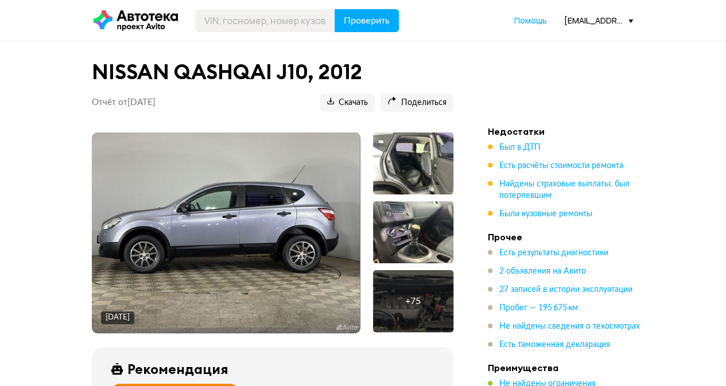
click at [258, 228] on img at bounding box center [226, 233] width 268 height 201
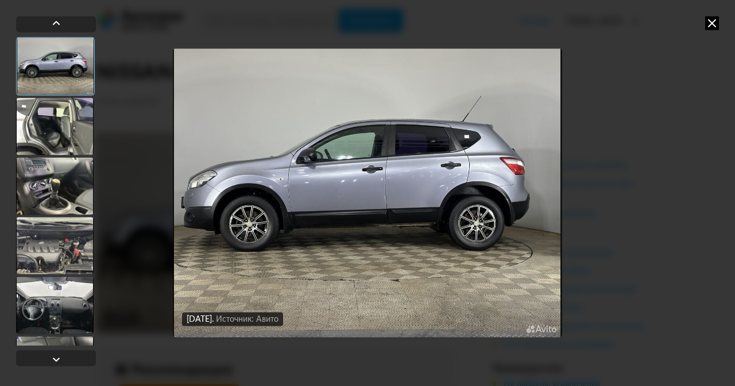
click at [712, 27] on icon at bounding box center [712, 23] width 14 height 14
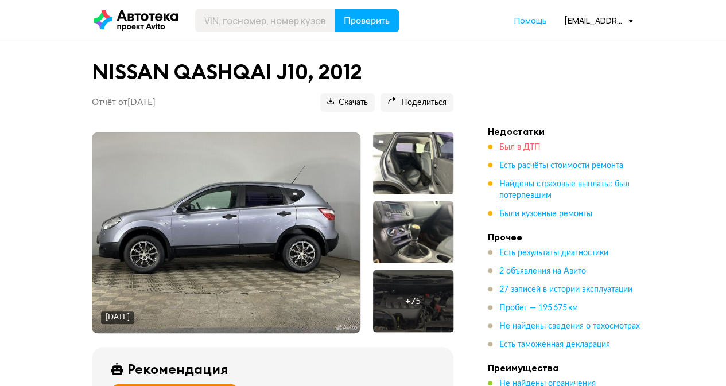
click at [514, 149] on span "Был в ДТП" at bounding box center [519, 148] width 41 height 8
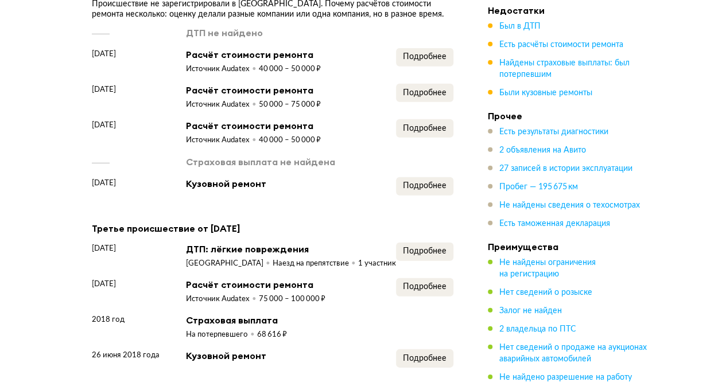
scroll to position [1562, 0]
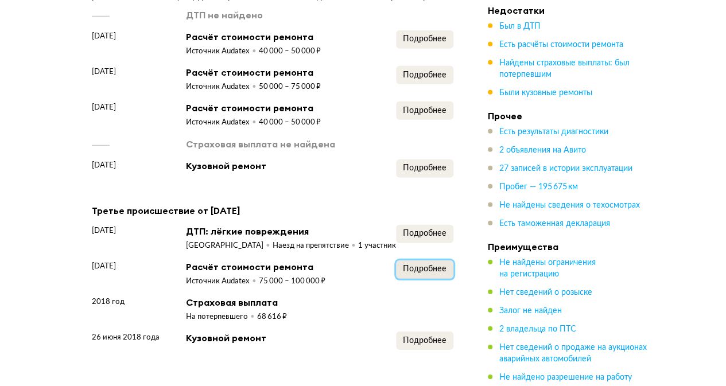
click at [416, 272] on span "Подробнее" at bounding box center [425, 269] width 44 height 8
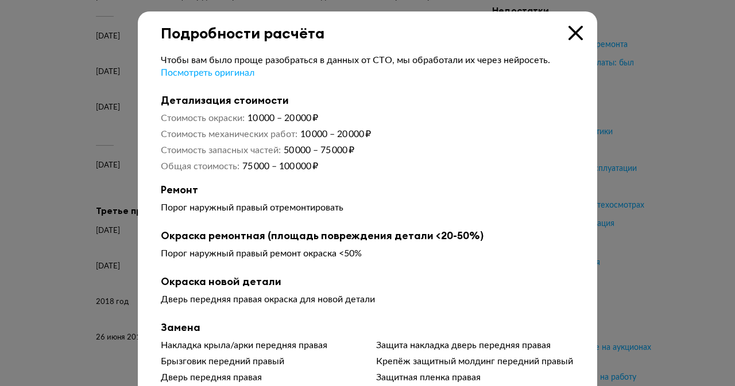
click at [642, 116] on div at bounding box center [367, 193] width 735 height 386
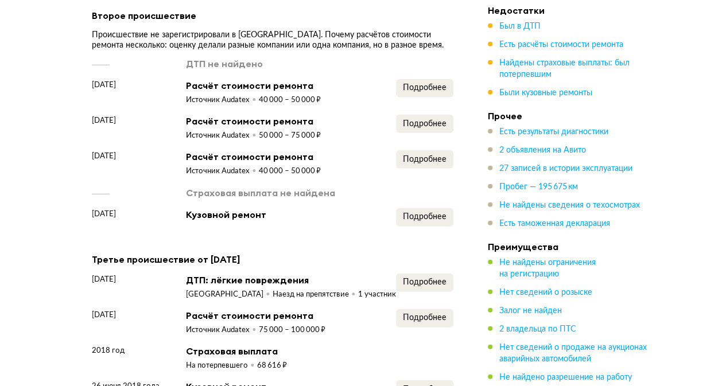
scroll to position [1447, 0]
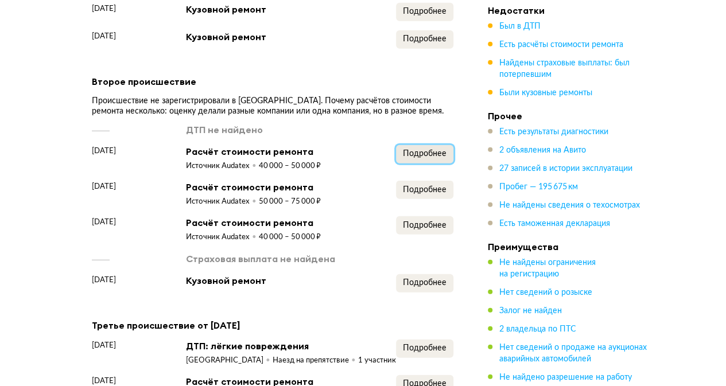
click at [411, 154] on span "Подробнее" at bounding box center [425, 154] width 44 height 8
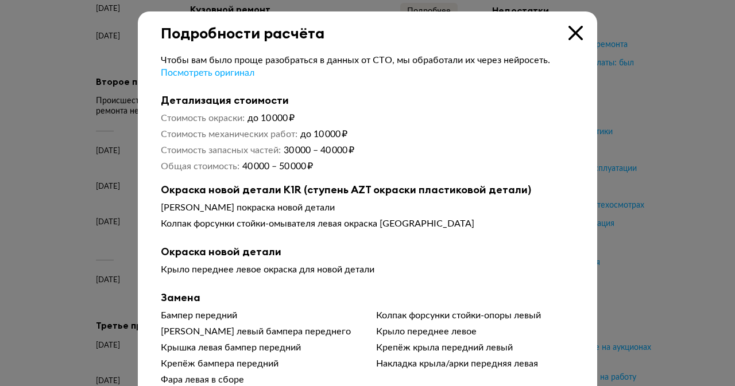
click at [588, 119] on div "Чтобы вам было проще разобраться в данных от СТО, мы обработали их через нейрос…" at bounding box center [367, 262] width 459 height 441
click at [598, 109] on div at bounding box center [367, 193] width 735 height 386
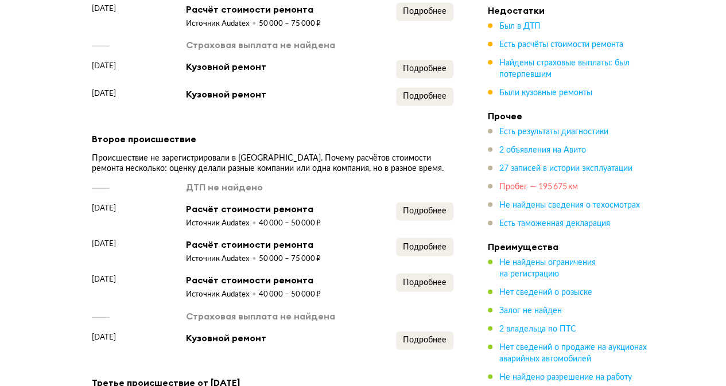
click at [523, 184] on span "Пробег — 195 675 км" at bounding box center [538, 187] width 79 height 8
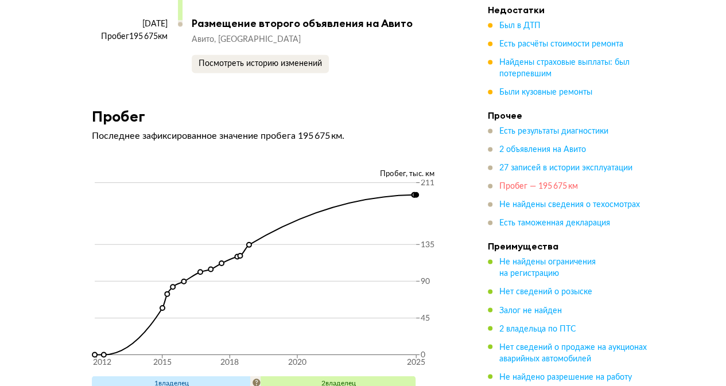
scroll to position [5208, 0]
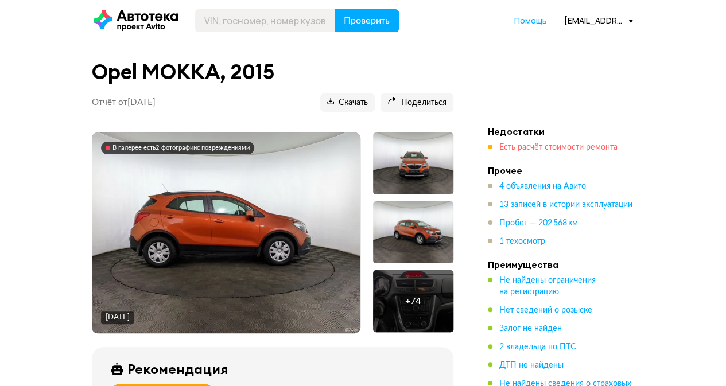
click at [515, 151] on span "Есть расчёт стоимости ремонта" at bounding box center [558, 148] width 118 height 8
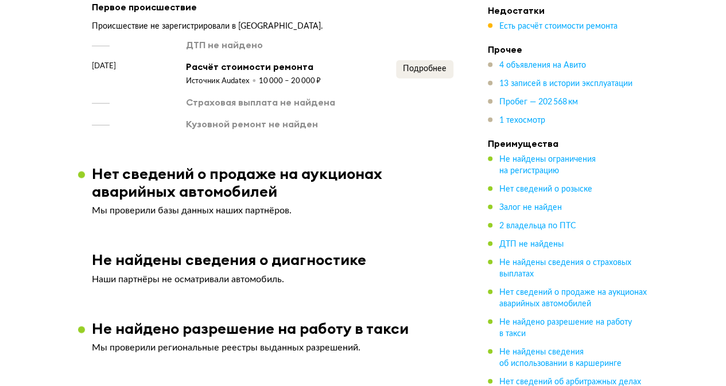
click at [466, 117] on article "1 происшествие Мы проверили базы данных госсервисов, страховых компаний, незави…" at bounding box center [272, 26] width 389 height 208
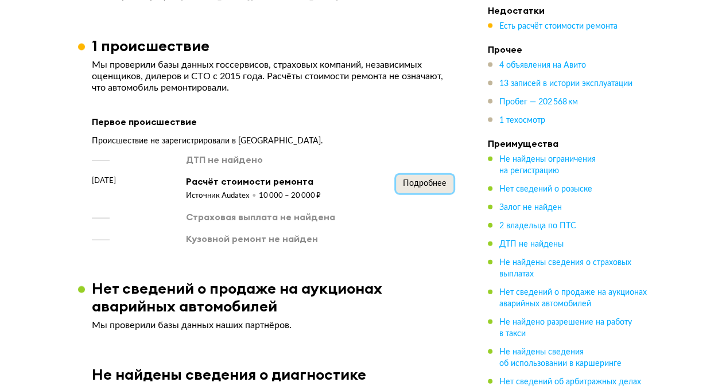
click at [402, 183] on button "Подробнее" at bounding box center [424, 184] width 57 height 18
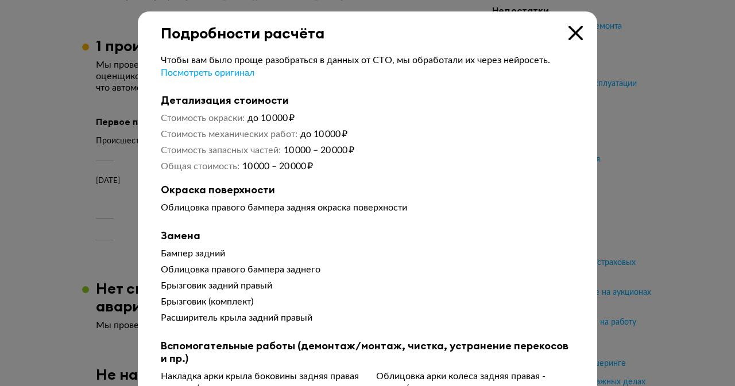
click at [609, 90] on div at bounding box center [367, 193] width 735 height 386
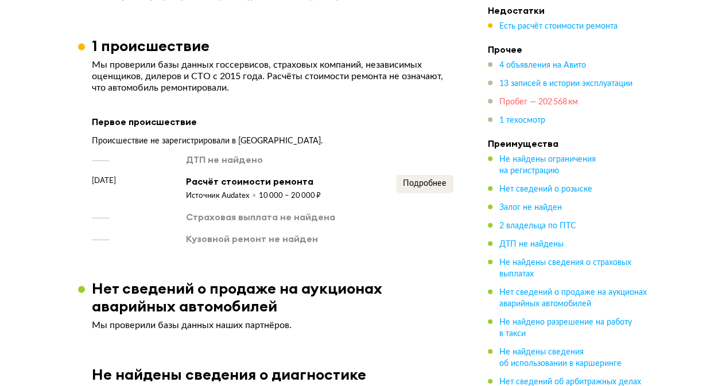
click at [549, 99] on span "Пробег — 202 568 км" at bounding box center [538, 102] width 79 height 8
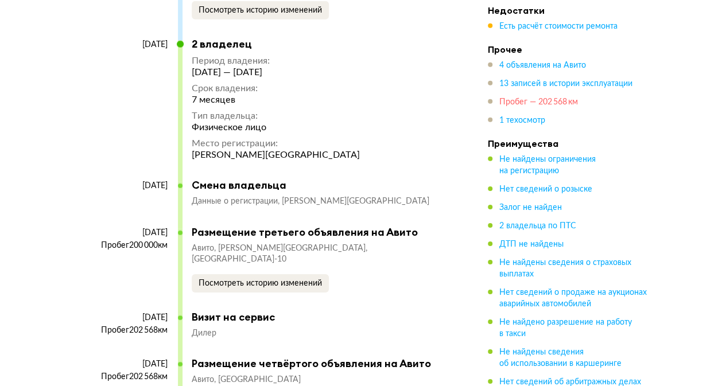
scroll to position [4348, 0]
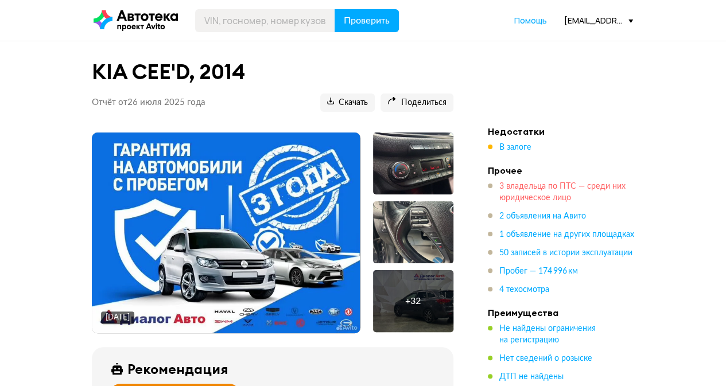
click at [559, 183] on span "3 владельца по ПТС — среди них юридическое лицо" at bounding box center [562, 193] width 126 height 20
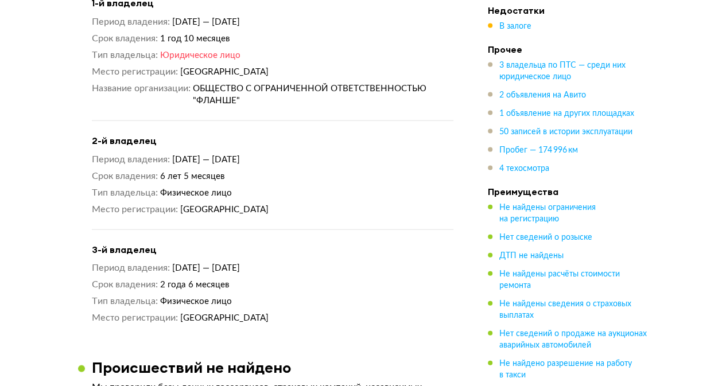
scroll to position [1208, 0]
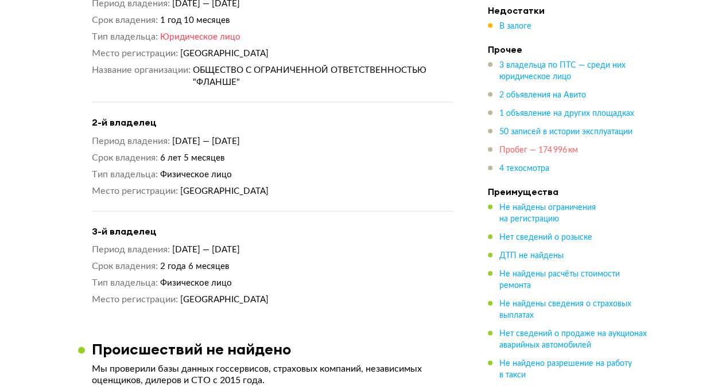
click at [539, 151] on span "Пробег — 174 996 км" at bounding box center [538, 150] width 79 height 8
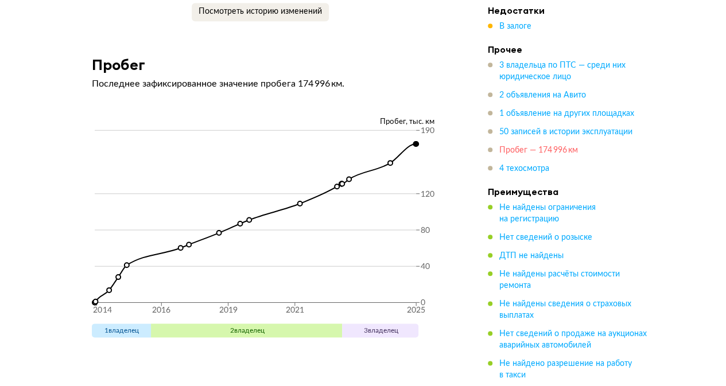
scroll to position [7077, 0]
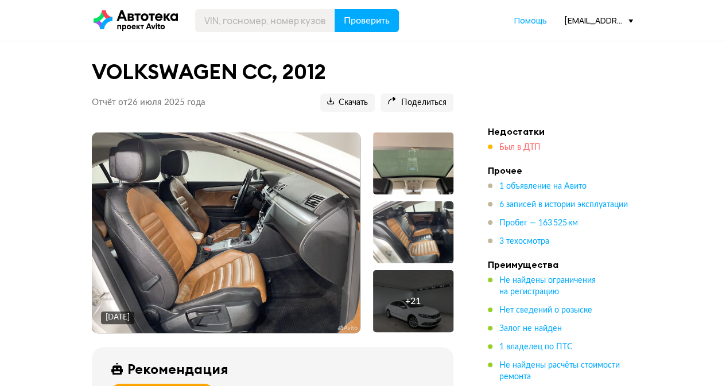
click at [517, 146] on span "Был в ДТП" at bounding box center [519, 148] width 41 height 8
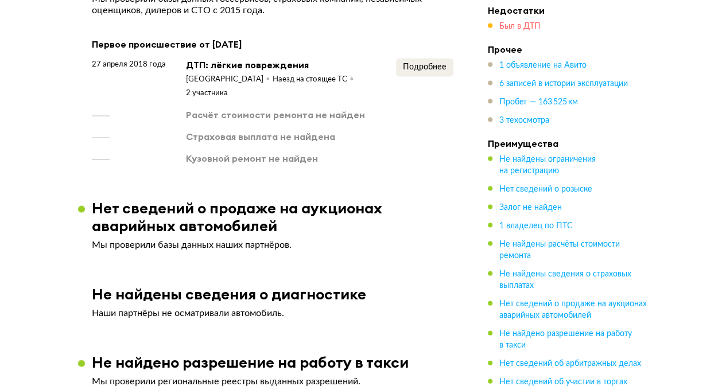
scroll to position [1096, 0]
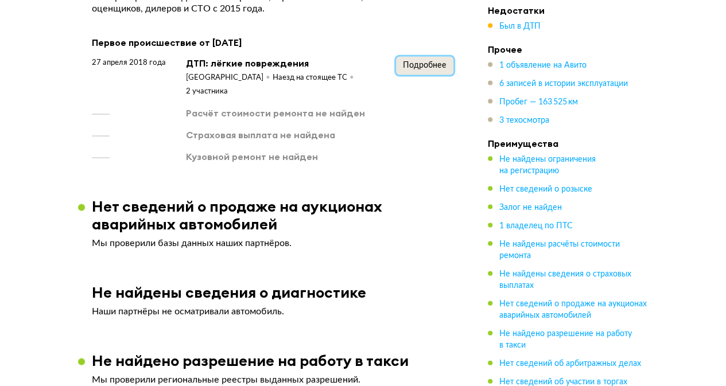
click at [429, 64] on span "Подробнее" at bounding box center [425, 65] width 44 height 8
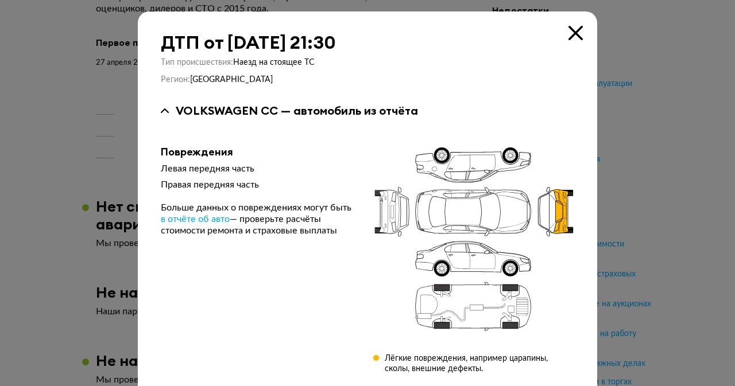
click at [628, 94] on div at bounding box center [367, 193] width 735 height 386
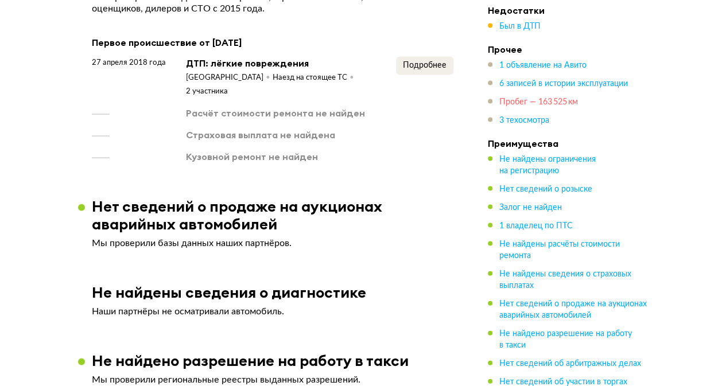
click at [541, 99] on span "Пробег — 163 525 км" at bounding box center [538, 102] width 79 height 8
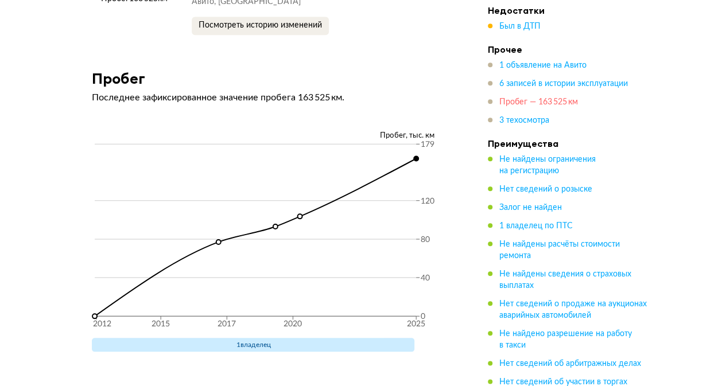
scroll to position [2644, 0]
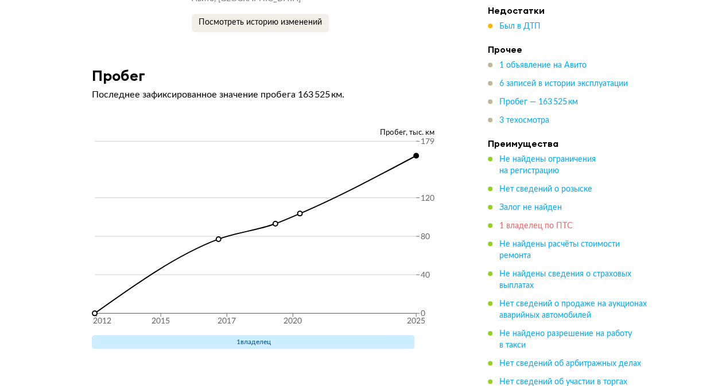
click at [525, 224] on span "1 владелец по ПТС" at bounding box center [535, 226] width 73 height 8
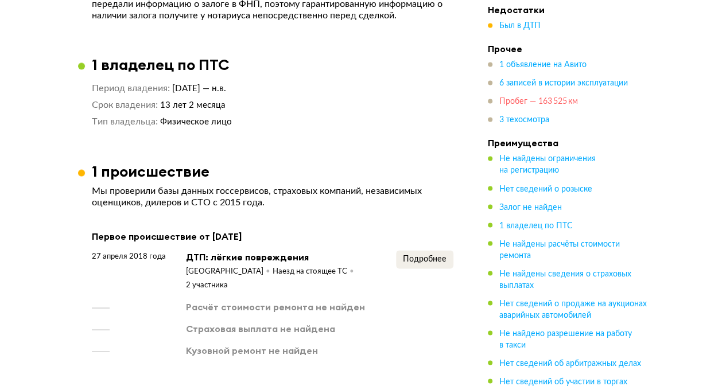
click at [518, 100] on span "Пробег — 163 525 км" at bounding box center [538, 102] width 79 height 8
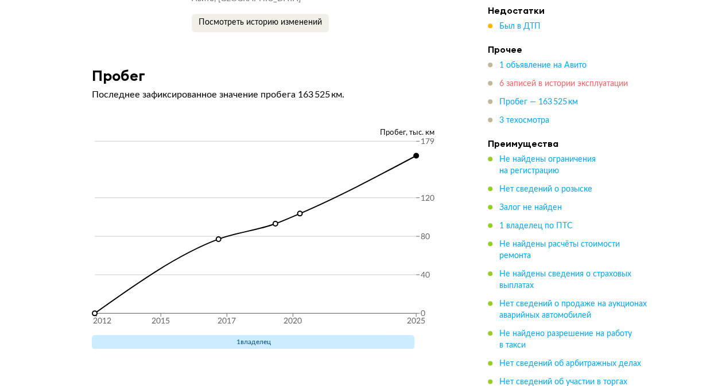
click at [529, 84] on span "6 записей в истории эксплуатации" at bounding box center [563, 84] width 129 height 8
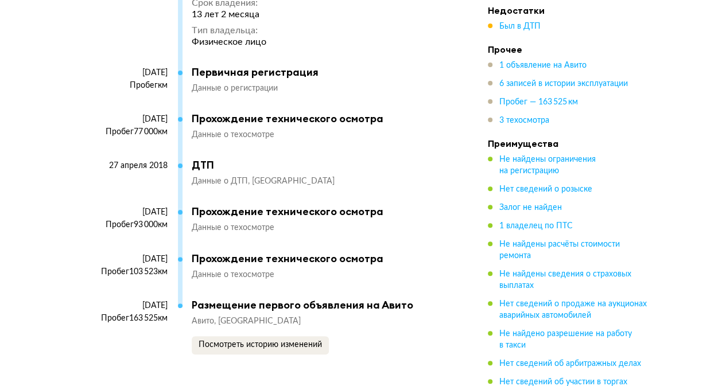
scroll to position [2397, 0]
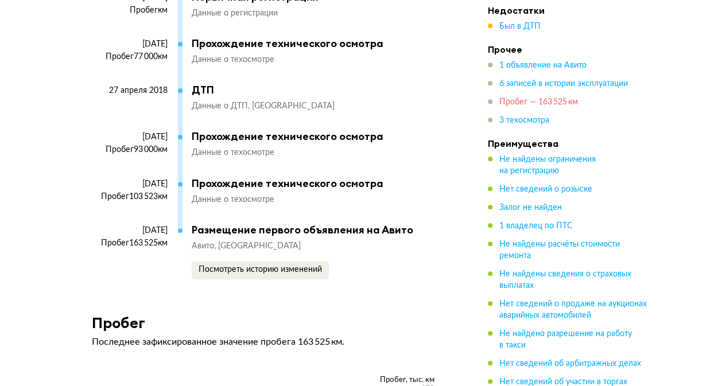
click at [540, 101] on span "Пробег — 163 525 км" at bounding box center [538, 102] width 79 height 8
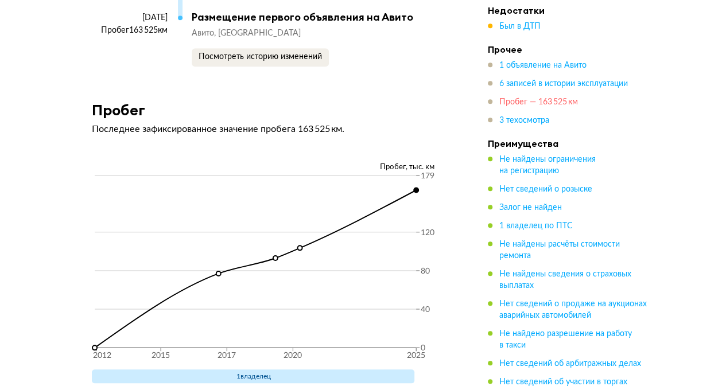
scroll to position [2644, 0]
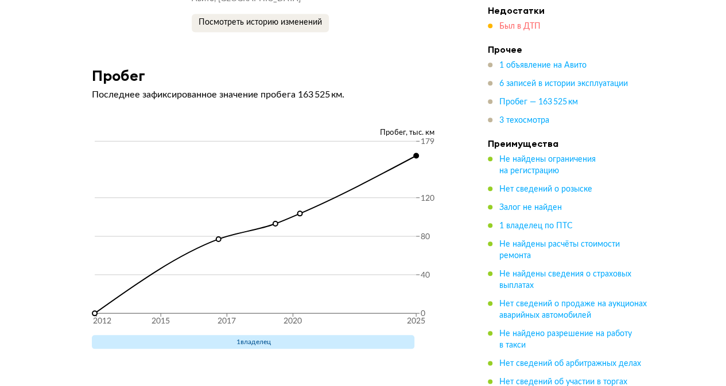
click at [512, 25] on span "Был в ДТП" at bounding box center [519, 26] width 41 height 8
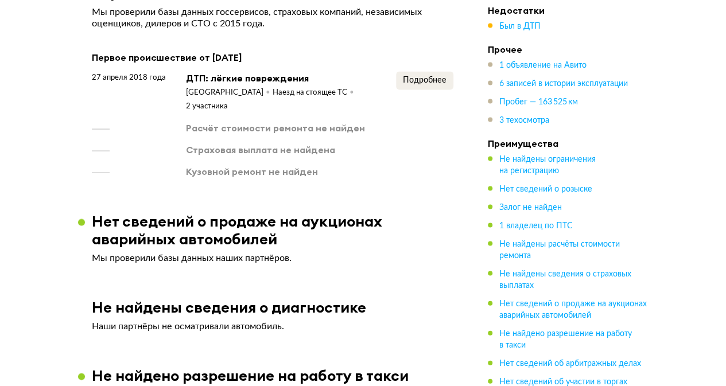
scroll to position [1095, 0]
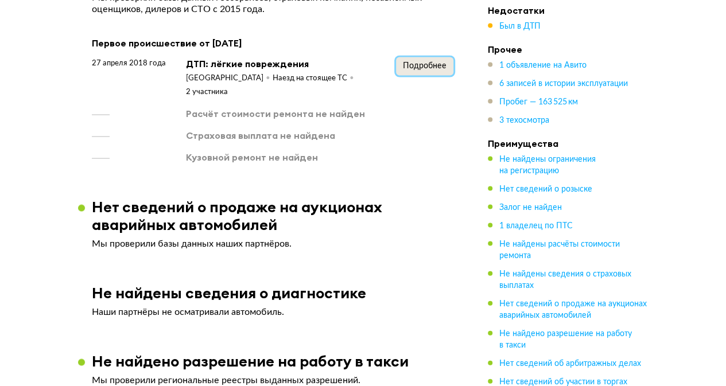
click at [417, 63] on span "Подробнее" at bounding box center [425, 66] width 44 height 8
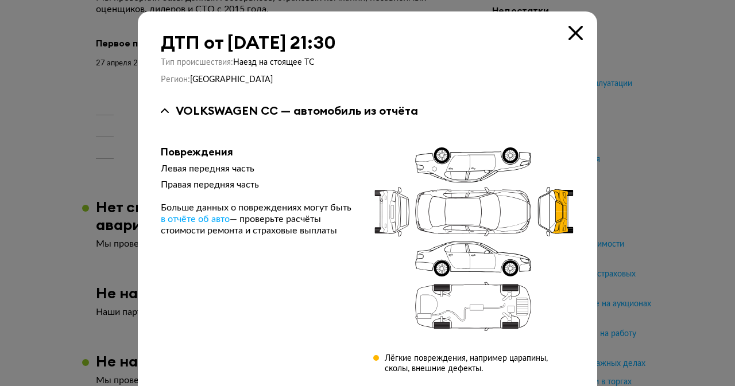
click at [654, 68] on div at bounding box center [367, 193] width 735 height 386
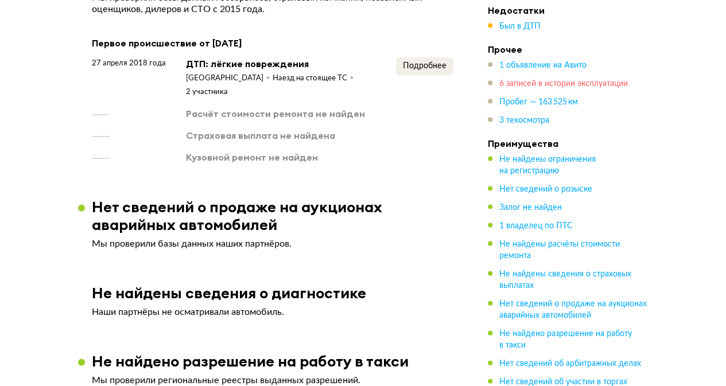
click at [530, 84] on span "6 записей в истории эксплуатации" at bounding box center [563, 84] width 129 height 8
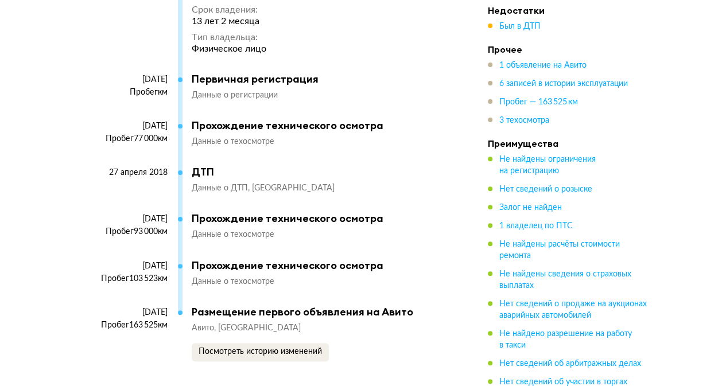
scroll to position [2340, 0]
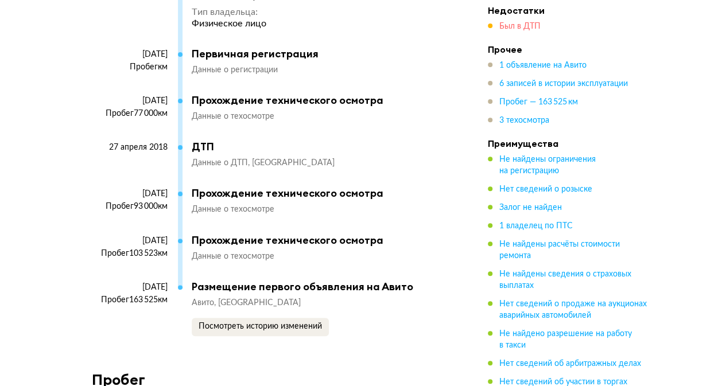
click at [511, 28] on span "Был в ДТП" at bounding box center [519, 26] width 41 height 8
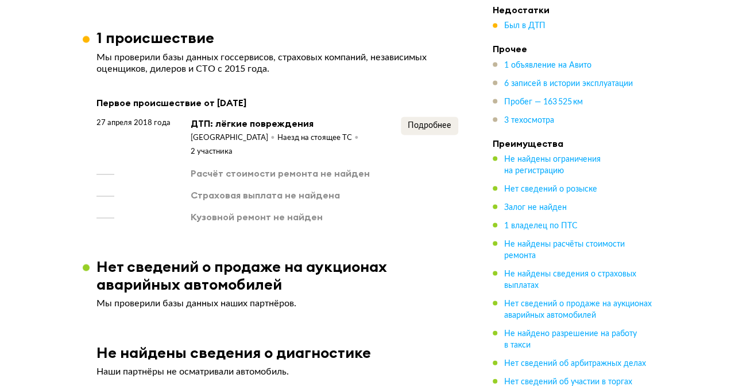
scroll to position [981, 0]
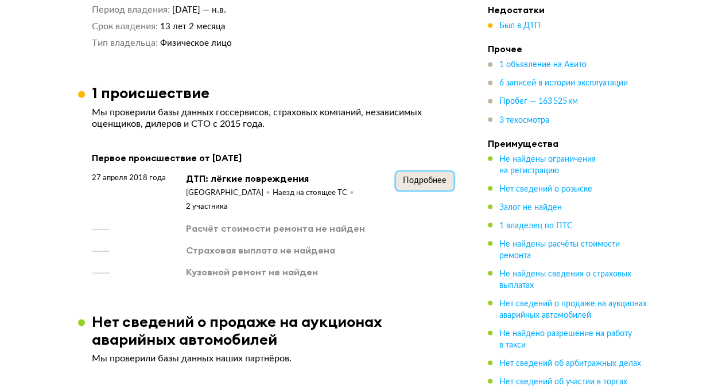
click at [433, 189] on button "Подробнее" at bounding box center [424, 181] width 57 height 18
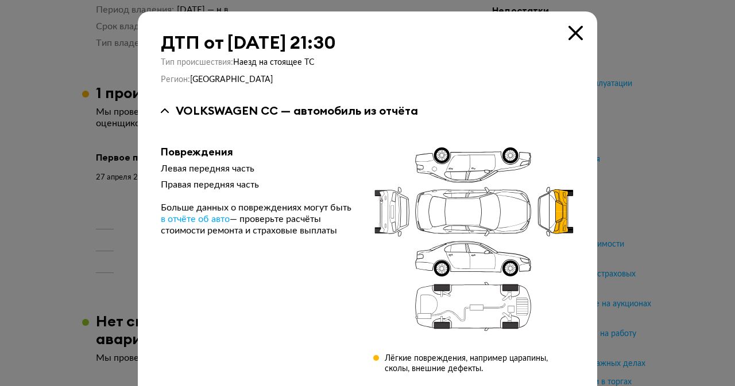
click at [667, 150] on div at bounding box center [367, 193] width 735 height 386
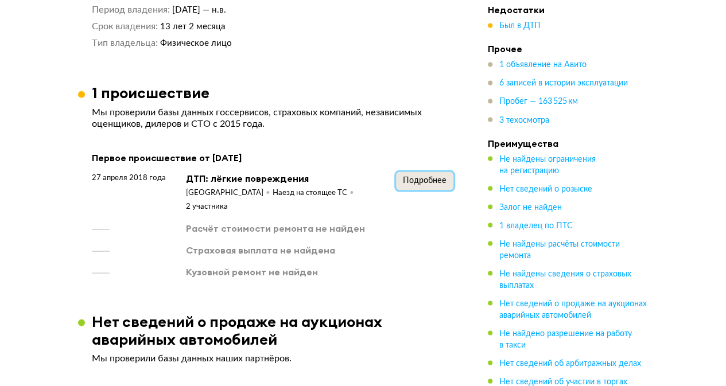
click at [441, 179] on span "Подробнее" at bounding box center [425, 180] width 44 height 8
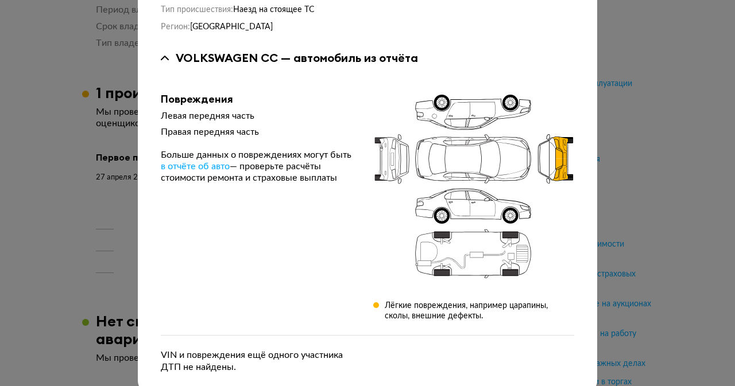
scroll to position [70, 0]
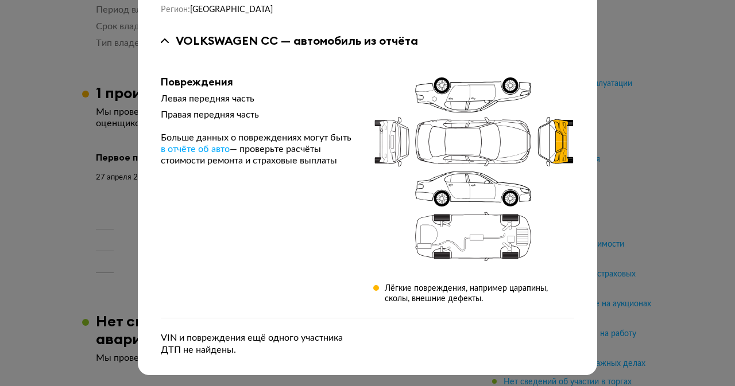
click at [222, 350] on span "VIN и повреждения ещё одного участника ДТП не найдены." at bounding box center [252, 344] width 182 height 21
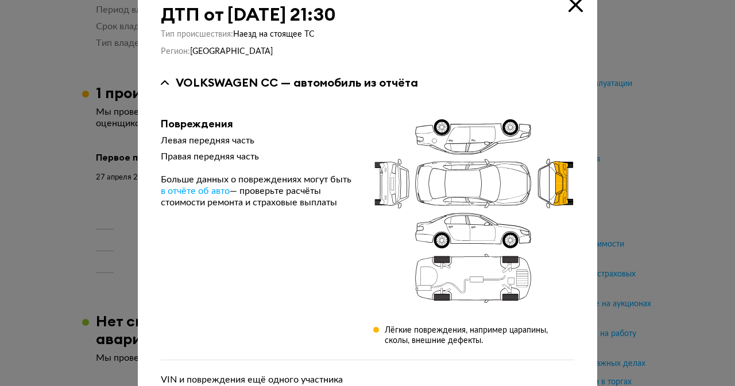
scroll to position [0, 0]
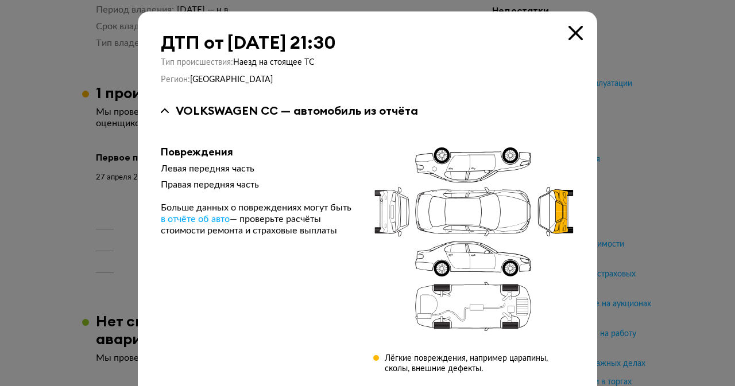
click at [575, 28] on icon at bounding box center [575, 33] width 14 height 14
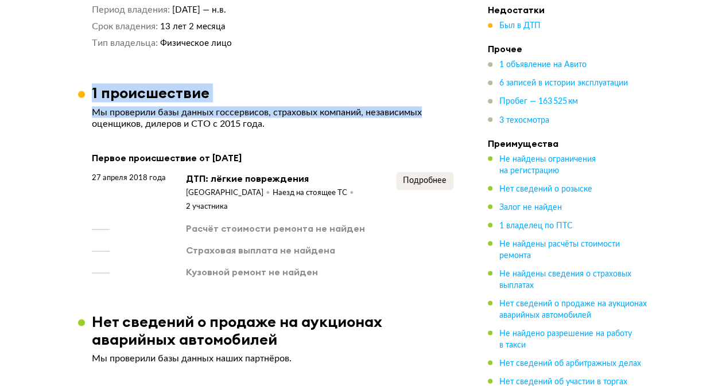
drag, startPoint x: 429, startPoint y: 114, endPoint x: 92, endPoint y: 91, distance: 337.8
click at [92, 91] on article "1 происшествие Мы проверили базы данных госсервисов, страховых компаний, незави…" at bounding box center [272, 181] width 389 height 194
drag, startPoint x: 93, startPoint y: 92, endPoint x: 341, endPoint y: 119, distance: 249.4
click at [341, 119] on article "1 происшествие Мы проверили базы данных госсервисов, страховых компаний, незави…" at bounding box center [272, 181] width 389 height 194
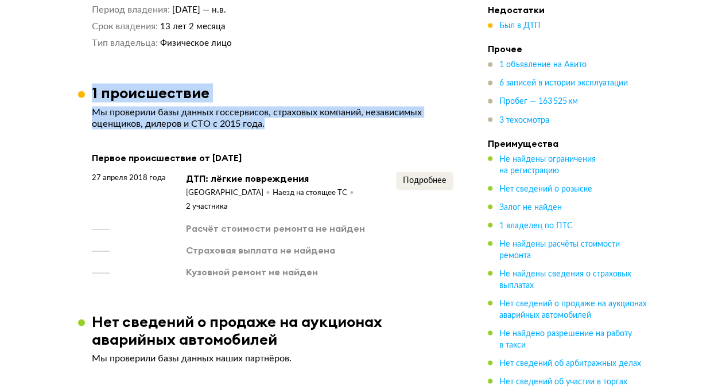
click at [289, 132] on article "1 происшествие Мы проверили базы данных госсервисов, страховых компаний, незави…" at bounding box center [272, 181] width 389 height 194
drag, startPoint x: 269, startPoint y: 123, endPoint x: 91, endPoint y: 88, distance: 181.5
click at [91, 88] on article "1 происшествие Мы проверили базы данных госсервисов, страховых компаний, незави…" at bounding box center [272, 181] width 389 height 194
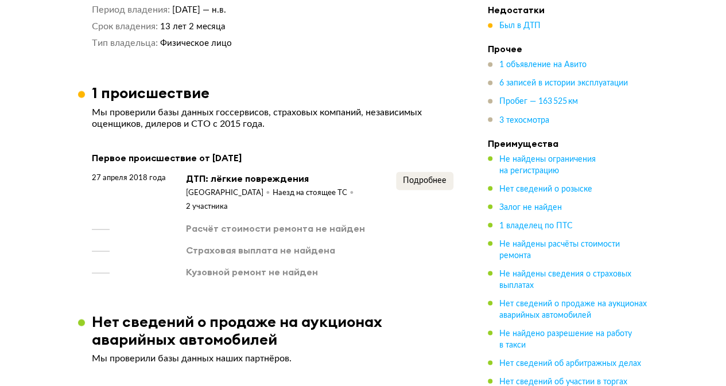
click at [428, 181] on span "Подробнее" at bounding box center [425, 180] width 44 height 8
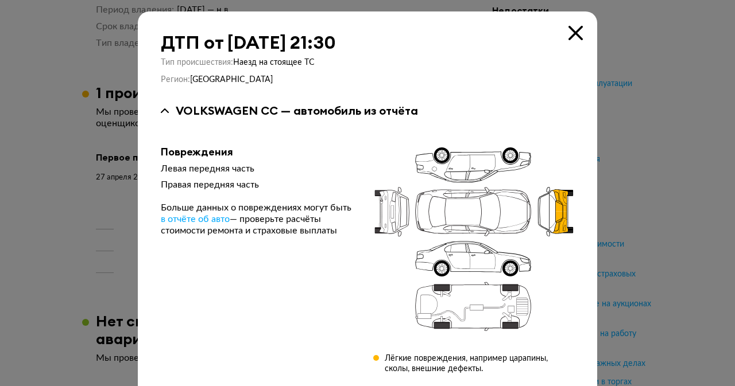
click at [573, 28] on icon at bounding box center [575, 33] width 14 height 14
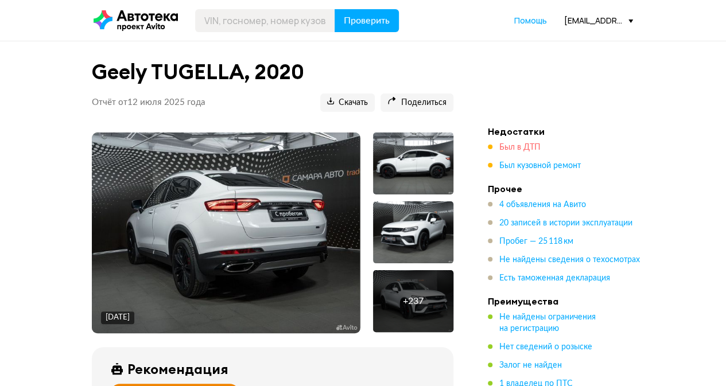
click at [512, 146] on span "Был в ДТП" at bounding box center [519, 148] width 41 height 8
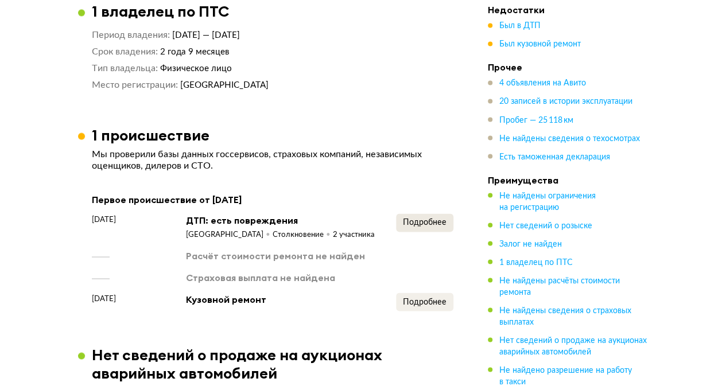
scroll to position [1126, 0]
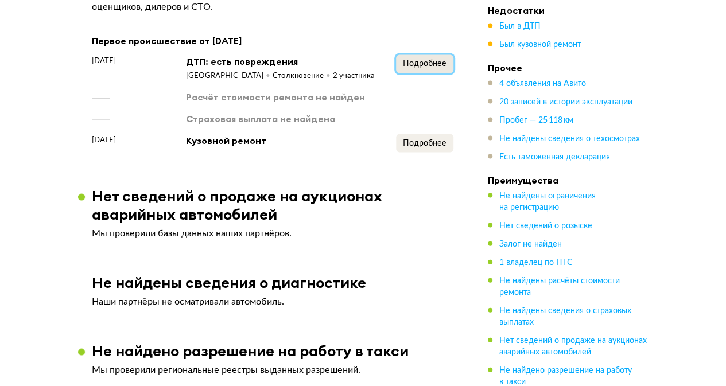
click at [417, 73] on button "Подробнее" at bounding box center [424, 64] width 57 height 18
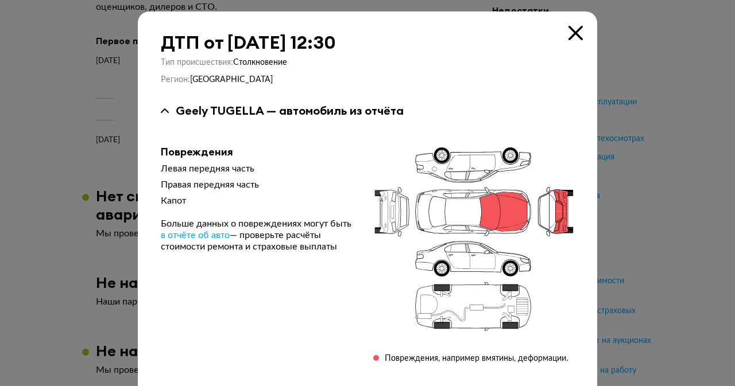
click at [651, 100] on div at bounding box center [367, 193] width 735 height 386
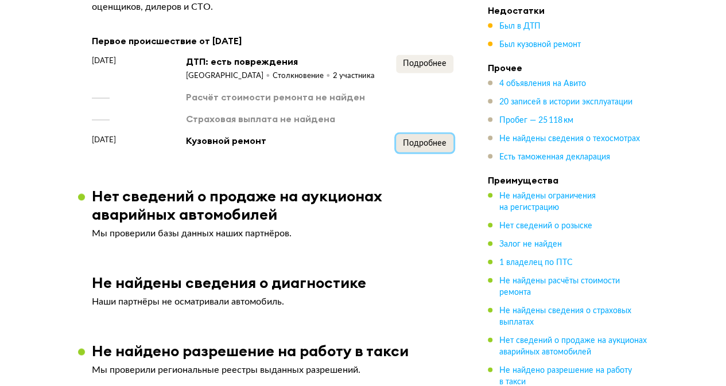
click at [443, 141] on span "Подробнее" at bounding box center [425, 144] width 44 height 8
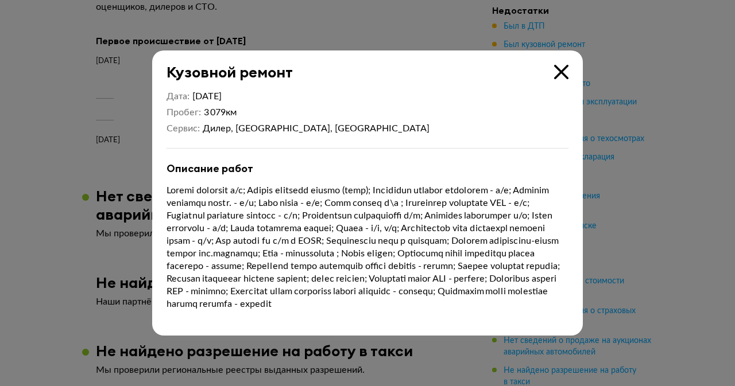
drag, startPoint x: 559, startPoint y: 72, endPoint x: 610, endPoint y: 12, distance: 78.6
click at [559, 72] on icon at bounding box center [561, 72] width 14 height 14
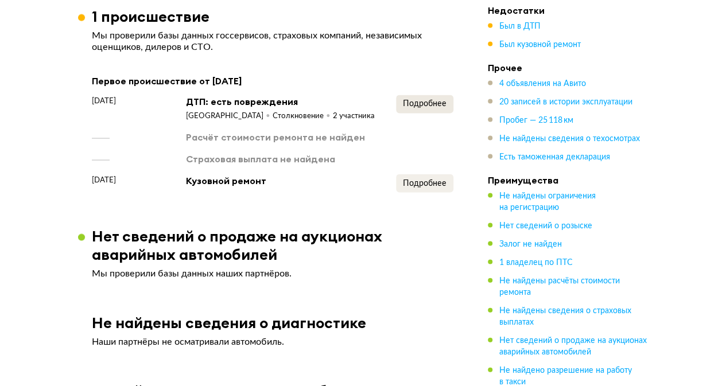
scroll to position [1068, 0]
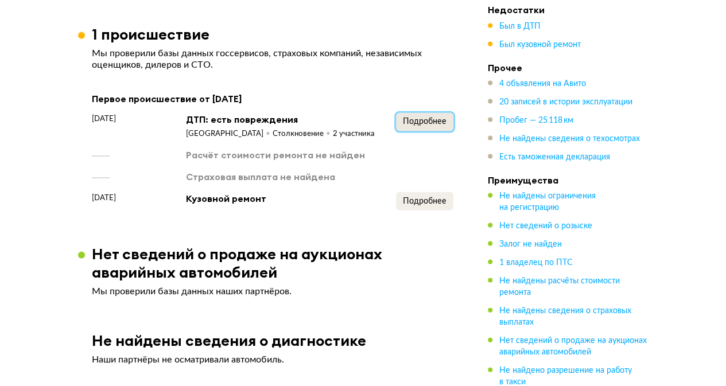
click at [424, 125] on span "Подробнее" at bounding box center [425, 121] width 44 height 8
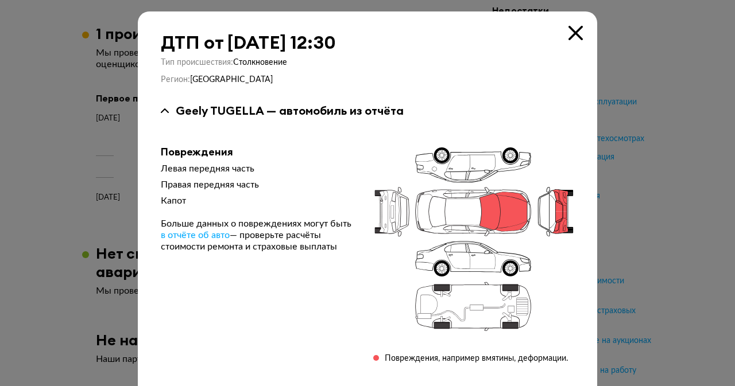
click at [645, 56] on div at bounding box center [367, 193] width 735 height 386
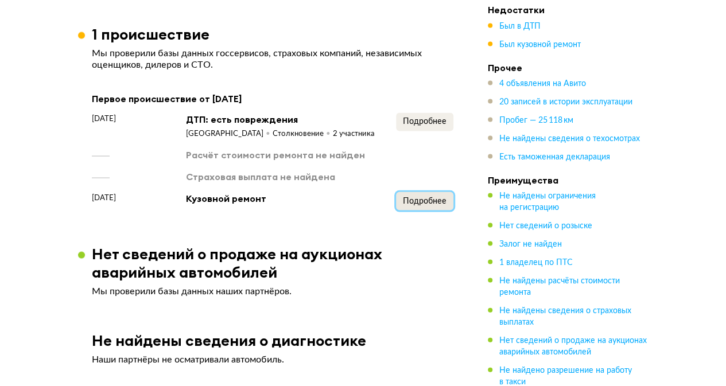
click at [431, 203] on span "Подробнее" at bounding box center [425, 201] width 44 height 8
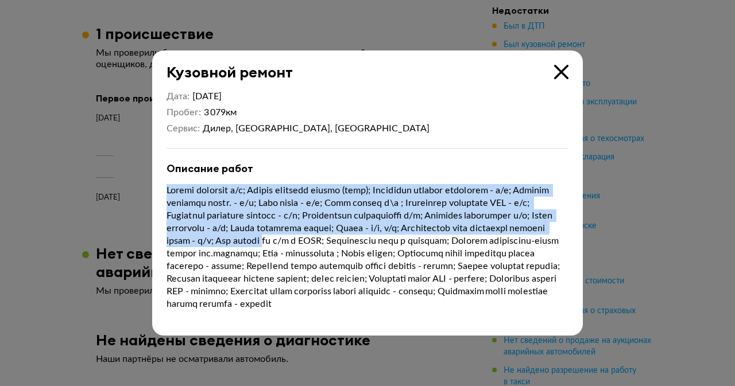
drag, startPoint x: 168, startPoint y: 185, endPoint x: 446, endPoint y: 232, distance: 282.3
click at [445, 229] on p at bounding box center [367, 247] width 402 height 126
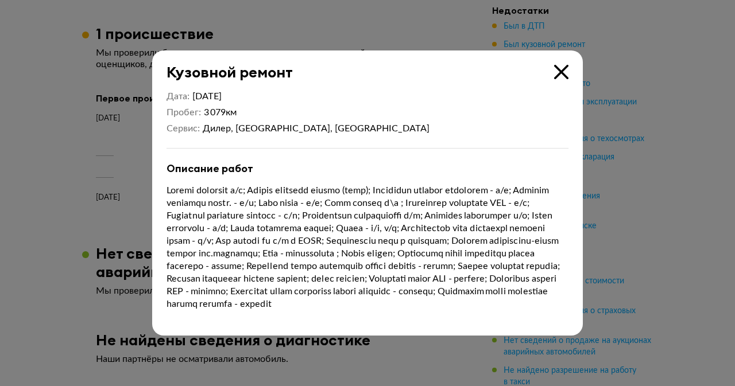
click at [416, 153] on div "Дата 23 апреля 2021 Пробег 3 079 км Сервис Дилер, Самарская область, Тольятти О…" at bounding box center [367, 209] width 431 height 254
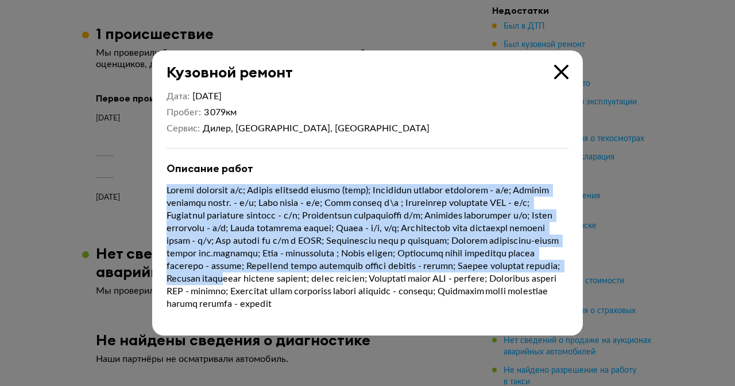
drag, startPoint x: 166, startPoint y: 185, endPoint x: 513, endPoint y: 266, distance: 356.6
click at [513, 266] on div "Дата 23 апреля 2021 Пробег 3 079 км Сервис Дилер, Самарская область, Тольятти О…" at bounding box center [367, 209] width 431 height 254
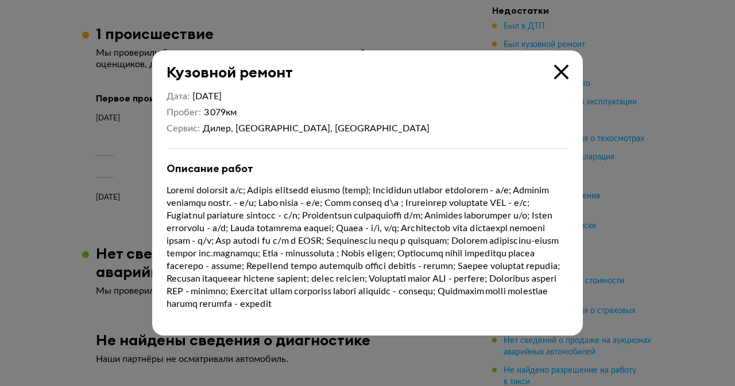
click at [334, 311] on p at bounding box center [367, 247] width 402 height 126
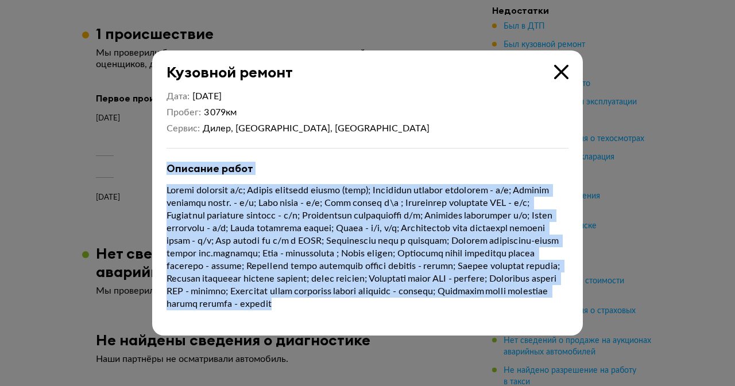
drag, startPoint x: 327, startPoint y: 311, endPoint x: 216, endPoint y: 156, distance: 191.0
click at [164, 162] on div "Дата 23 апреля 2021 Пробег 3 079 км Сервис Дилер, Самарская область, Тольятти О…" at bounding box center [367, 209] width 431 height 254
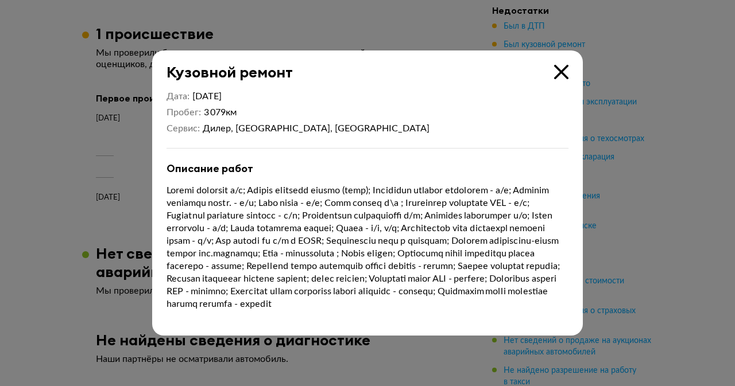
click at [490, 123] on div "Дата 23 апреля 2021 Пробег 3 079 км Сервис Дилер, Самарская область, Тольятти" at bounding box center [367, 113] width 402 height 44
click at [698, 110] on div at bounding box center [367, 193] width 735 height 386
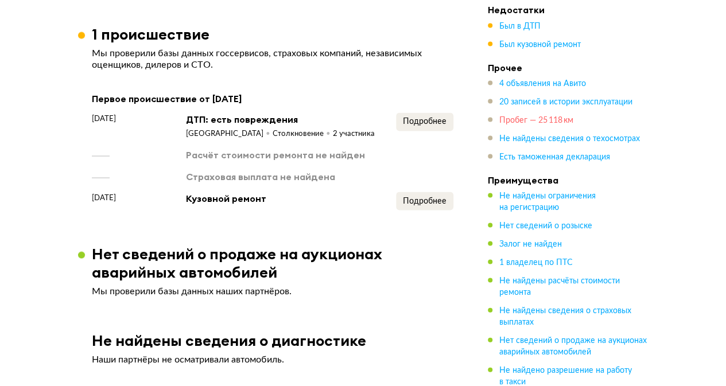
click at [524, 117] on span "Пробег — 25 118 км" at bounding box center [536, 121] width 74 height 8
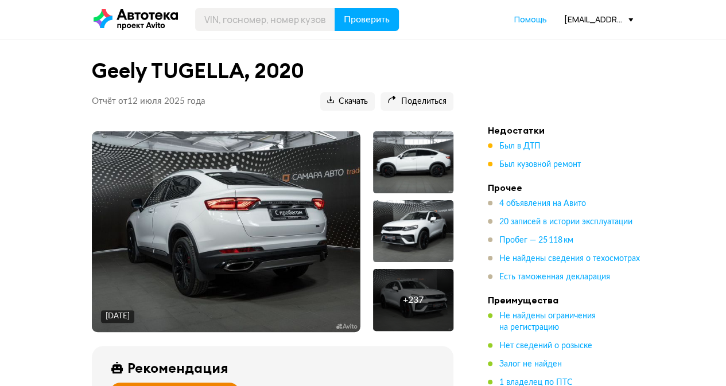
scroll to position [0, 0]
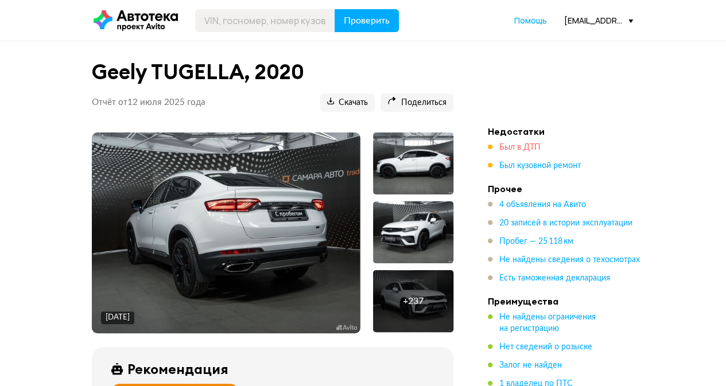
click at [528, 146] on span "Был в ДТП" at bounding box center [519, 148] width 41 height 8
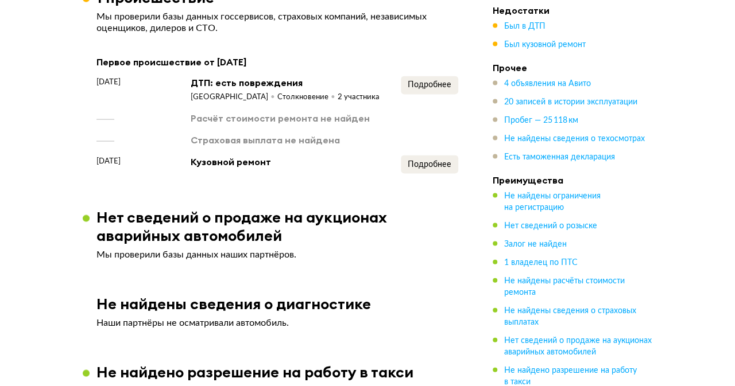
scroll to position [1126, 0]
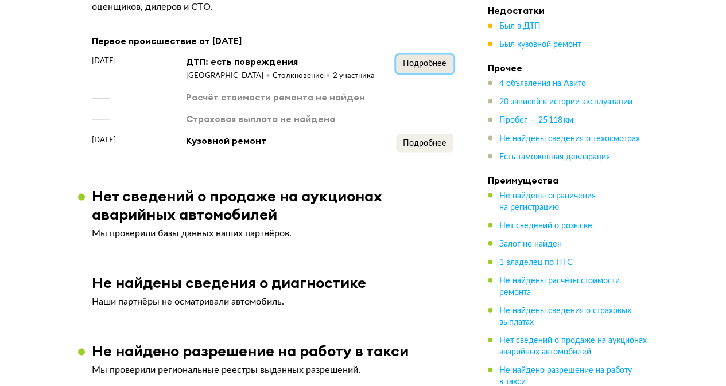
click at [421, 61] on span "Подробнее" at bounding box center [425, 64] width 44 height 8
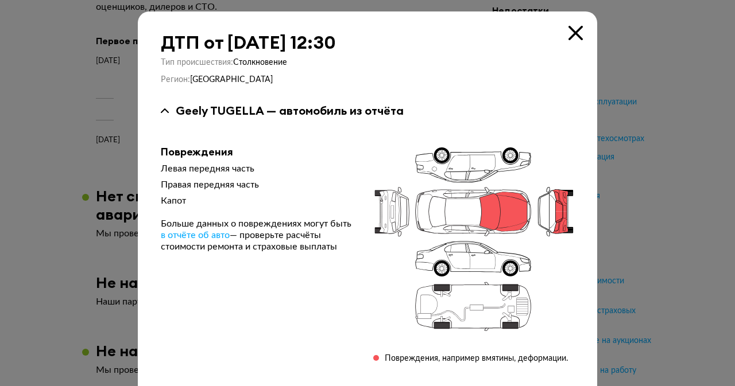
scroll to position [142, 0]
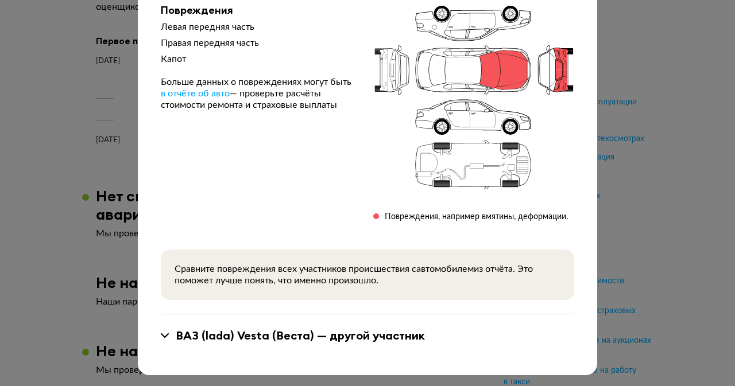
click at [180, 334] on div "ВАЗ (lada) Vesta (Веста) — другой участник" at bounding box center [300, 335] width 249 height 15
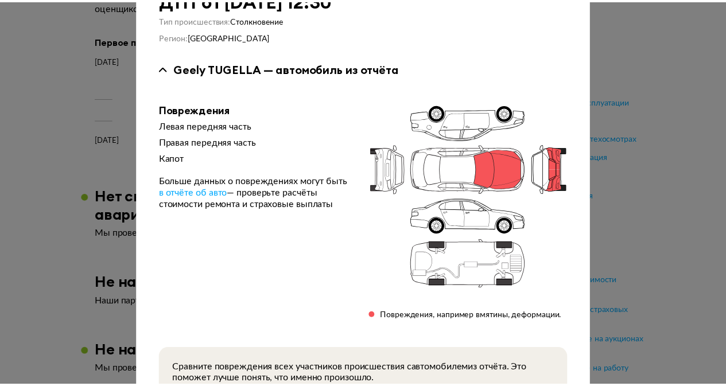
scroll to position [0, 0]
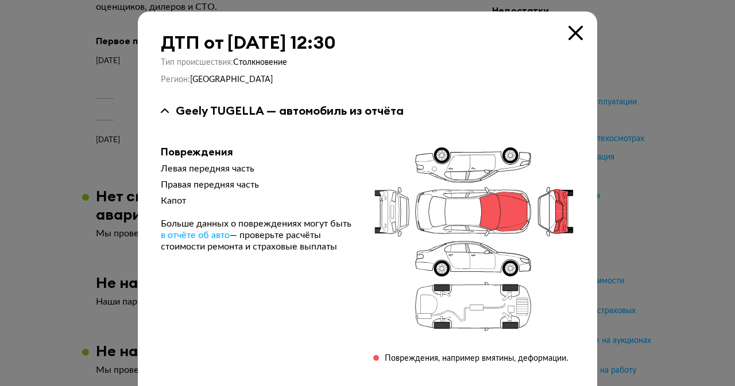
click at [571, 32] on icon at bounding box center [575, 33] width 14 height 14
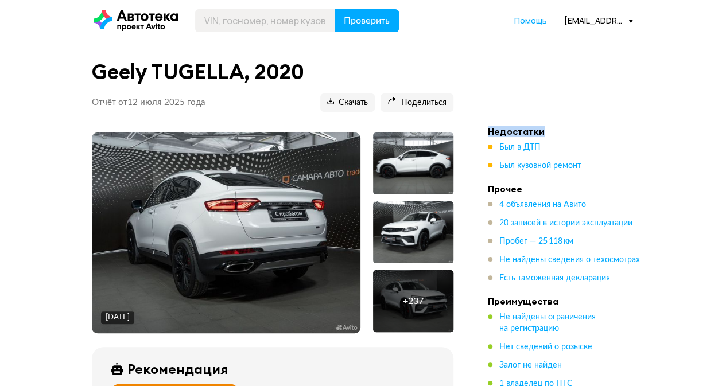
drag, startPoint x: 488, startPoint y: 133, endPoint x: 553, endPoint y: 131, distance: 65.5
click at [553, 131] on h4 "Недостатки" at bounding box center [568, 131] width 161 height 11
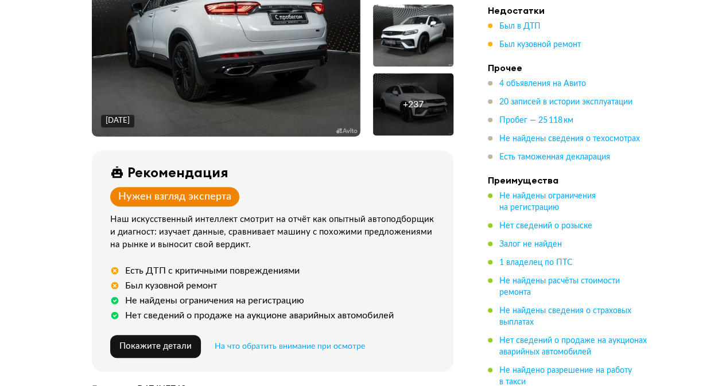
scroll to position [230, 0]
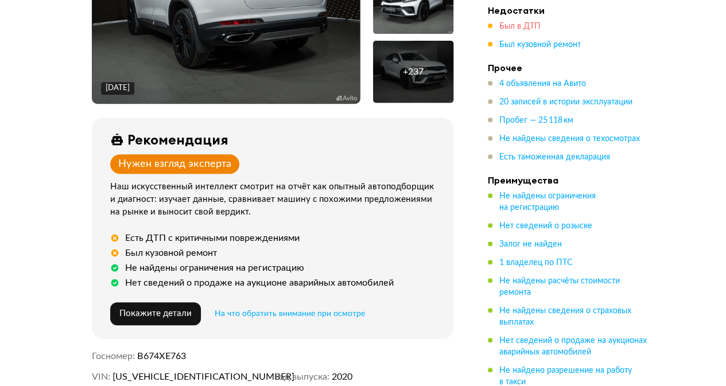
click at [514, 26] on span "Был в ДТП" at bounding box center [519, 26] width 41 height 8
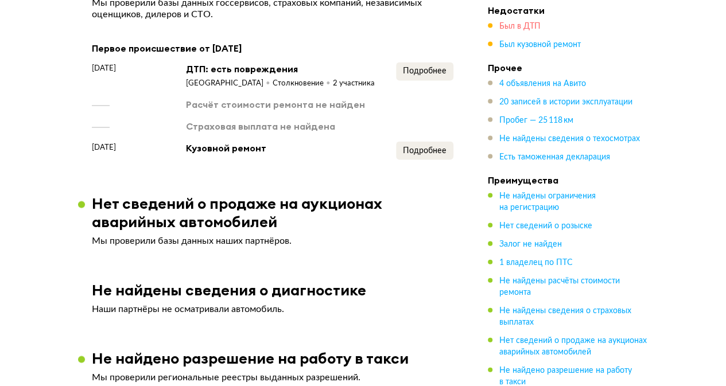
scroll to position [1126, 0]
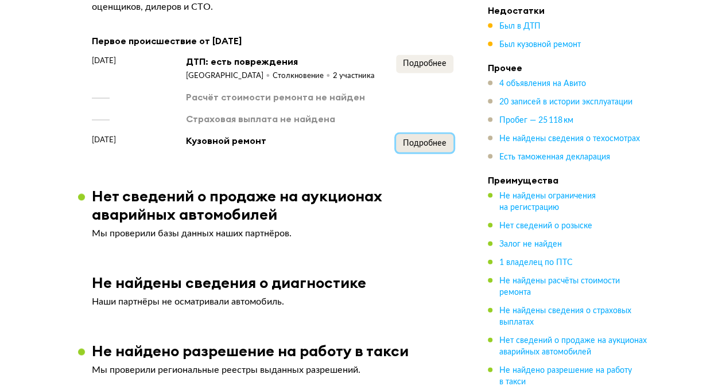
click at [430, 152] on button "Подробнее" at bounding box center [424, 143] width 57 height 18
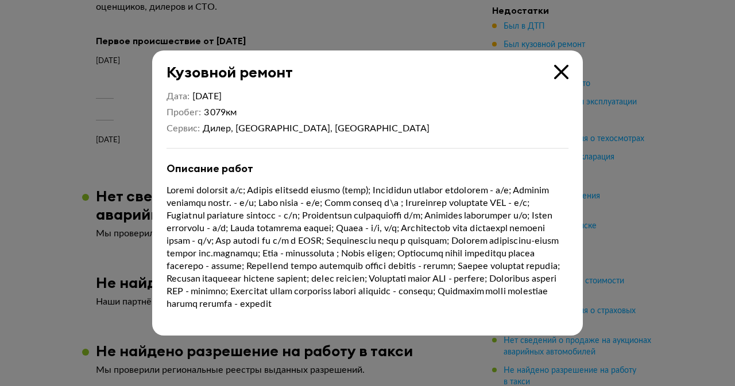
click at [564, 65] on icon at bounding box center [561, 72] width 14 height 14
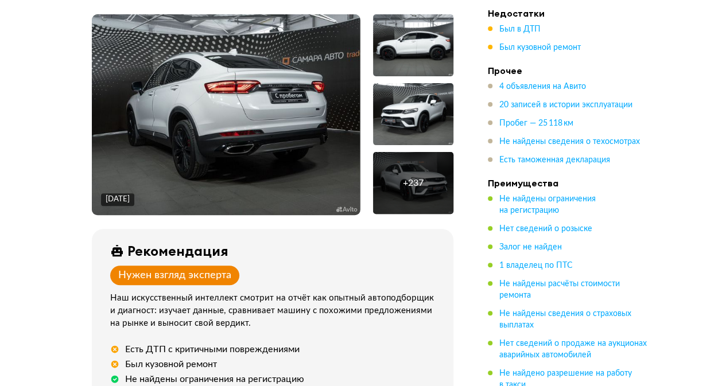
scroll to position [0, 0]
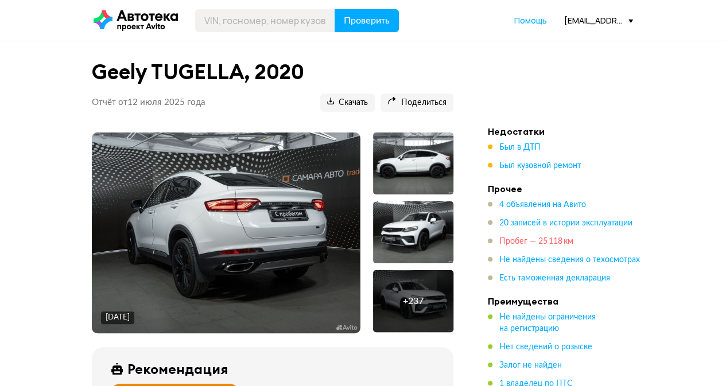
click at [544, 238] on span "Пробег — 25 118 км" at bounding box center [536, 242] width 74 height 8
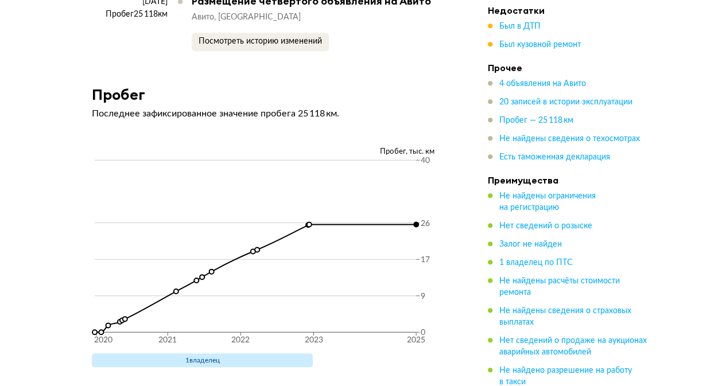
scroll to position [4727, 0]
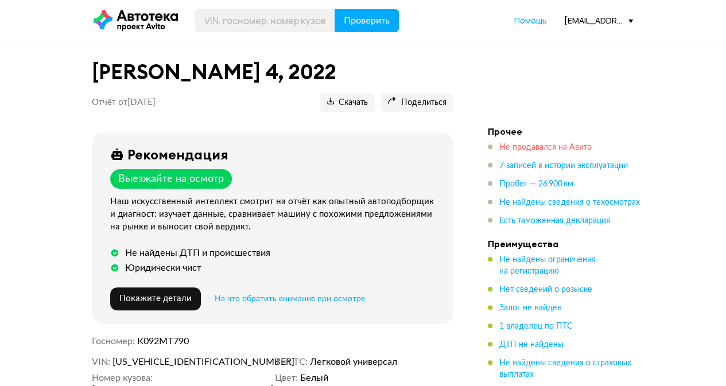
click at [521, 147] on span "Не продавался на Авито" at bounding box center [545, 148] width 92 height 8
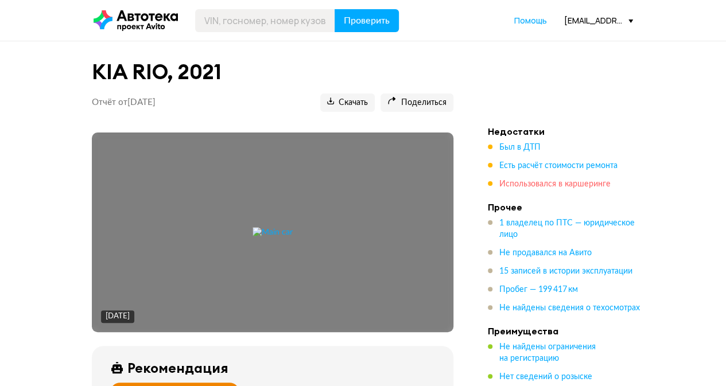
click at [522, 185] on span "Использовался в каршеринге" at bounding box center [554, 184] width 111 height 8
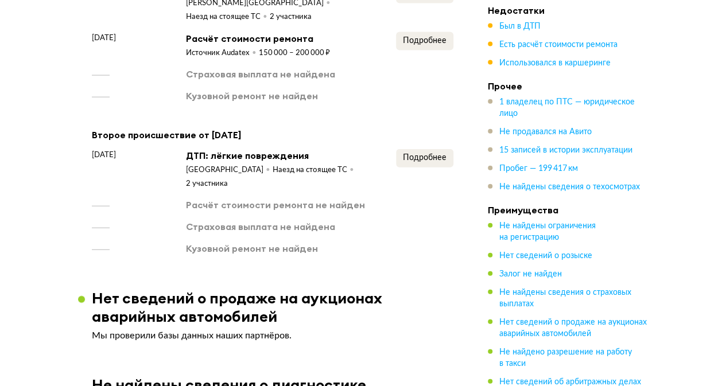
scroll to position [1124, 0]
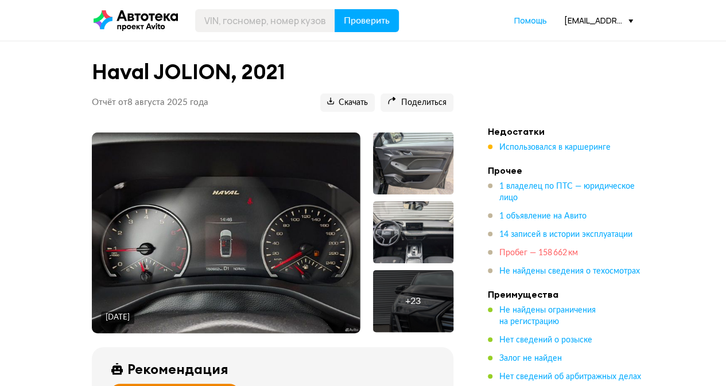
click at [529, 251] on span "Пробег — 158 662 км" at bounding box center [538, 253] width 79 height 8
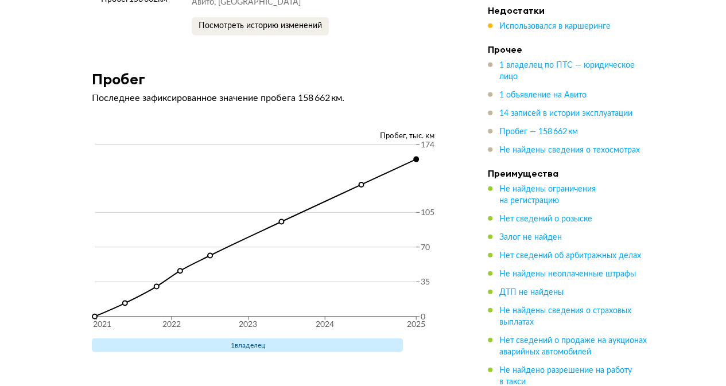
scroll to position [3538, 0]
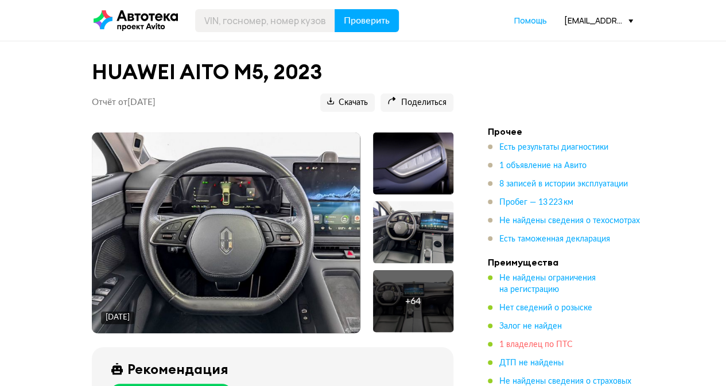
click at [525, 341] on span "1 владелец по ПТС" at bounding box center [535, 345] width 73 height 8
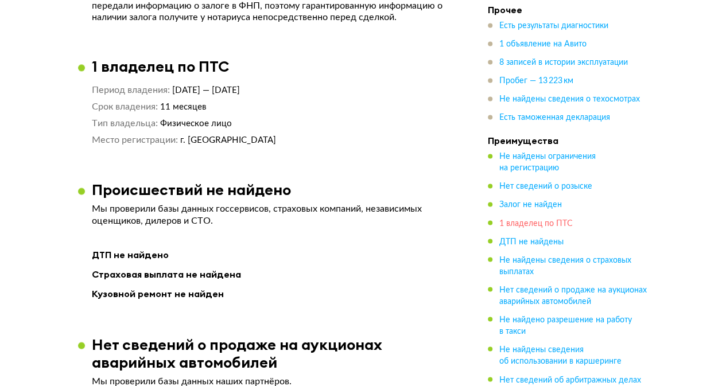
scroll to position [873, 0]
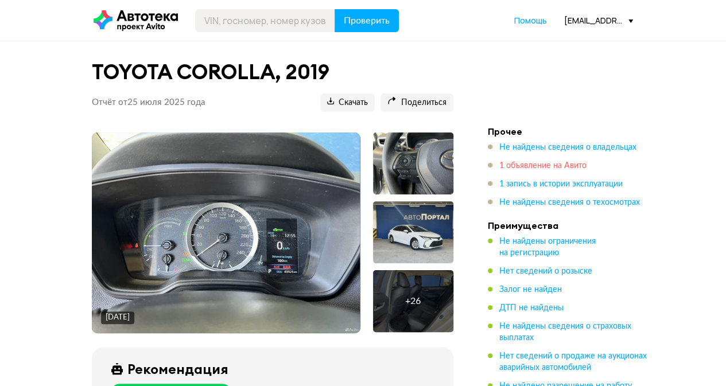
click at [544, 167] on span "1 объявление на Авито" at bounding box center [542, 166] width 87 height 8
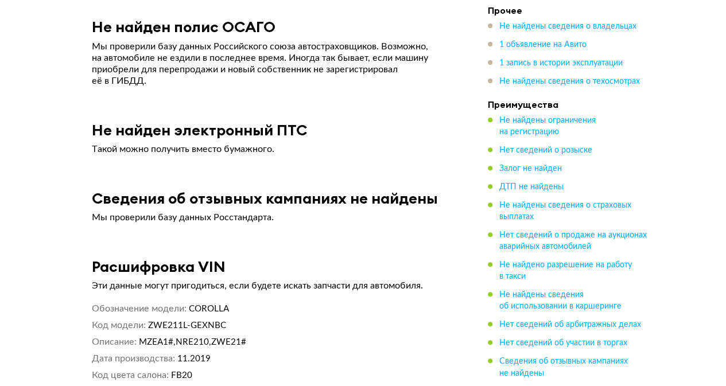
scroll to position [2209, 0]
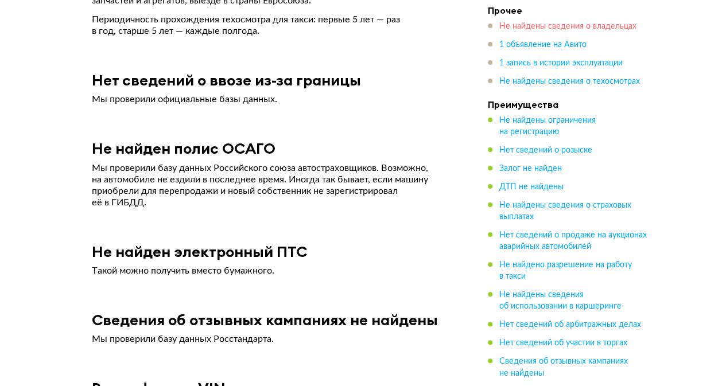
click at [522, 26] on span "Не найдены сведения о владельцах" at bounding box center [567, 26] width 137 height 8
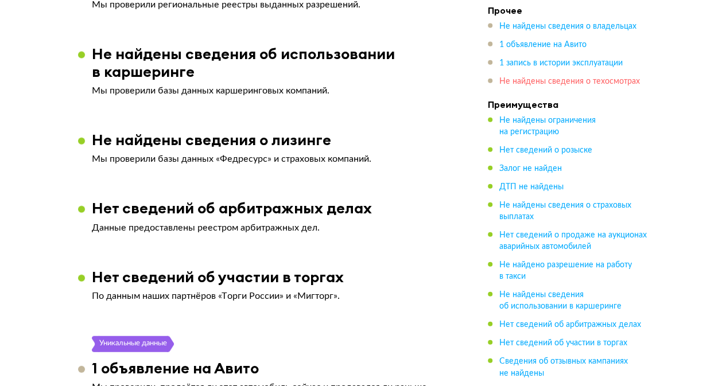
click at [542, 78] on span "Не найдены сведения о техосмотрах" at bounding box center [569, 82] width 141 height 8
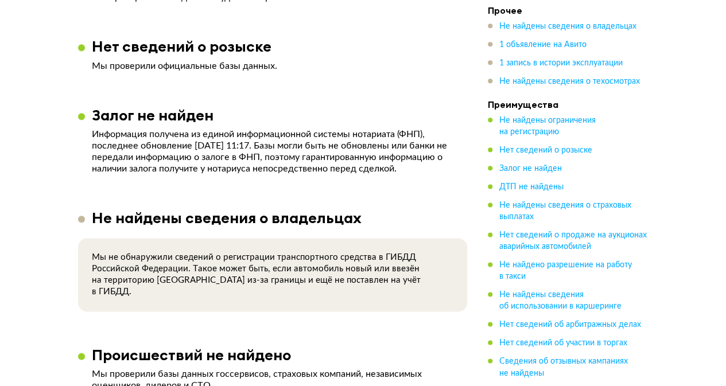
scroll to position [689, 0]
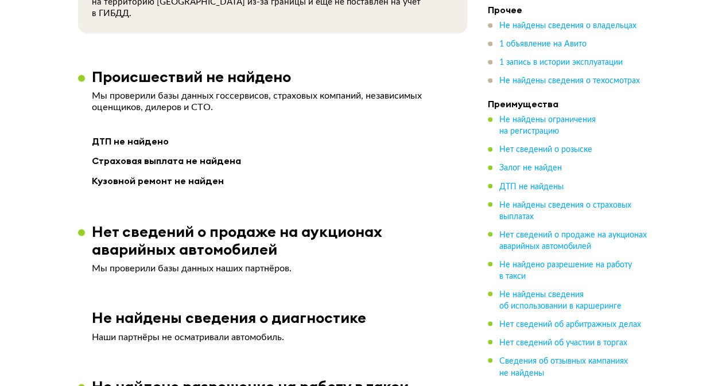
scroll to position [919, 0]
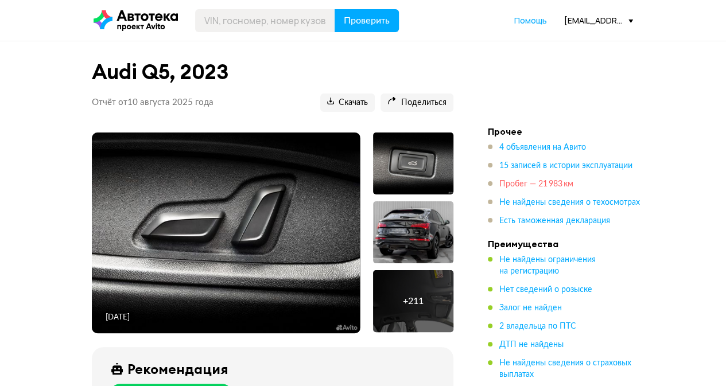
click at [522, 184] on span "Пробег — 21 983 км" at bounding box center [536, 184] width 74 height 8
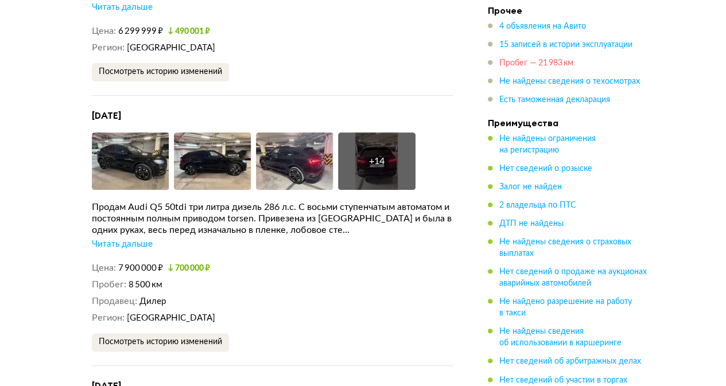
scroll to position [4089, 0]
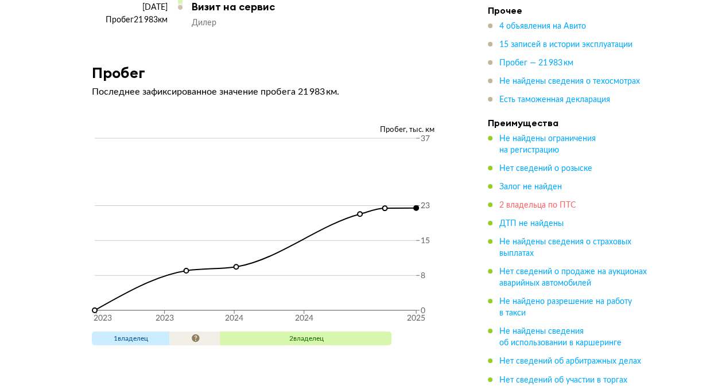
click at [528, 207] on span "2 владельца по ПТС" at bounding box center [537, 206] width 77 height 8
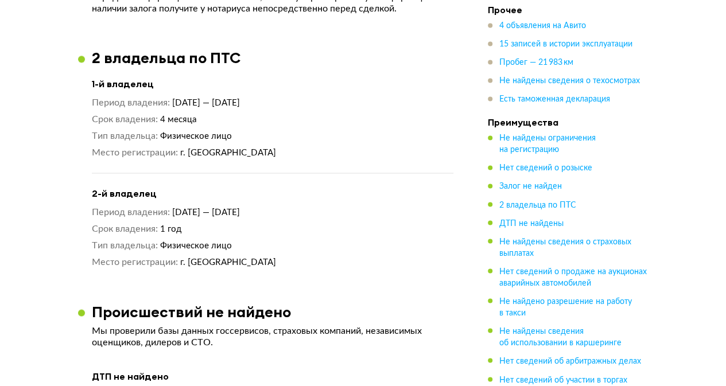
scroll to position [889, 0]
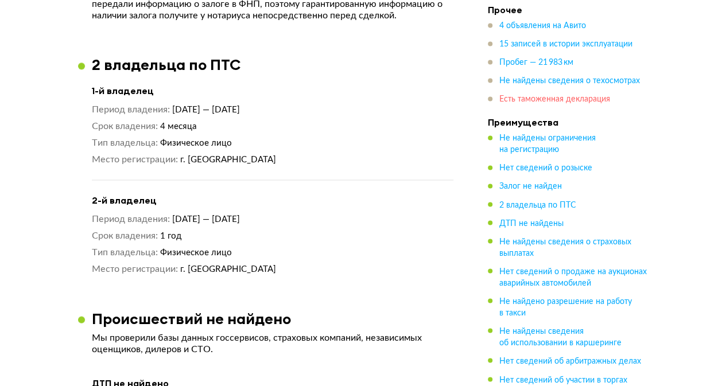
click at [522, 103] on span "Есть таможенная декларация" at bounding box center [554, 100] width 111 height 8
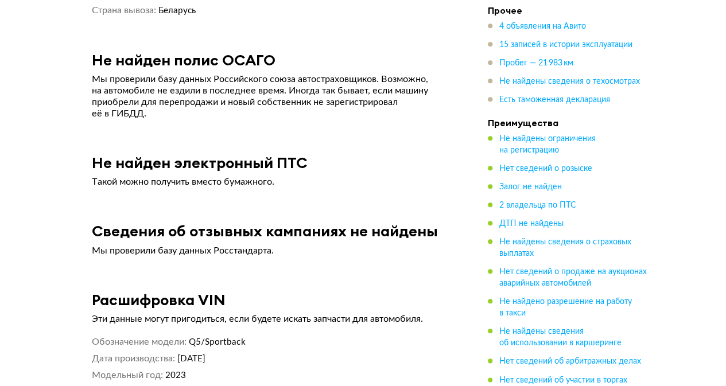
scroll to position [4835, 0]
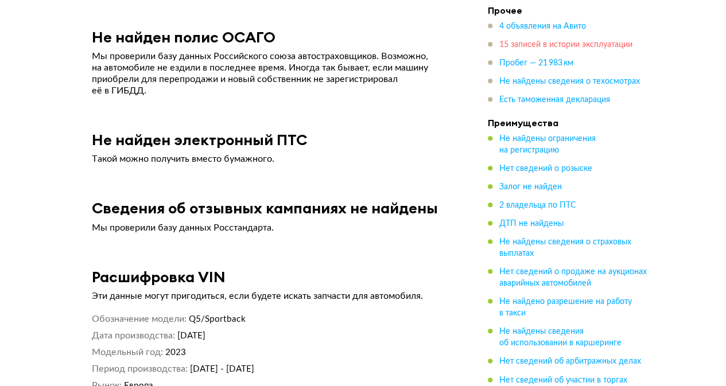
click at [528, 46] on span "15 записей в истории эксплуатации" at bounding box center [565, 45] width 133 height 8
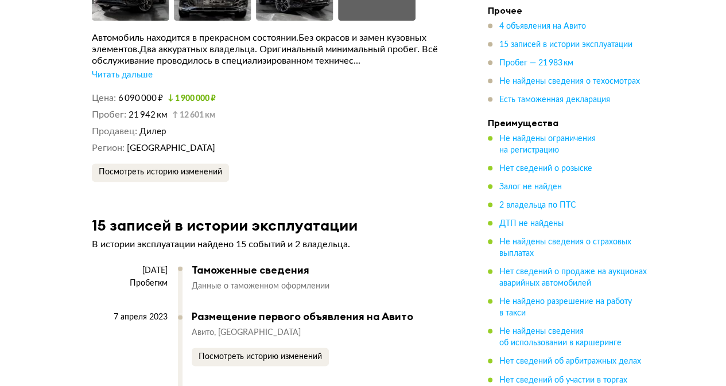
scroll to position [2666, 0]
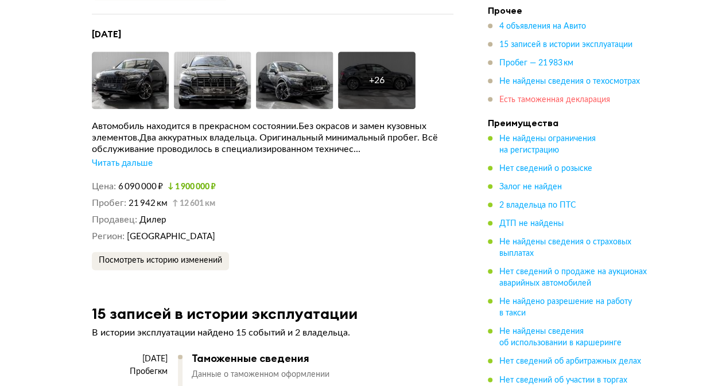
click at [512, 98] on span "Есть таможенная декларация" at bounding box center [554, 100] width 111 height 8
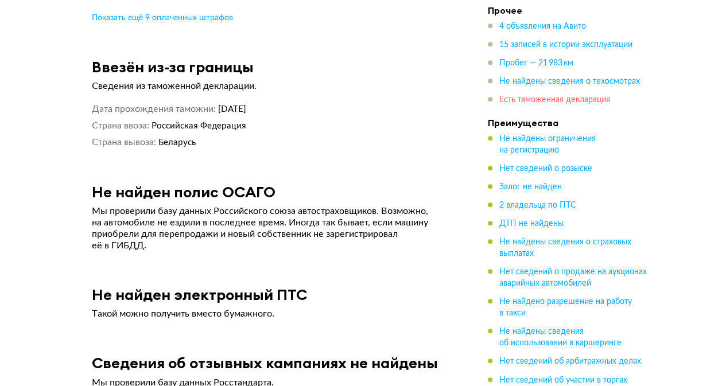
scroll to position [4720, 0]
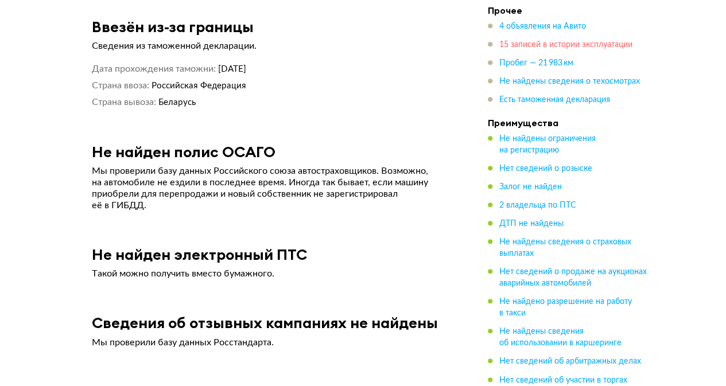
click at [512, 49] on span "15 записей в истории эксплуатации" at bounding box center [565, 45] width 133 height 8
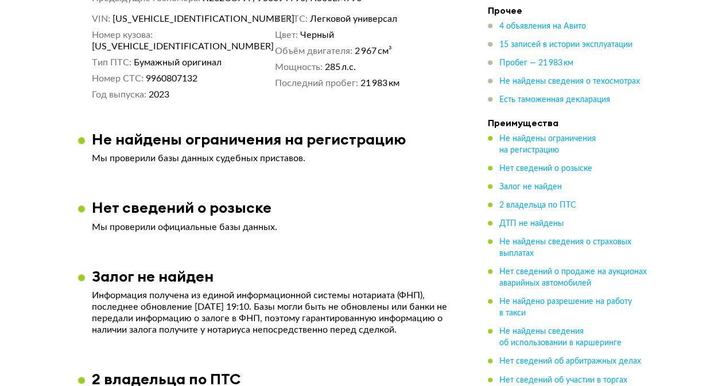
scroll to position [459, 0]
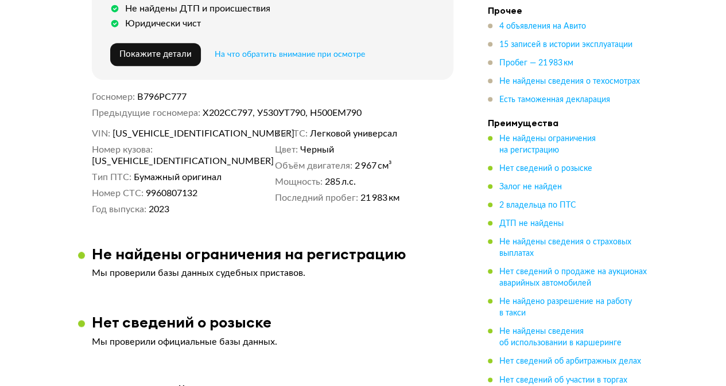
click at [432, 91] on dd "В796РС777" at bounding box center [295, 96] width 316 height 11
click at [433, 103] on div "Госномер В796РС777 Предыдущие госномера Х202СС797, У530УТ790, Н500ЕМ790" at bounding box center [273, 105] width 362 height 28
click at [527, 202] on span "2 владельца по ПТС" at bounding box center [537, 206] width 77 height 8
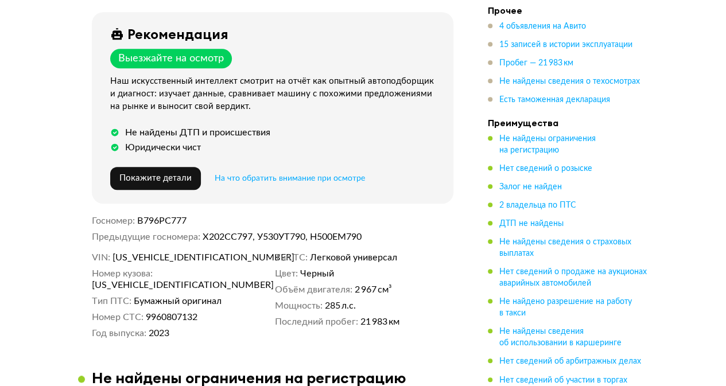
scroll to position [315, 0]
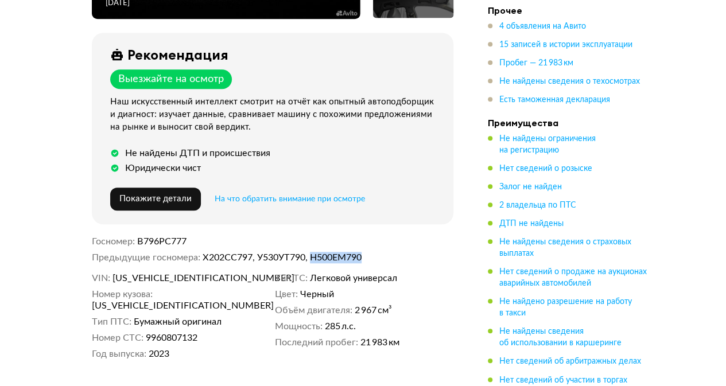
drag, startPoint x: 369, startPoint y: 258, endPoint x: 315, endPoint y: 258, distance: 54.5
click at [315, 258] on dd "Х202СС797, У530УТ790, Н500ЕМ790" at bounding box center [328, 257] width 251 height 11
click at [340, 239] on dd "В796РС777" at bounding box center [295, 241] width 316 height 11
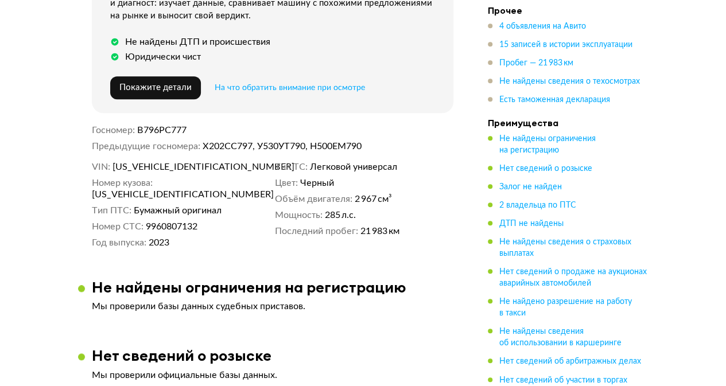
scroll to position [429, 0]
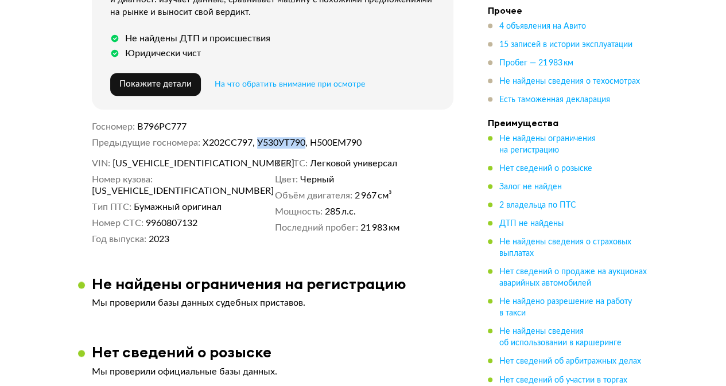
drag, startPoint x: 258, startPoint y: 143, endPoint x: 308, endPoint y: 142, distance: 50.0
click at [308, 142] on dd "Х202СС797, У530УТ790, Н500ЕМ790" at bounding box center [328, 142] width 251 height 11
drag, startPoint x: 251, startPoint y: 140, endPoint x: 204, endPoint y: 132, distance: 48.2
click at [200, 148] on dl "Предыдущие госномера Х202СС797, У530УТ790, Н500ЕМ790" at bounding box center [273, 142] width 362 height 11
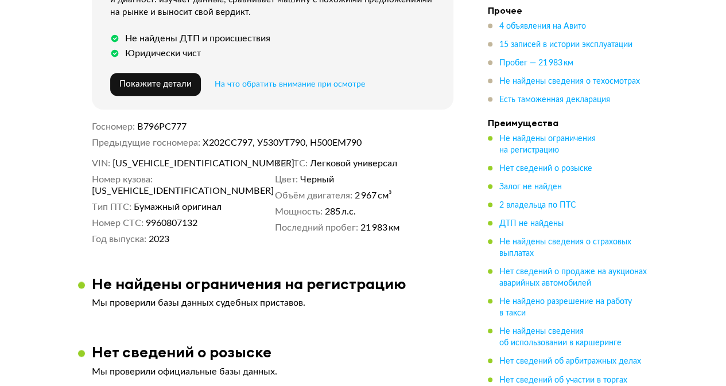
drag, startPoint x: 203, startPoint y: 140, endPoint x: 251, endPoint y: 140, distance: 48.2
click at [251, 140] on dd "Х202СС797, У530УТ790, Н500ЕМ790" at bounding box center [328, 142] width 251 height 11
click at [439, 137] on dd "Х202СС797, У530УТ790, Н500ЕМ790" at bounding box center [328, 142] width 251 height 11
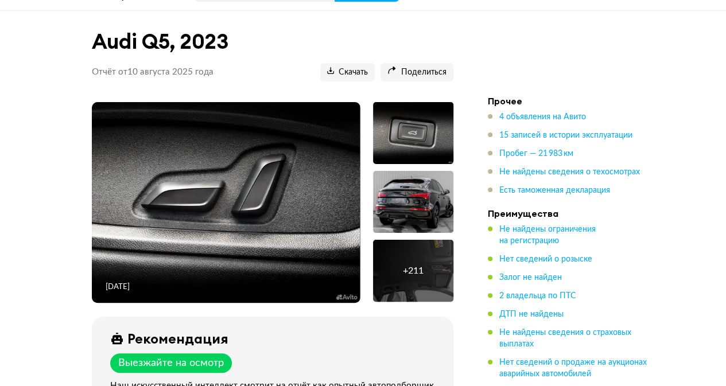
scroll to position [0, 0]
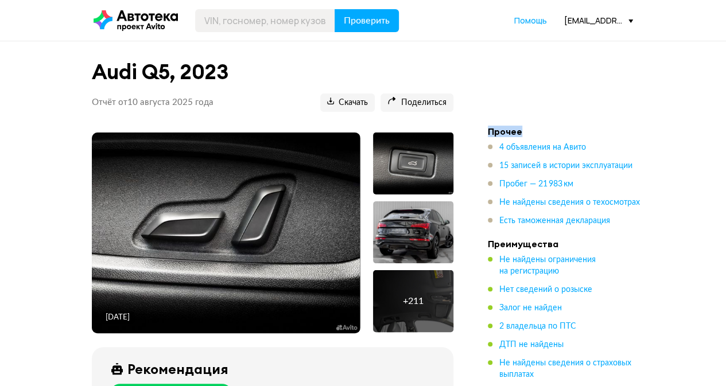
drag, startPoint x: 489, startPoint y: 130, endPoint x: 533, endPoint y: 133, distance: 44.3
click at [533, 133] on h4 "Прочее" at bounding box center [568, 131] width 161 height 11
drag, startPoint x: 538, startPoint y: 107, endPoint x: 523, endPoint y: 120, distance: 19.9
drag, startPoint x: 521, startPoint y: 132, endPoint x: 480, endPoint y: 135, distance: 40.9
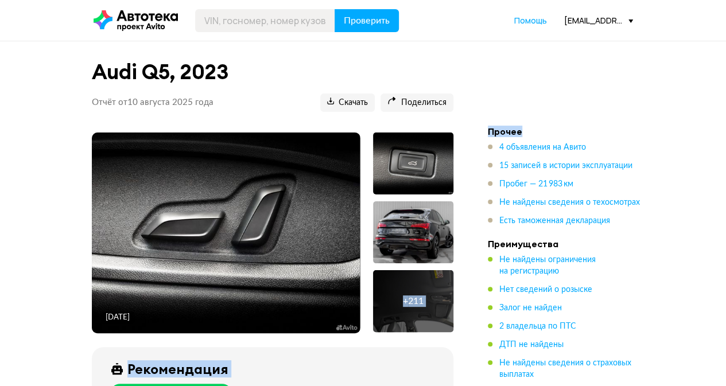
drag, startPoint x: 497, startPoint y: 99, endPoint x: 492, endPoint y: 121, distance: 22.3
drag, startPoint x: 485, startPoint y: 127, endPoint x: 527, endPoint y: 127, distance: 41.9
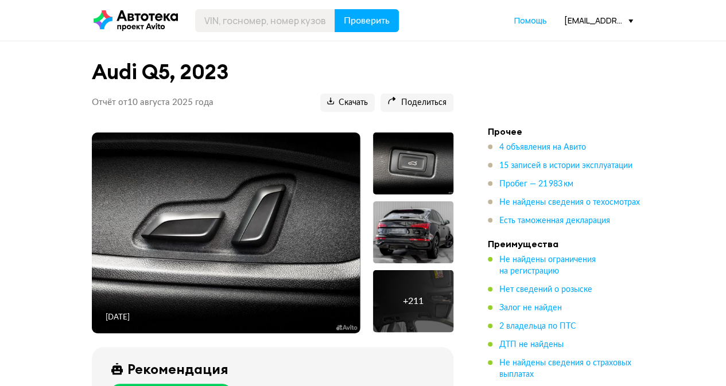
drag, startPoint x: 519, startPoint y: 131, endPoint x: 482, endPoint y: 135, distance: 37.5
drag, startPoint x: 487, startPoint y: 133, endPoint x: 529, endPoint y: 129, distance: 42.1
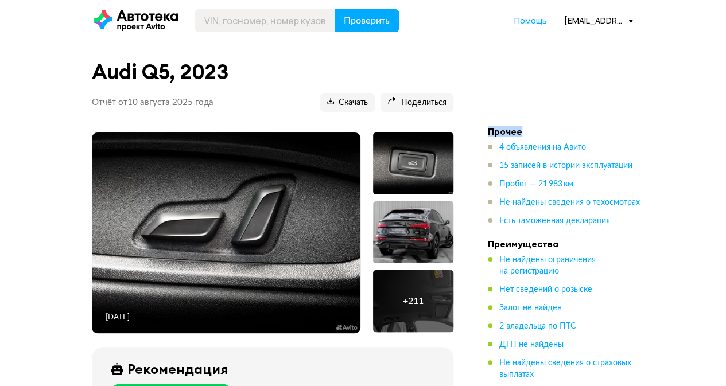
click at [529, 129] on h4 "Прочее" at bounding box center [568, 131] width 161 height 11
drag, startPoint x: 521, startPoint y: 128, endPoint x: 467, endPoint y: 134, distance: 54.3
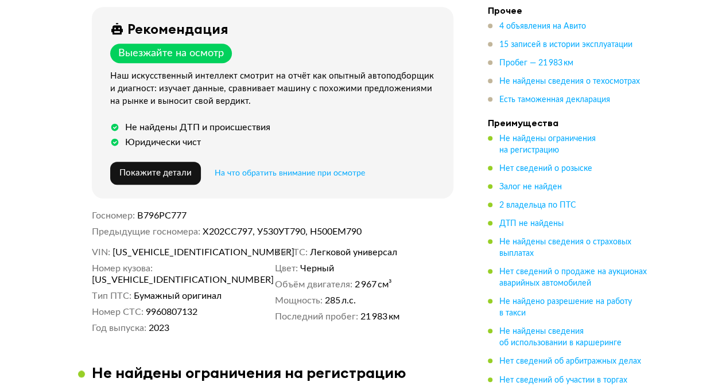
scroll to position [402, 0]
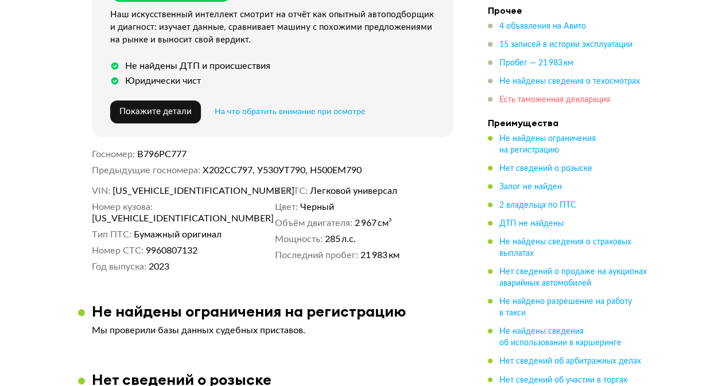
click at [522, 96] on span "Есть таможенная декларация" at bounding box center [554, 100] width 111 height 8
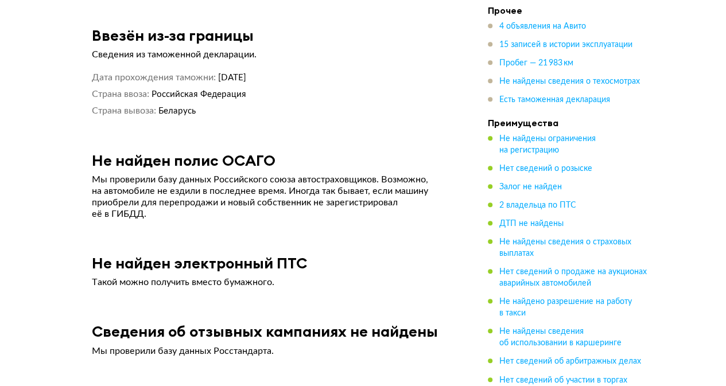
scroll to position [4720, 0]
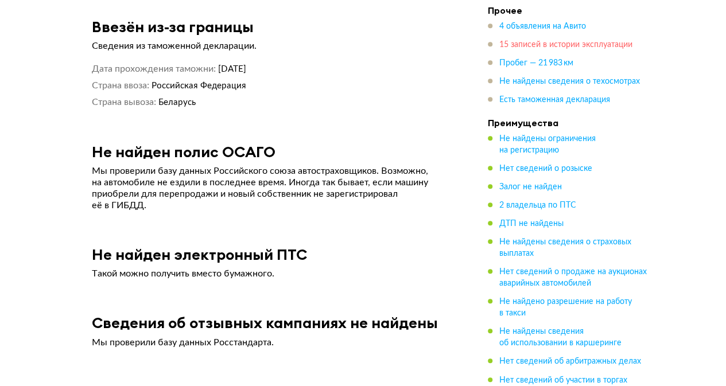
click at [535, 42] on span "15 записей в истории эксплуатации" at bounding box center [565, 45] width 133 height 8
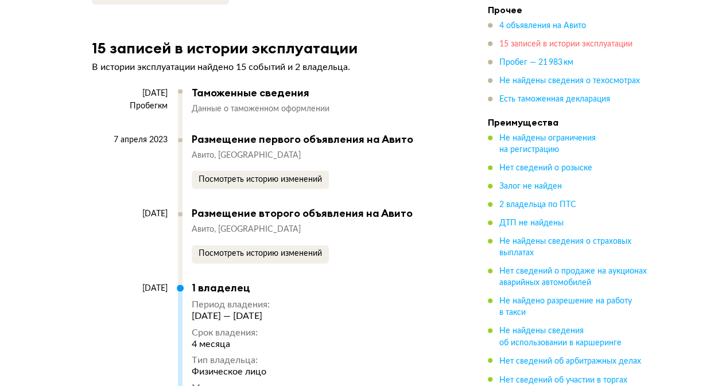
scroll to position [2896, 0]
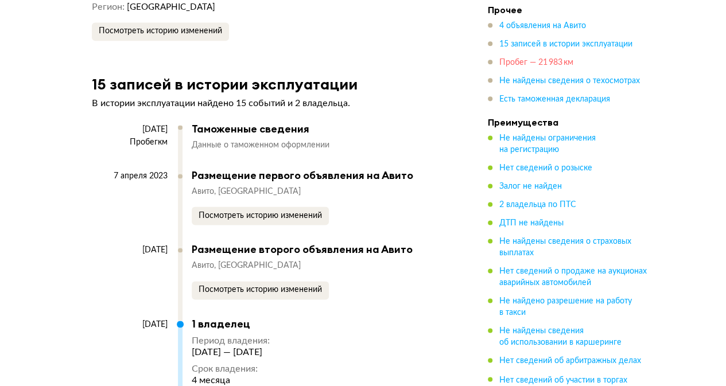
click at [524, 60] on span "Пробег — 21 983 км" at bounding box center [536, 63] width 74 height 8
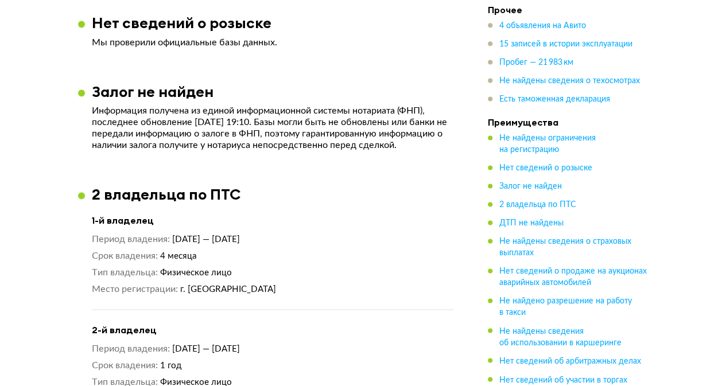
scroll to position [702, 0]
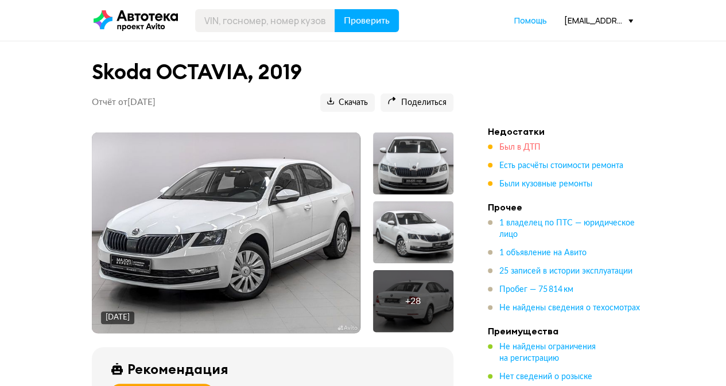
click at [514, 144] on span "Был в ДТП" at bounding box center [519, 148] width 41 height 8
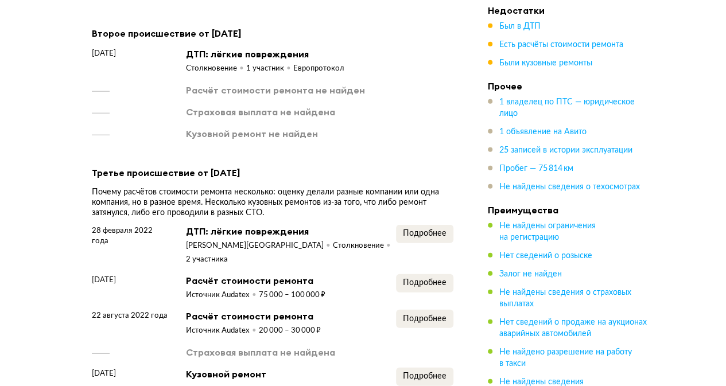
scroll to position [1478, 0]
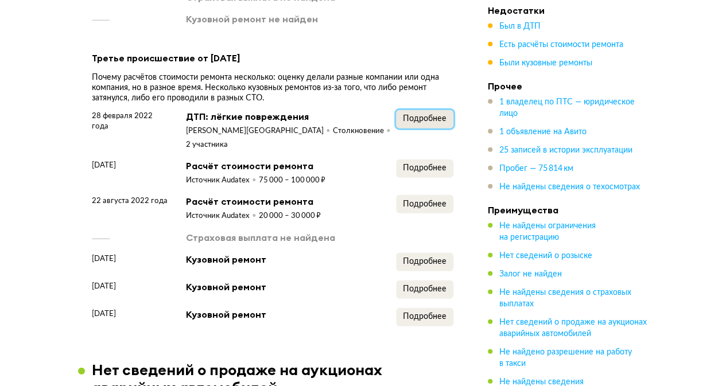
click at [441, 123] on span "Подробнее" at bounding box center [425, 119] width 44 height 8
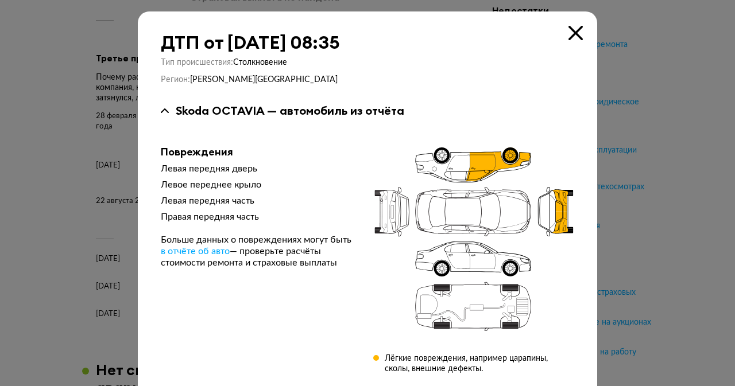
click at [650, 96] on div at bounding box center [367, 193] width 735 height 386
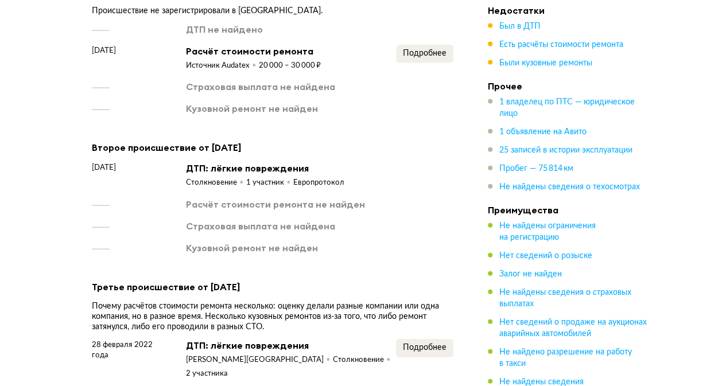
scroll to position [1249, 0]
click at [551, 161] on ul "1 владелец по ПТС — юридическое лицо 1 объявление на Авито 25 записей в истории…" at bounding box center [568, 144] width 161 height 96
click at [561, 184] on span "Не найдены сведения о техосмотрах" at bounding box center [569, 187] width 141 height 8
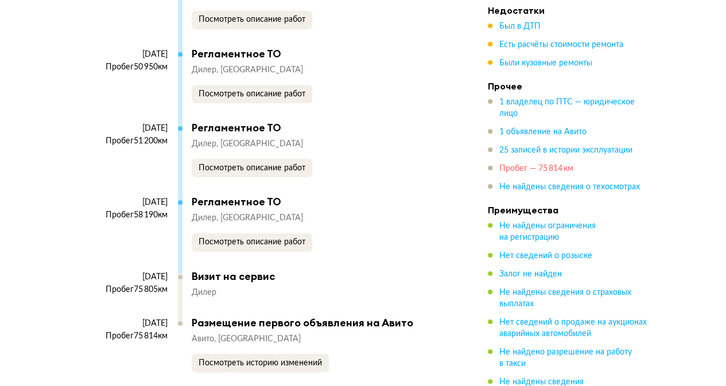
click at [560, 165] on span "Пробег — 75 814 км" at bounding box center [536, 169] width 74 height 8
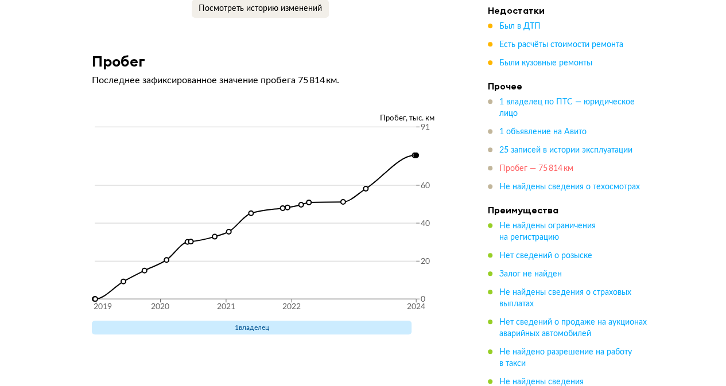
scroll to position [4631, 0]
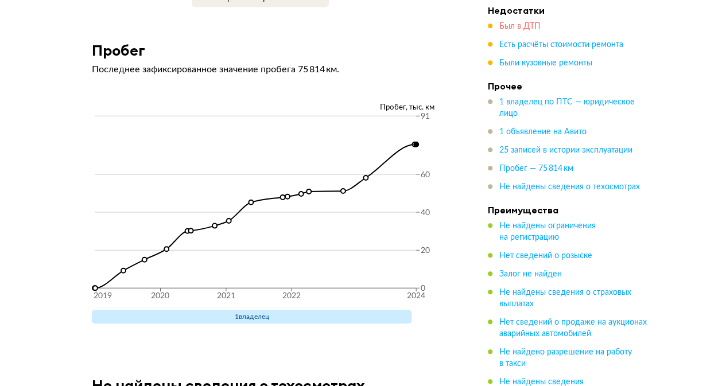
click at [519, 26] on span "Был в ДТП" at bounding box center [519, 26] width 41 height 8
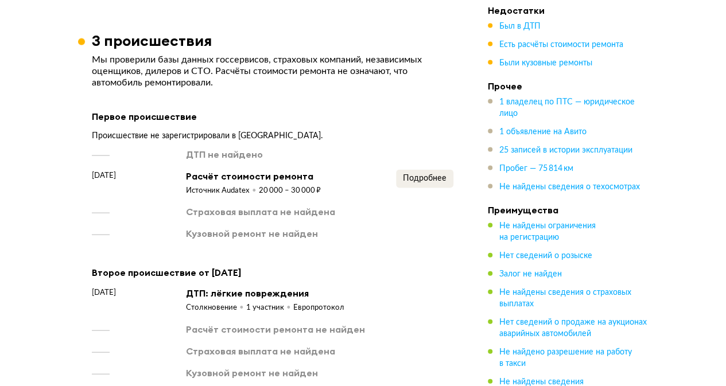
scroll to position [1191, 0]
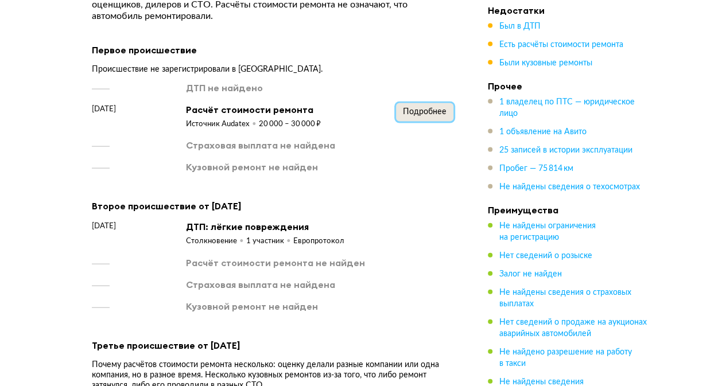
click at [432, 116] on span "Подробнее" at bounding box center [425, 112] width 44 height 8
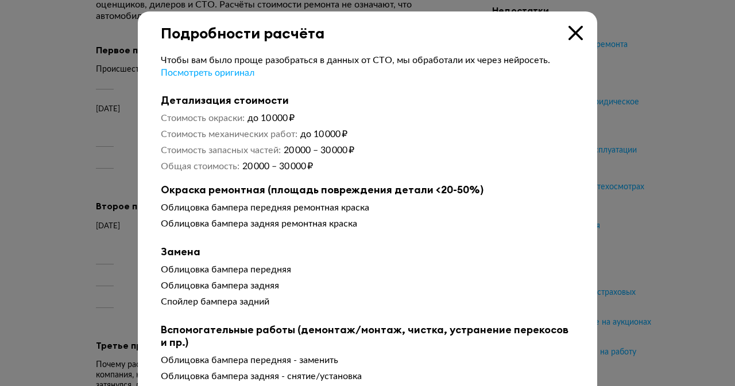
click at [622, 110] on div at bounding box center [367, 193] width 735 height 386
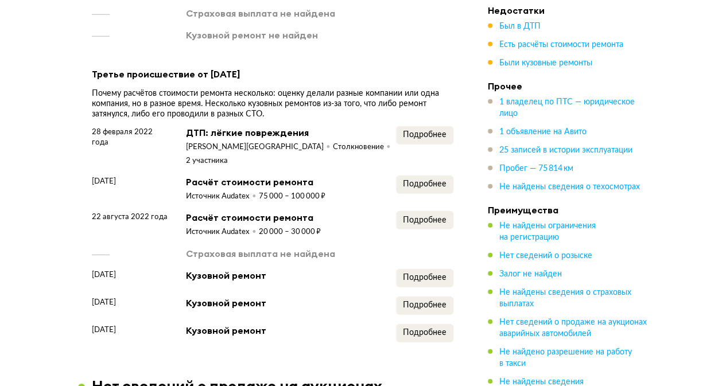
scroll to position [1478, 0]
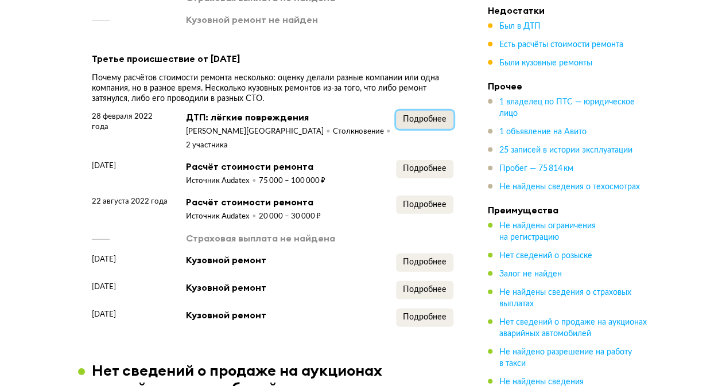
click at [425, 123] on span "Подробнее" at bounding box center [425, 119] width 44 height 8
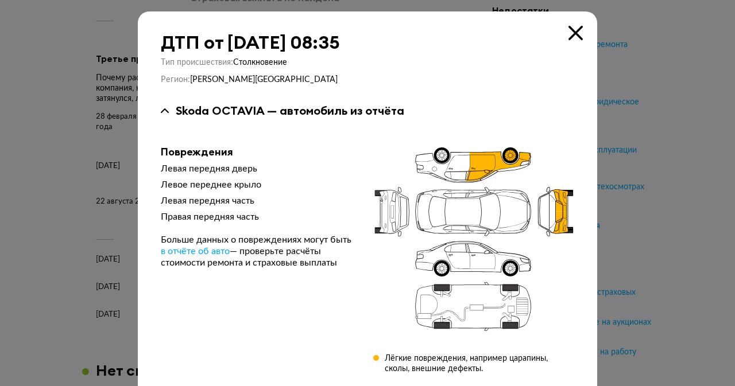
click at [667, 74] on div at bounding box center [367, 193] width 735 height 386
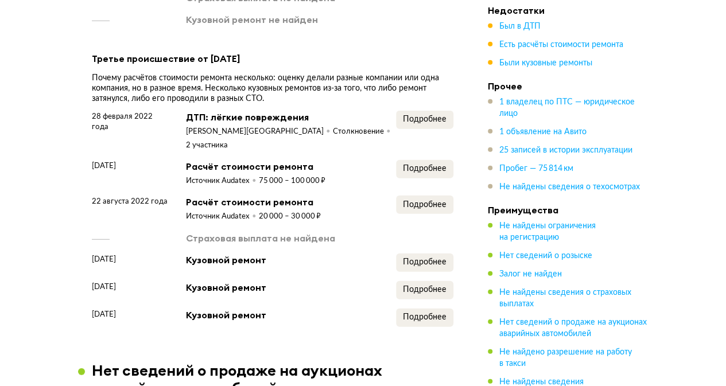
scroll to position [1593, 0]
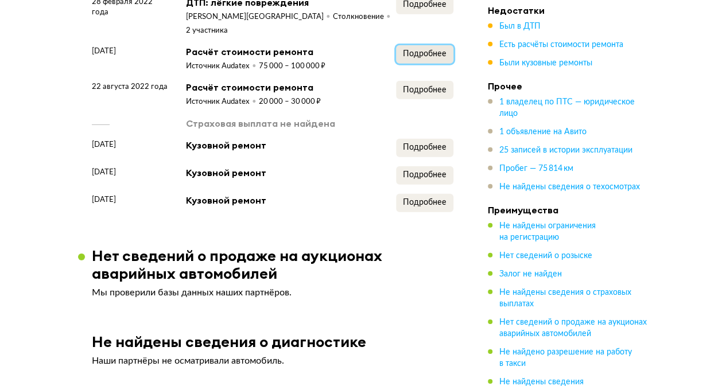
click at [417, 51] on span "Подробнее" at bounding box center [425, 54] width 44 height 8
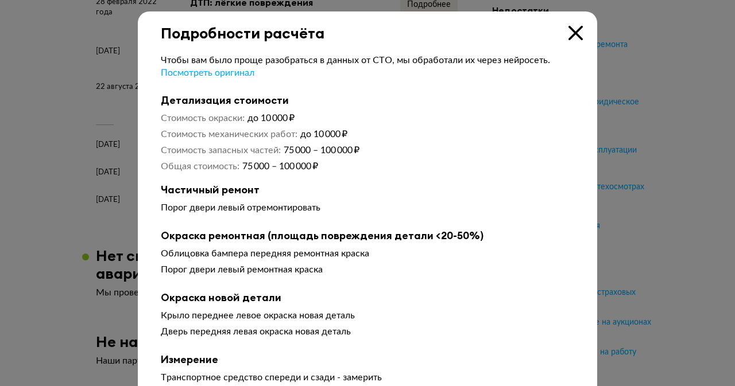
click at [669, 65] on div at bounding box center [367, 193] width 735 height 386
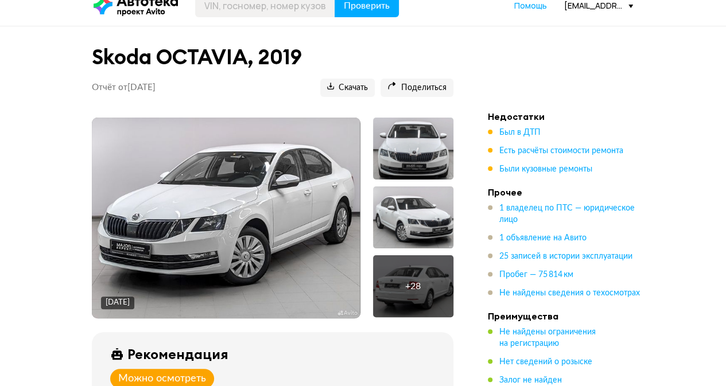
scroll to position [0, 0]
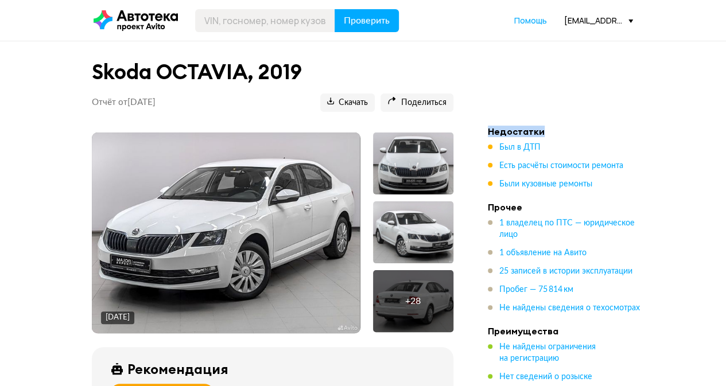
drag, startPoint x: 490, startPoint y: 131, endPoint x: 555, endPoint y: 134, distance: 64.9
click at [555, 134] on h4 "Недостатки" at bounding box center [568, 131] width 161 height 11
drag, startPoint x: 542, startPoint y: 130, endPoint x: 488, endPoint y: 128, distance: 54.0
click at [488, 128] on h4 "Недостатки" at bounding box center [568, 131] width 161 height 11
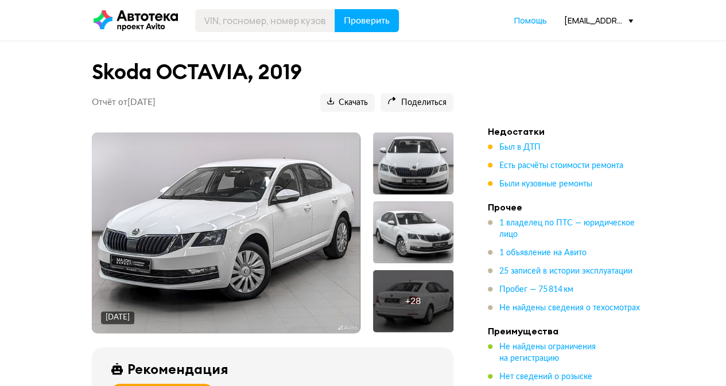
drag, startPoint x: 488, startPoint y: 131, endPoint x: 565, endPoint y: 136, distance: 77.1
click at [565, 136] on h4 "Недостатки" at bounding box center [568, 131] width 161 height 11
drag, startPoint x: 537, startPoint y: 132, endPoint x: 484, endPoint y: 110, distance: 57.4
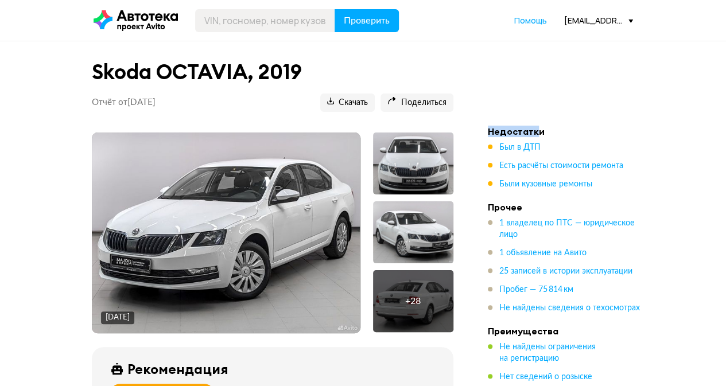
click at [490, 134] on h4 "Недостатки" at bounding box center [568, 131] width 161 height 11
click at [532, 288] on span "Пробег — 75 814 км" at bounding box center [536, 290] width 74 height 8
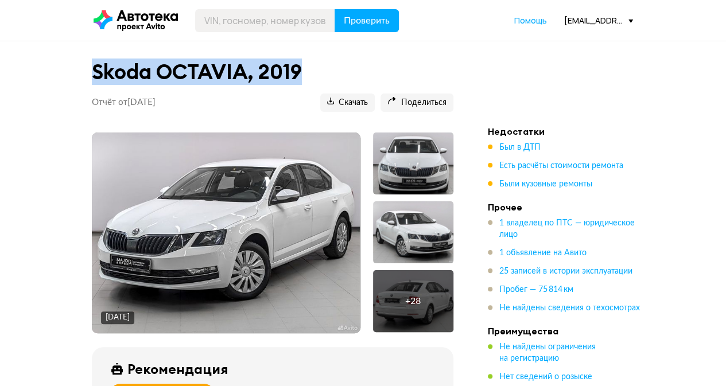
drag, startPoint x: 305, startPoint y: 72, endPoint x: 85, endPoint y: 75, distance: 220.5
click at [87, 80] on div "Skoda OCTAVIA, 2019 Отчёт от 3 августа 2025 года Ccылка на отчёт скопирована Ск…" at bounding box center [272, 90] width 389 height 71
click at [85, 61] on div "Skoda OCTAVIA, 2019 Отчёт от 3 августа 2025 года Ccылка на отчёт скопирована Ск…" at bounding box center [272, 90] width 389 height 71
drag, startPoint x: 94, startPoint y: 71, endPoint x: 316, endPoint y: 61, distance: 222.4
click at [316, 61] on h1 "Skoda OCTAVIA, 2019" at bounding box center [273, 72] width 362 height 25
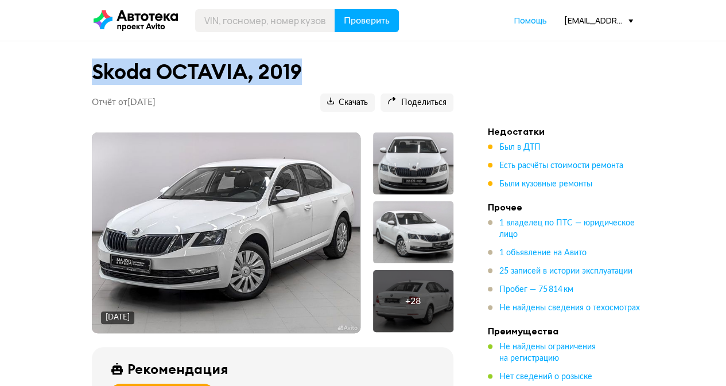
click at [316, 59] on header "Skoda OCTAVIA, 2019 Отчёт от 3 августа 2025 года Ccылка на отчёт скопирована Ск…" at bounding box center [273, 83] width 362 height 57
drag, startPoint x: 299, startPoint y: 71, endPoint x: 69, endPoint y: 76, distance: 229.7
drag, startPoint x: 99, startPoint y: 75, endPoint x: 326, endPoint y: 80, distance: 227.4
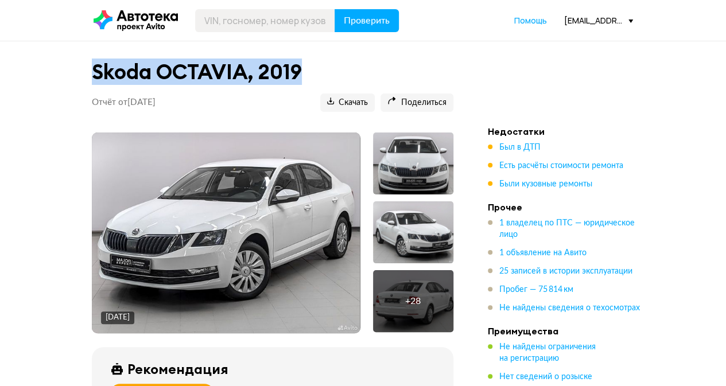
click at [326, 80] on h1 "Skoda OCTAVIA, 2019" at bounding box center [273, 72] width 362 height 25
click at [328, 61] on h1 "Skoda OCTAVIA, 2019" at bounding box center [273, 72] width 362 height 25
click at [309, 72] on h1 "Skoda OCTAVIA, 2019" at bounding box center [273, 72] width 362 height 25
drag, startPoint x: 300, startPoint y: 72, endPoint x: 66, endPoint y: 87, distance: 234.7
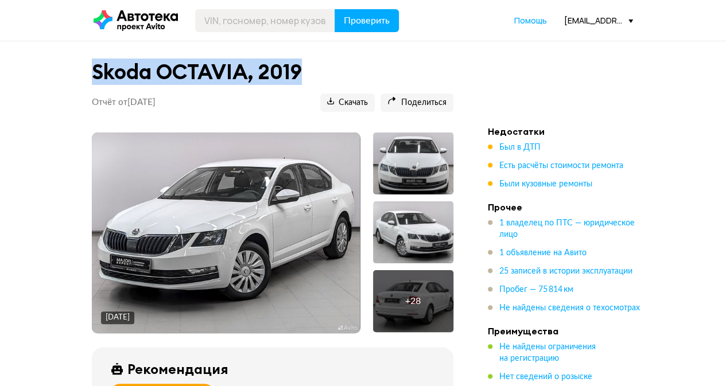
drag, startPoint x: 87, startPoint y: 75, endPoint x: 330, endPoint y: 77, distance: 242.3
click at [330, 77] on div "Skoda OCTAVIA, 2019 Отчёт от 3 августа 2025 года Ccылка на отчёт скопирована Ск…" at bounding box center [272, 90] width 389 height 71
click at [331, 68] on h1 "Skoda OCTAVIA, 2019" at bounding box center [273, 72] width 362 height 25
drag, startPoint x: 309, startPoint y: 68, endPoint x: 75, endPoint y: 75, distance: 234.3
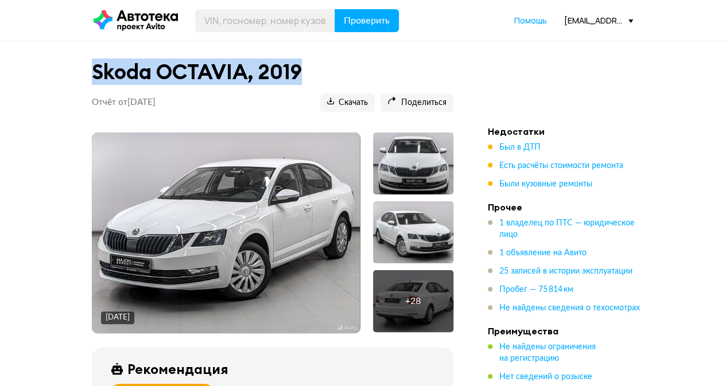
drag, startPoint x: 84, startPoint y: 65, endPoint x: 339, endPoint y: 73, distance: 254.5
click at [339, 73] on div "Skoda OCTAVIA, 2019 Отчёт от 3 августа 2025 года Ccылка на отчёт скопирована Ск…" at bounding box center [272, 90] width 389 height 71
click at [336, 68] on h1 "Skoda OCTAVIA, 2019" at bounding box center [273, 72] width 362 height 25
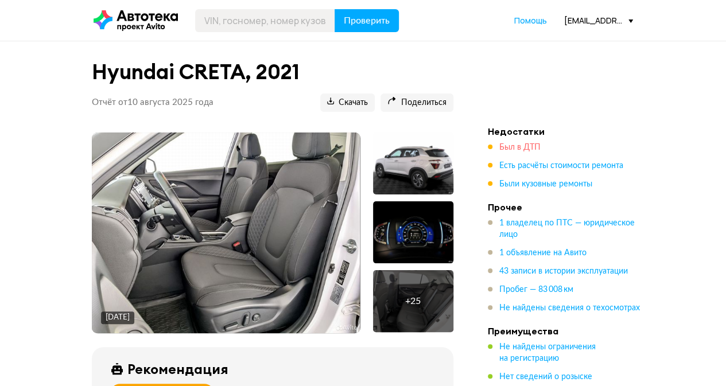
click at [513, 146] on span "Был в ДТП" at bounding box center [519, 148] width 41 height 8
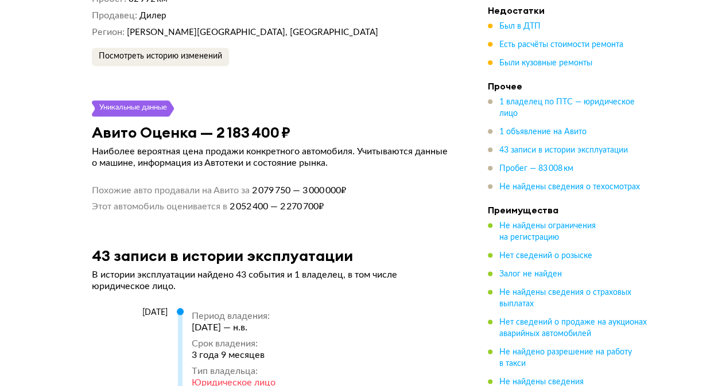
scroll to position [2742, 0]
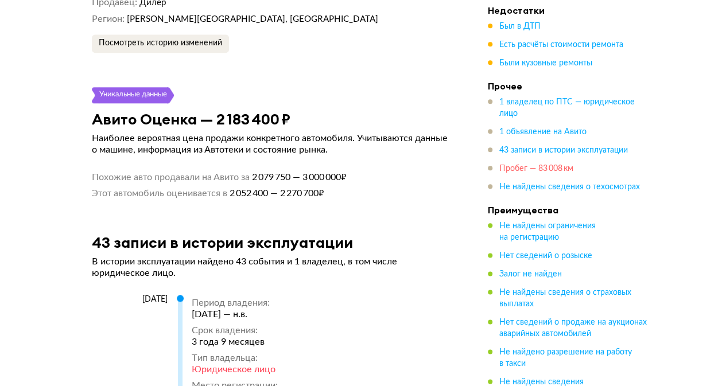
click at [556, 169] on span "Пробег — 83 008 км" at bounding box center [536, 169] width 74 height 8
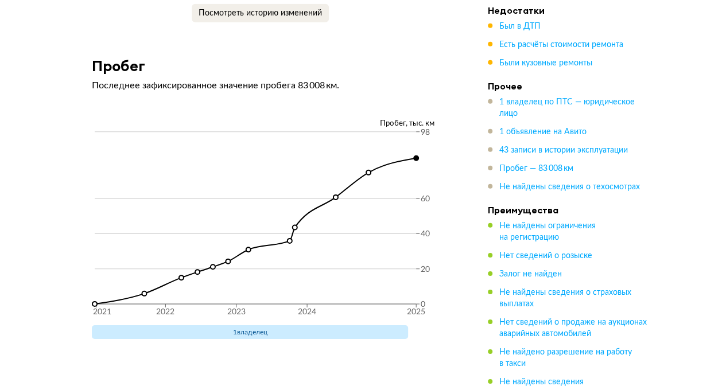
scroll to position [6028, 0]
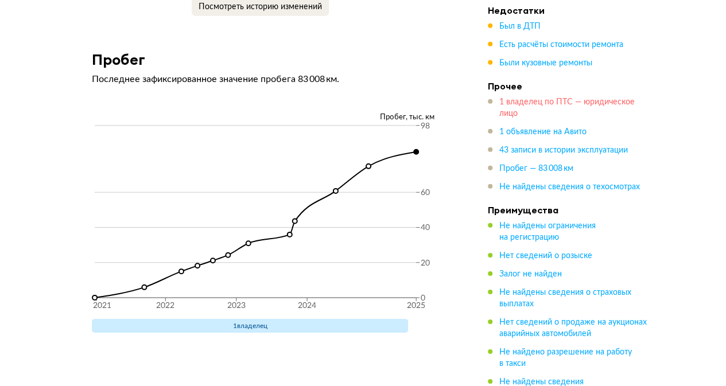
click at [542, 103] on span "1 владелец по ПТС — юридическое лицо" at bounding box center [566, 108] width 135 height 20
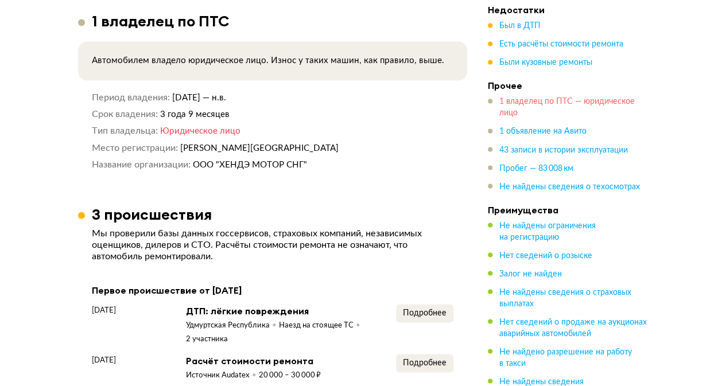
scroll to position [902, 0]
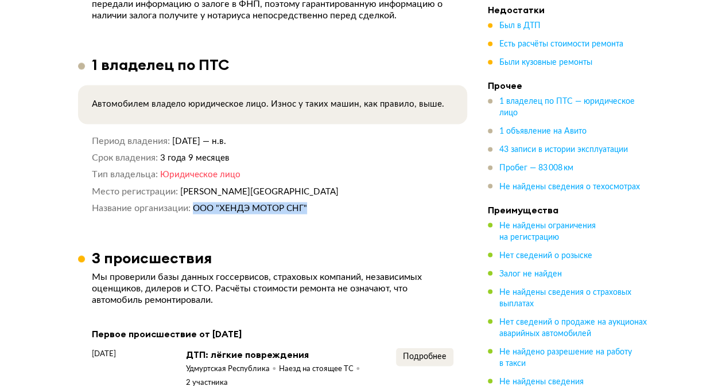
drag, startPoint x: 339, startPoint y: 209, endPoint x: 198, endPoint y: 211, distance: 140.7
click at [198, 211] on dd "ООО "ХЕНДЭ МОТОР СНГ"" at bounding box center [323, 208] width 261 height 12
copy span "ООО "ХЕНДЭ МОТОР СНГ""
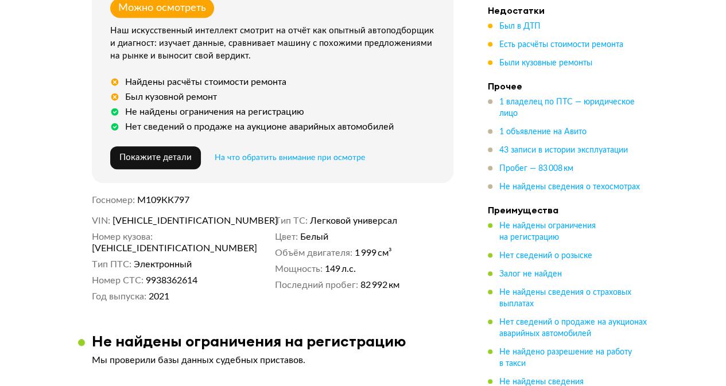
click at [450, 113] on div "Рекомендация Можно осмотреть Наш искусственный интеллект смотрит на отчёт как о…" at bounding box center [273, 73] width 362 height 222
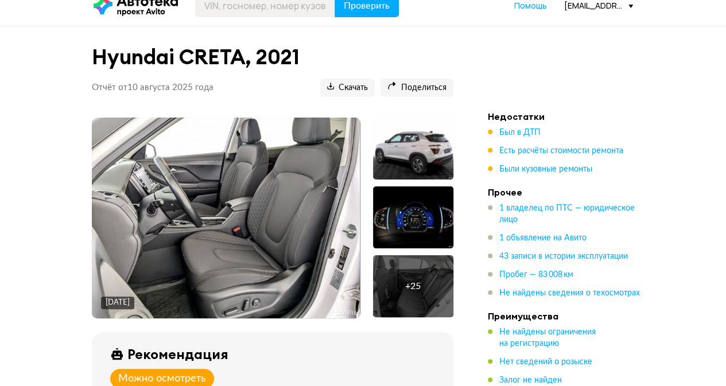
scroll to position [0, 0]
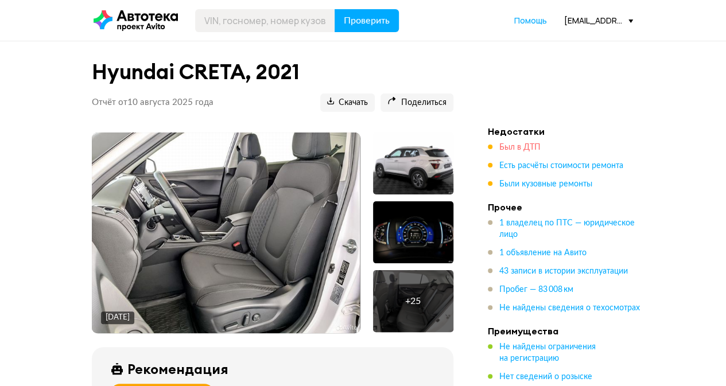
click at [515, 149] on span "Был в ДТП" at bounding box center [519, 148] width 41 height 8
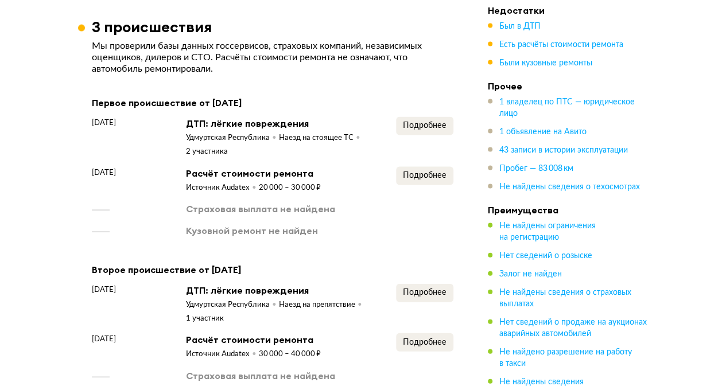
scroll to position [1135, 0]
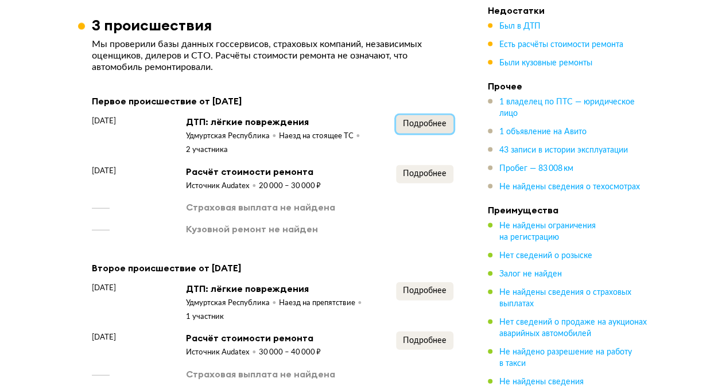
click at [402, 125] on button "Подробнее" at bounding box center [424, 124] width 57 height 18
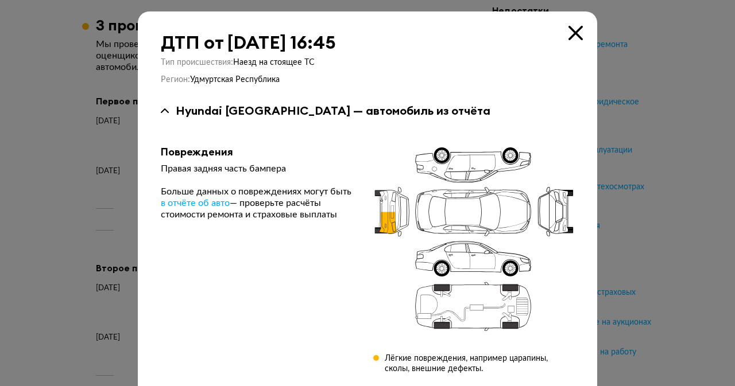
click at [672, 118] on div at bounding box center [367, 193] width 735 height 386
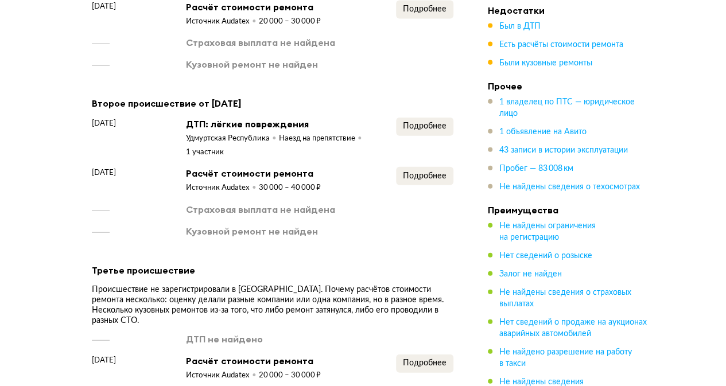
scroll to position [1307, 0]
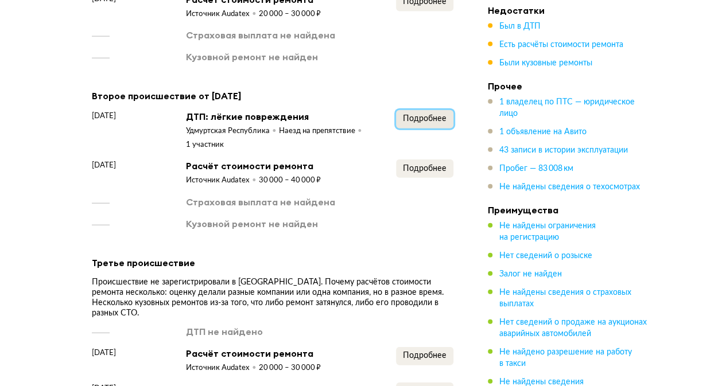
click at [428, 123] on span "Подробнее" at bounding box center [425, 119] width 44 height 8
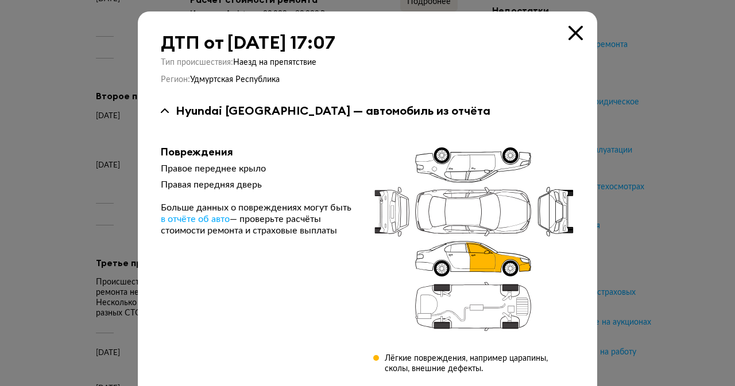
click at [634, 106] on div at bounding box center [367, 193] width 735 height 386
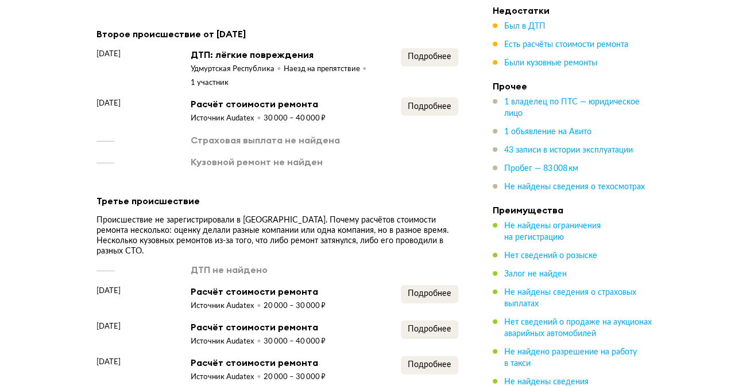
scroll to position [1365, 0]
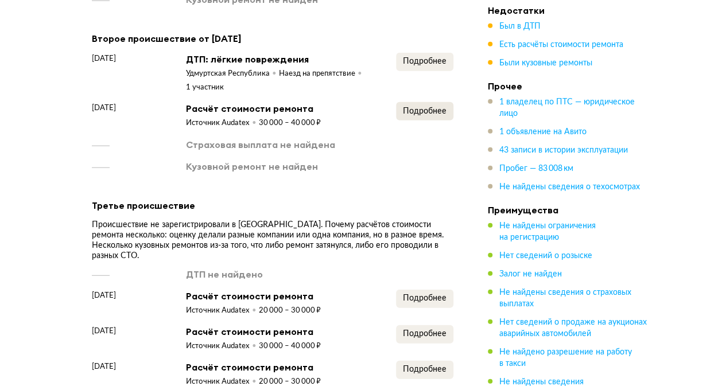
click at [410, 124] on div "Подробнее" at bounding box center [424, 115] width 57 height 26
click at [414, 115] on span "Подробнее" at bounding box center [425, 111] width 44 height 8
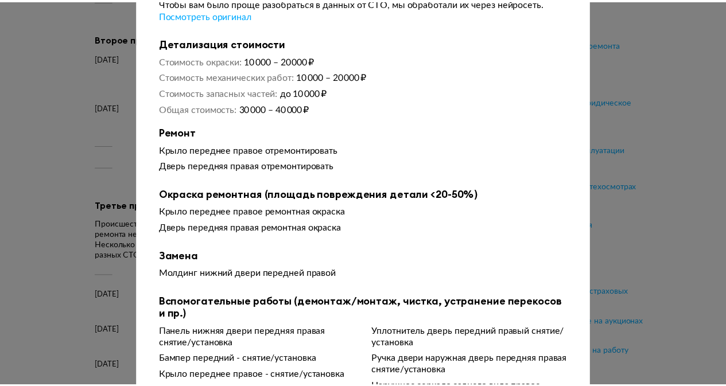
scroll to position [115, 0]
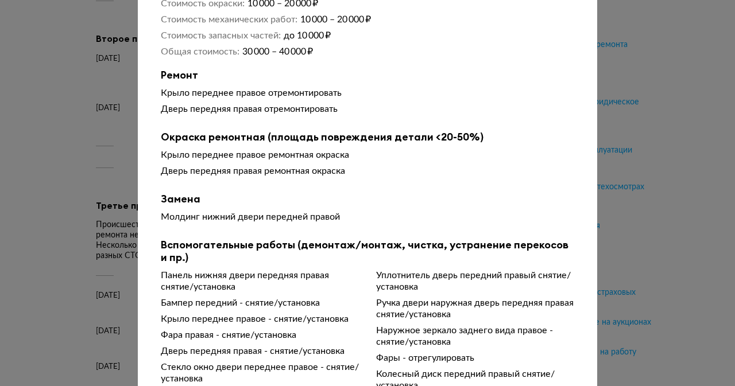
drag, startPoint x: 654, startPoint y: 152, endPoint x: 645, endPoint y: 157, distance: 10.3
click at [654, 152] on div at bounding box center [367, 78] width 735 height 386
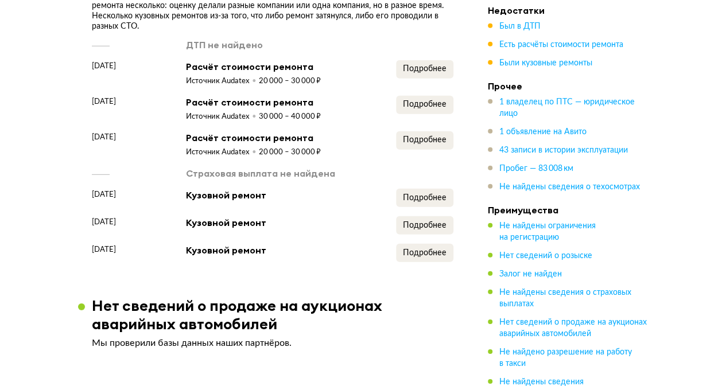
scroll to position [1537, 0]
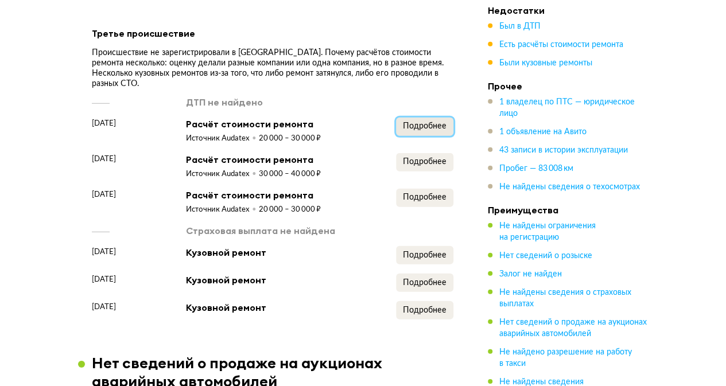
click at [415, 122] on span "Подробнее" at bounding box center [425, 126] width 44 height 8
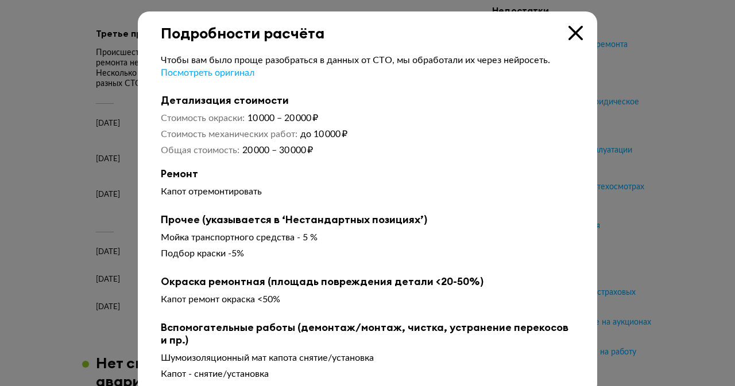
click at [652, 110] on div at bounding box center [367, 193] width 735 height 386
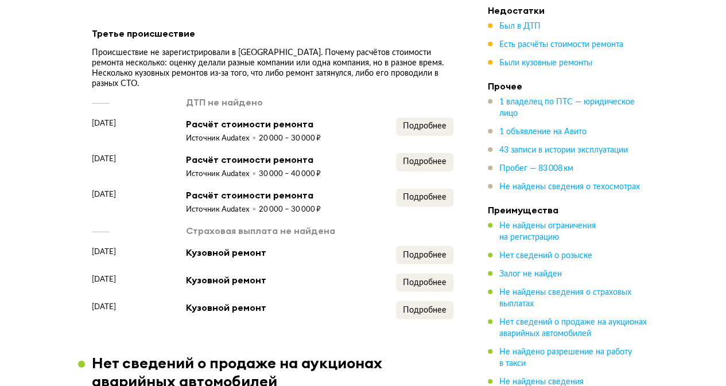
click at [423, 170] on div "Подробнее" at bounding box center [424, 166] width 57 height 26
click at [427, 158] on span "Подробнее" at bounding box center [425, 162] width 44 height 8
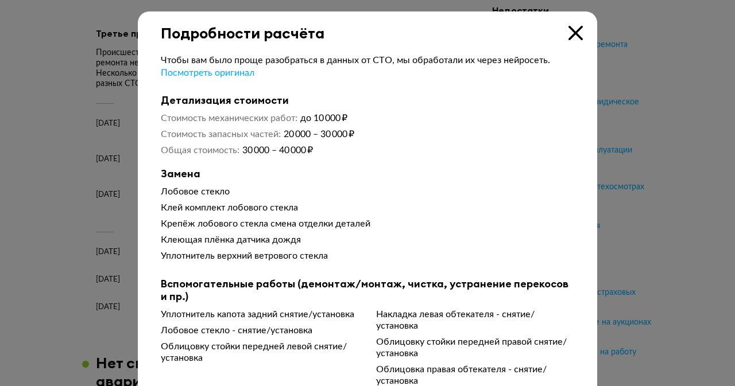
click at [645, 109] on div at bounding box center [367, 193] width 735 height 386
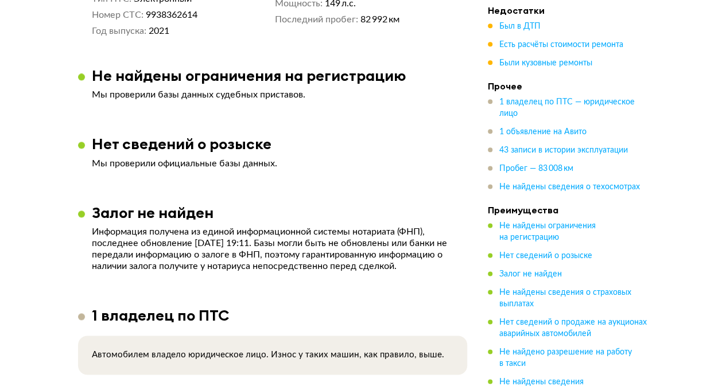
scroll to position [446, 0]
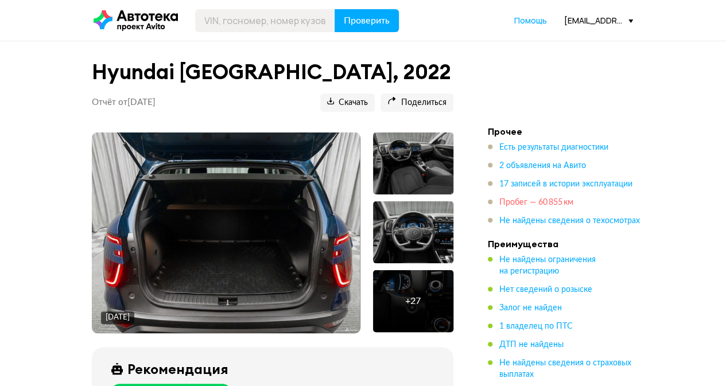
click at [552, 204] on span "Пробег — 60 855 км" at bounding box center [536, 203] width 74 height 8
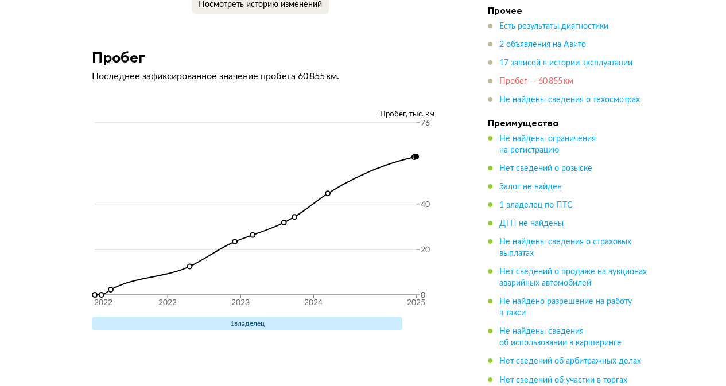
scroll to position [4159, 0]
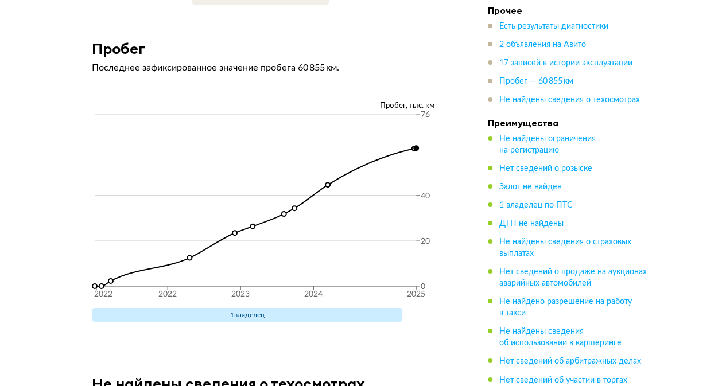
click at [528, 206] on span "1 владелец по ПТС" at bounding box center [535, 206] width 73 height 8
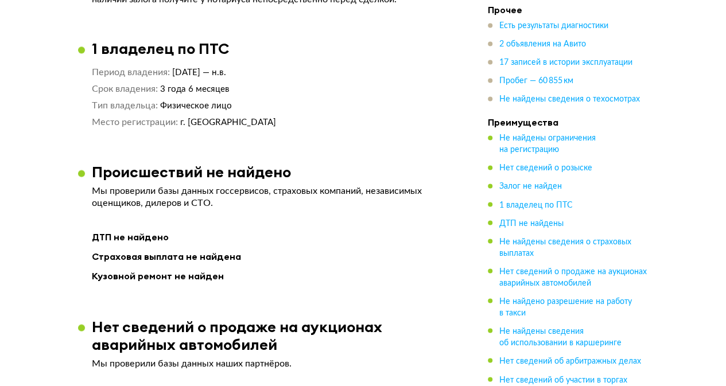
scroll to position [886, 0]
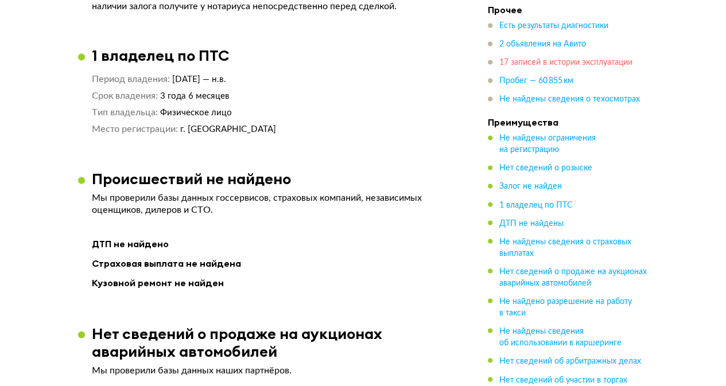
click at [518, 64] on span "17 записей в истории эксплуатации" at bounding box center [565, 63] width 133 height 8
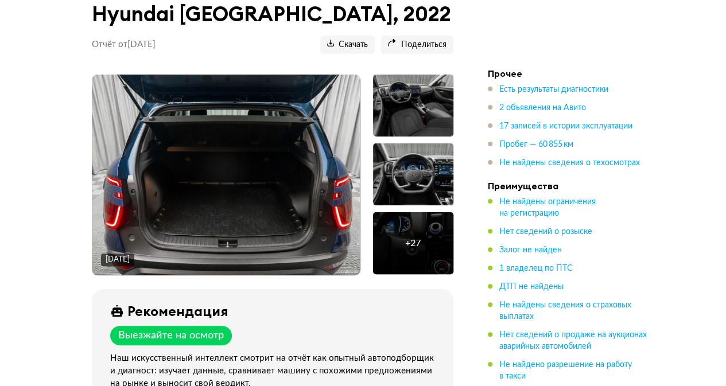
scroll to position [0, 0]
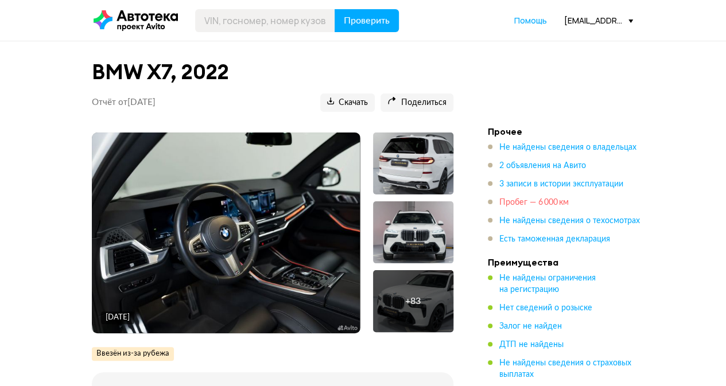
click at [524, 202] on span "Пробег — 6 000 км" at bounding box center [533, 203] width 69 height 8
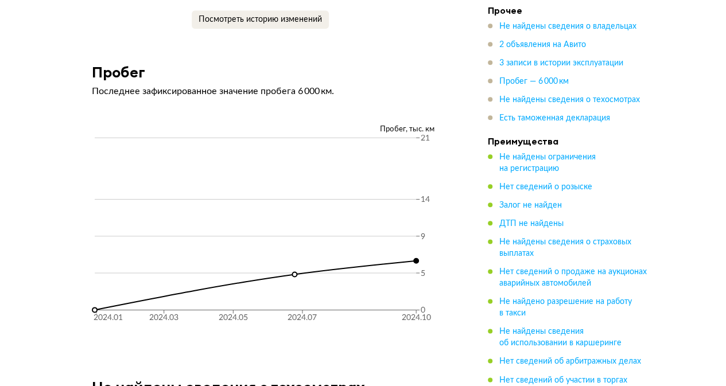
scroll to position [2767, 0]
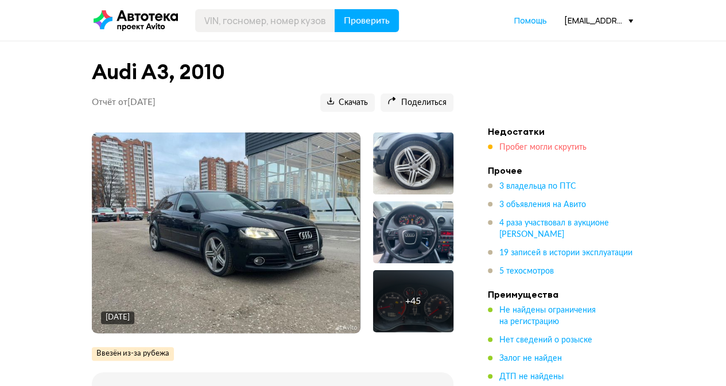
click at [507, 146] on span "Пробег могли скрутить" at bounding box center [542, 148] width 87 height 8
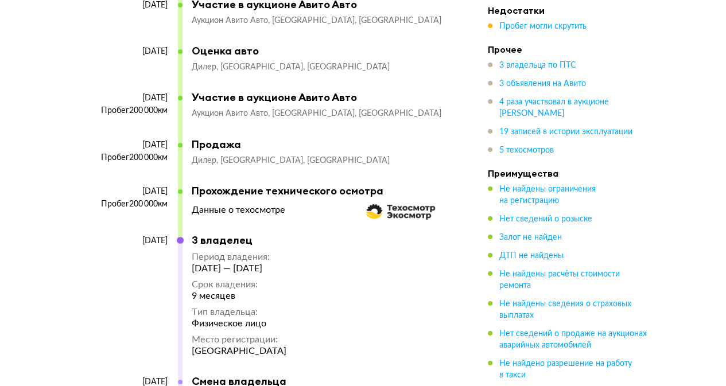
scroll to position [4001, 0]
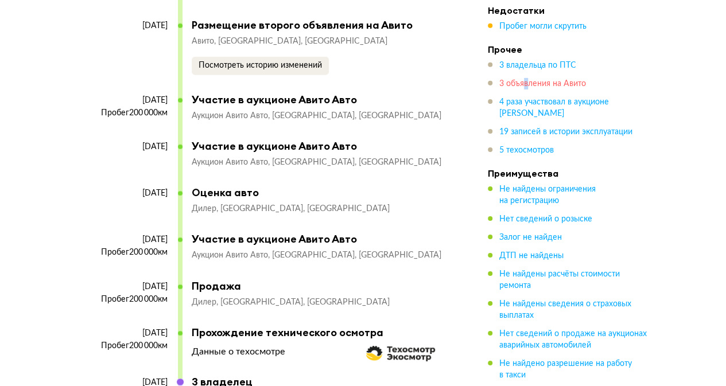
click at [526, 83] on span "3 объявления на Авито" at bounding box center [542, 84] width 87 height 8
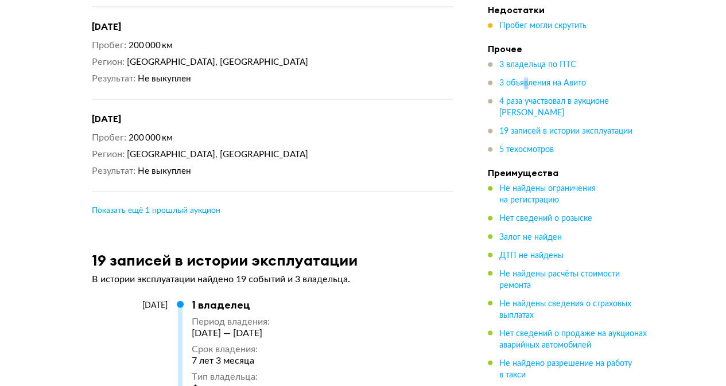
scroll to position [3095, 0]
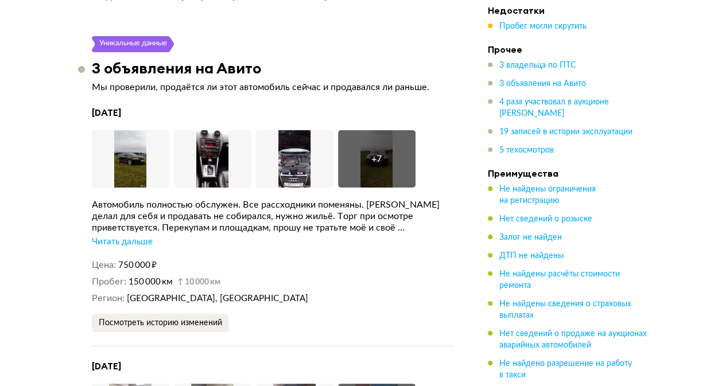
scroll to position [2004, 0]
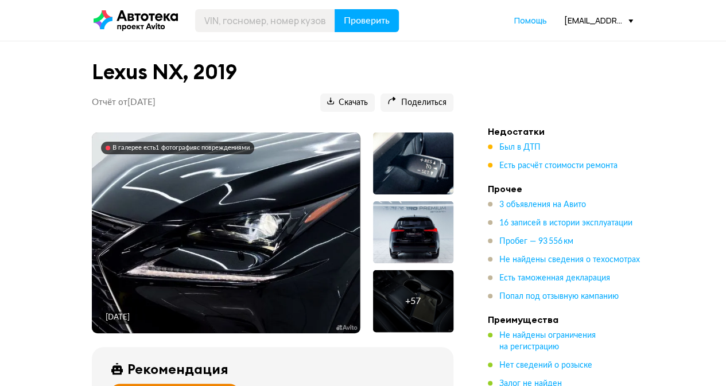
drag, startPoint x: 481, startPoint y: 90, endPoint x: 491, endPoint y: 79, distance: 15.4
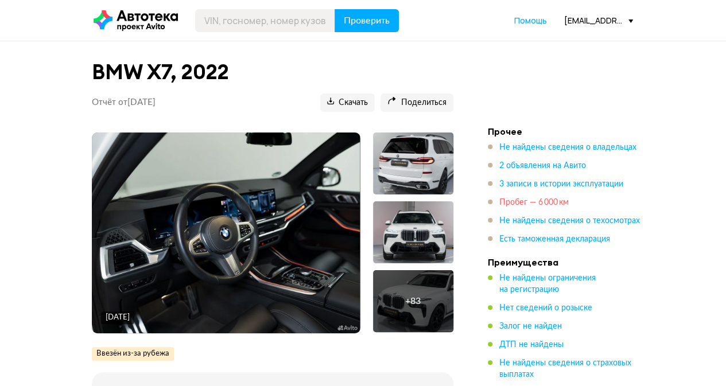
click at [550, 202] on span "Пробег — 6 000 км" at bounding box center [533, 203] width 69 height 8
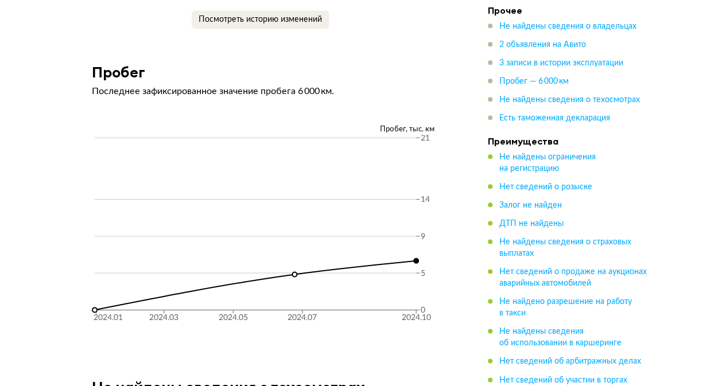
scroll to position [2767, 0]
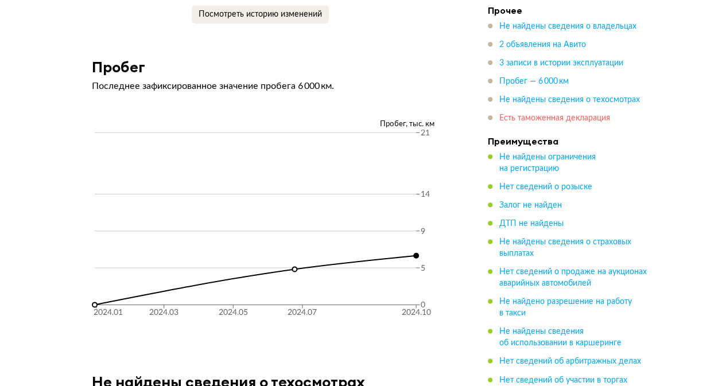
click at [534, 118] on span "Есть таможенная декларация" at bounding box center [554, 118] width 111 height 8
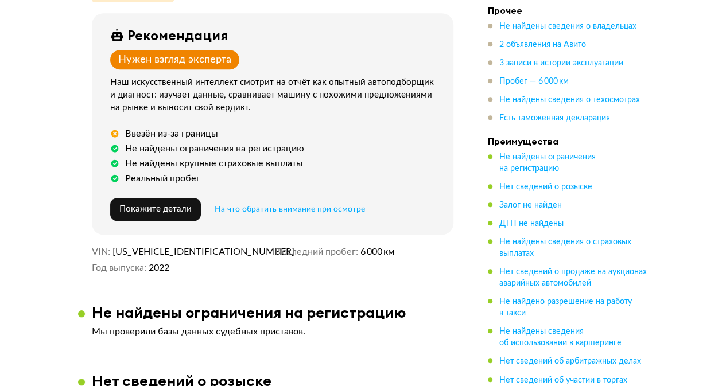
scroll to position [474, 0]
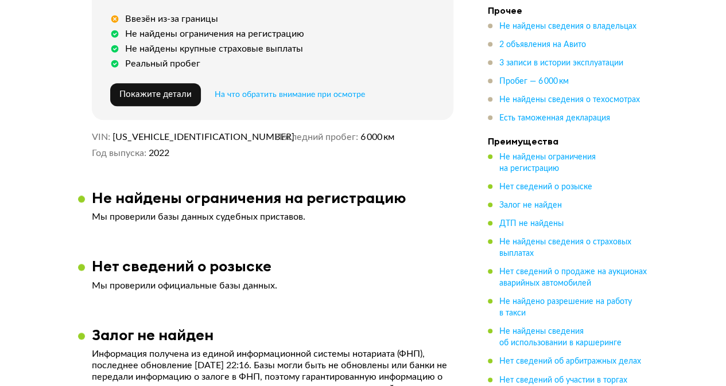
click at [184, 131] on span "WBA21EN0209P30965" at bounding box center [179, 136] width 132 height 11
click at [184, 132] on span "WBA21EN0209P30965" at bounding box center [179, 136] width 132 height 11
copy span "WBA21EN0209P30965"
click at [530, 121] on span "Есть таможенная декларация" at bounding box center [554, 118] width 111 height 8
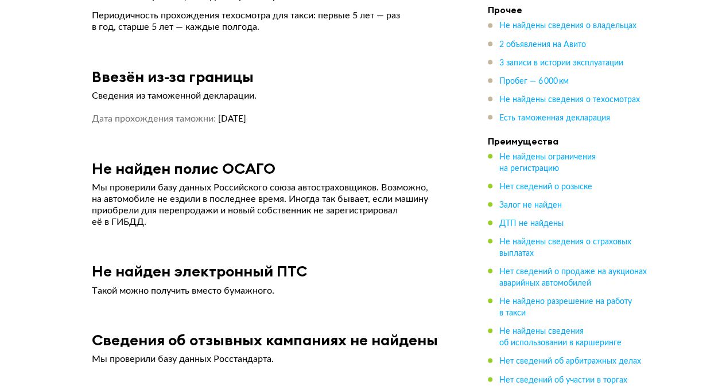
scroll to position [3287, 0]
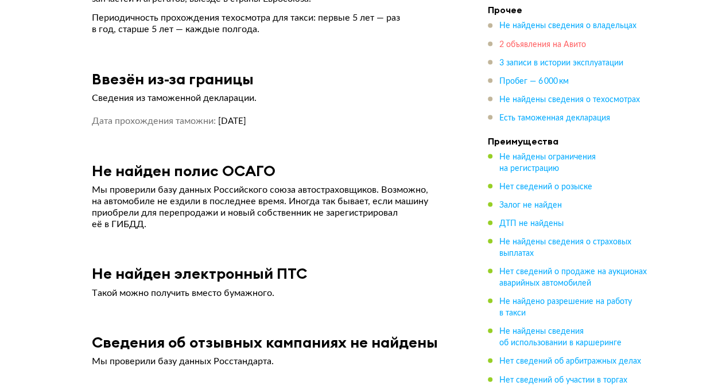
click at [533, 42] on span "2 объявления на Авито" at bounding box center [542, 45] width 87 height 8
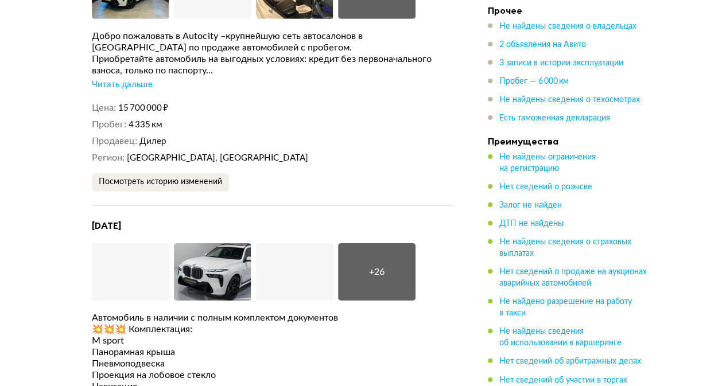
scroll to position [1824, 0]
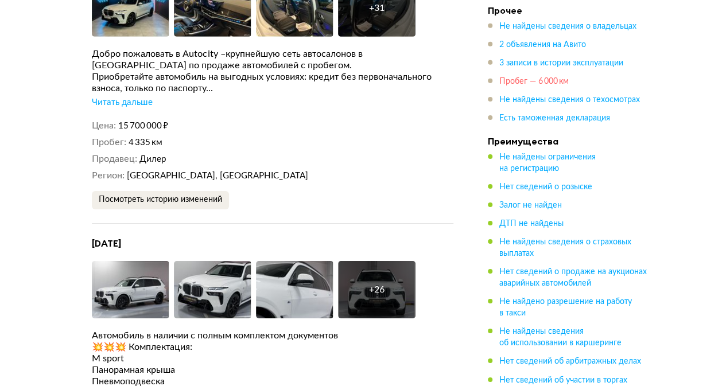
click at [537, 83] on span "Пробег — 6 000 км" at bounding box center [533, 82] width 69 height 8
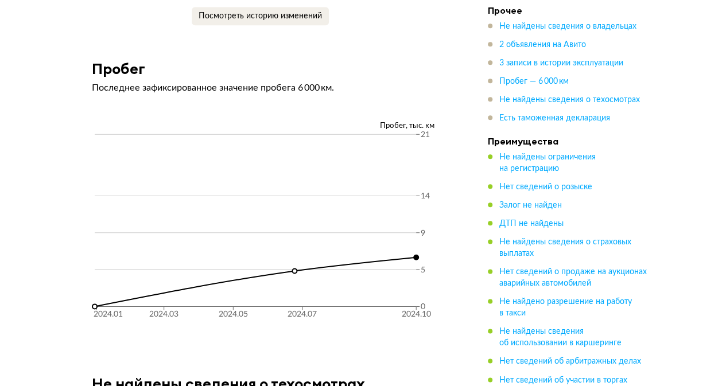
scroll to position [2767, 0]
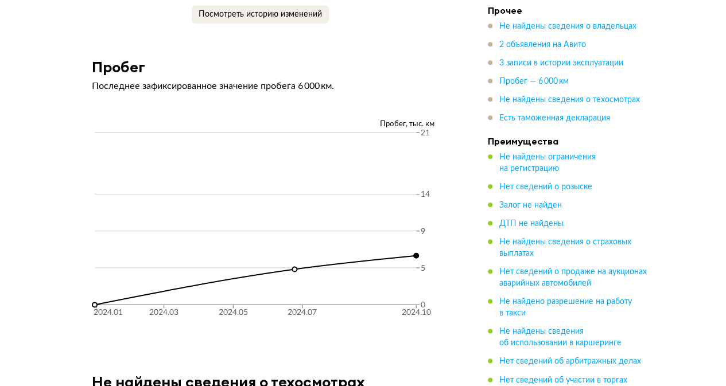
click at [462, 180] on div "Пробег, тыс. км 2024.01 2024.03 2024.05 2024.07 2024.10 0 5 9 14 21" at bounding box center [272, 222] width 389 height 233
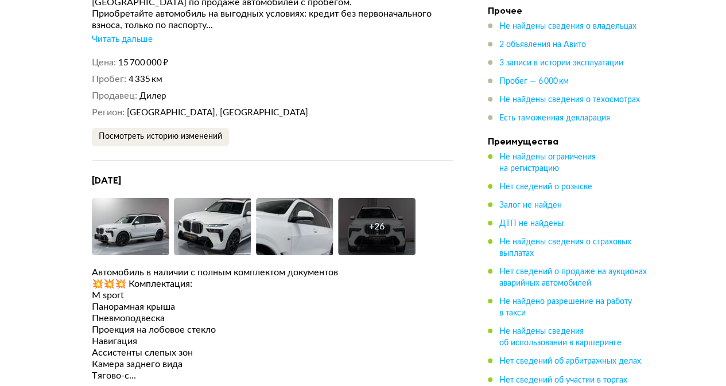
scroll to position [1905, 0]
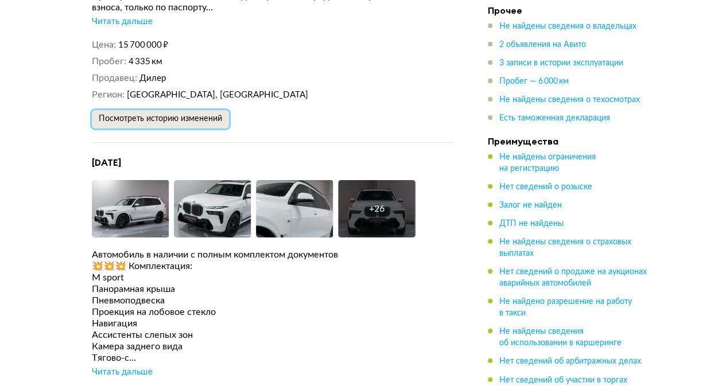
click at [150, 115] on span "Посмотреть историю изменений" at bounding box center [160, 119] width 123 height 8
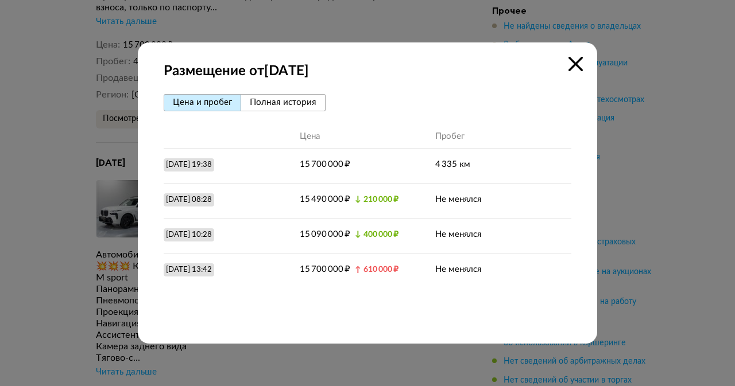
click at [663, 99] on div at bounding box center [367, 193] width 735 height 386
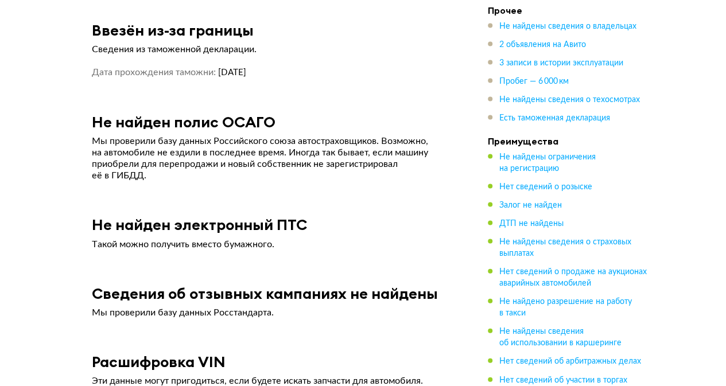
scroll to position [3341, 0]
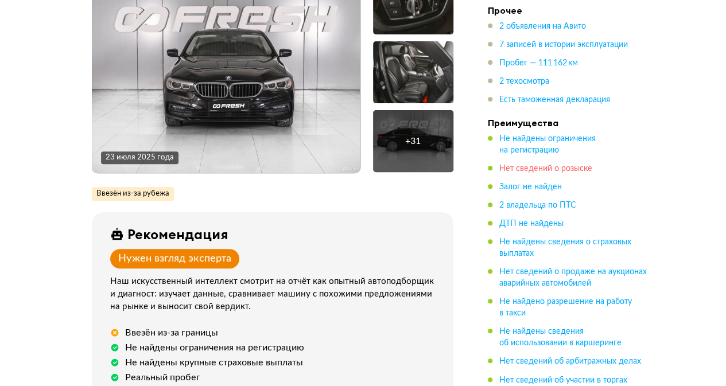
scroll to position [172, 0]
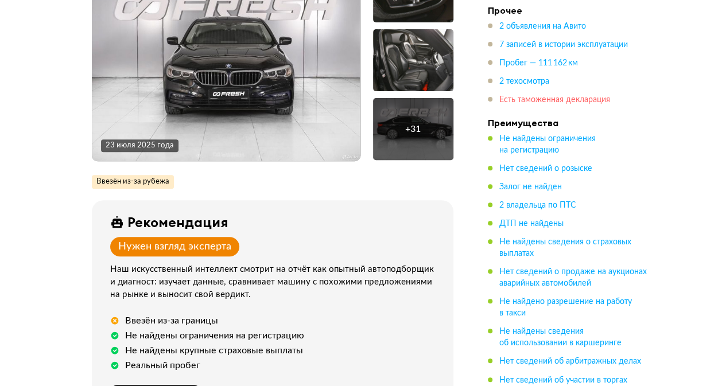
click at [520, 101] on span "Есть таможенная декларация" at bounding box center [554, 100] width 111 height 8
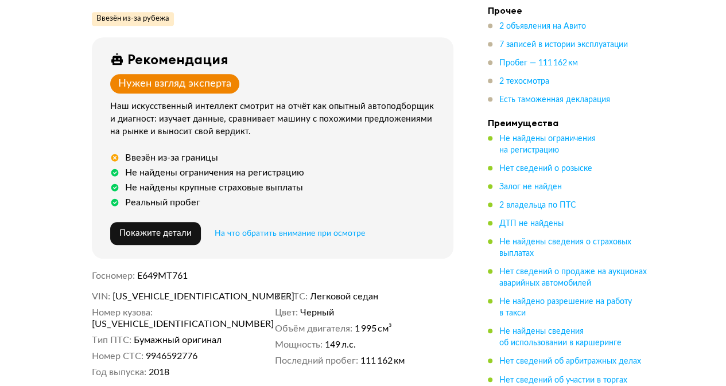
scroll to position [459, 0]
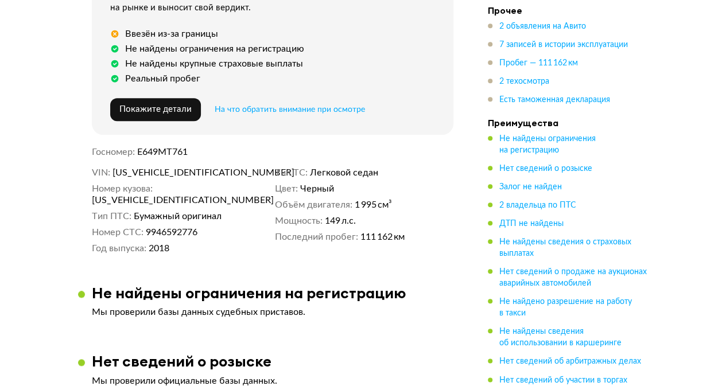
click at [162, 174] on span "WBAJF11030BJ08055" at bounding box center [179, 172] width 132 height 11
copy span "WBAJF11030BJ08055"
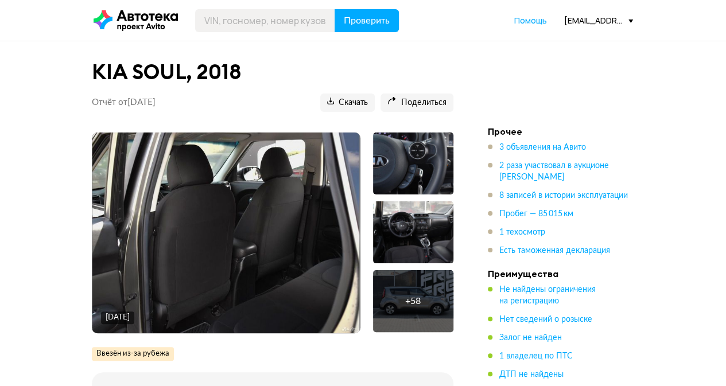
click at [520, 220] on ul "3 объявления на Авито 2 раза участвовал в аукционе Авито Авто 8 записей в истор…" at bounding box center [568, 199] width 161 height 115
click at [522, 217] on span "Пробег — 85 015 км" at bounding box center [536, 214] width 74 height 8
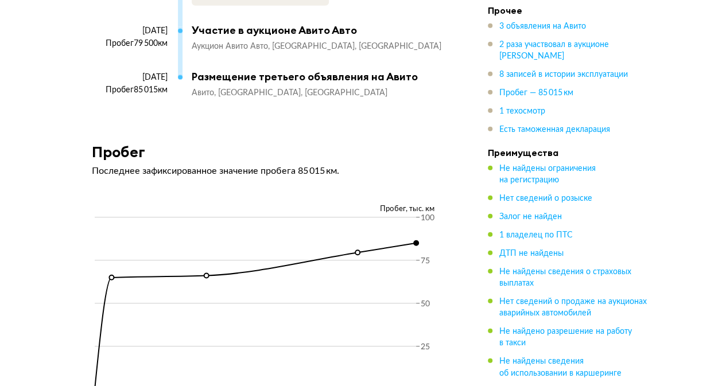
scroll to position [3625, 0]
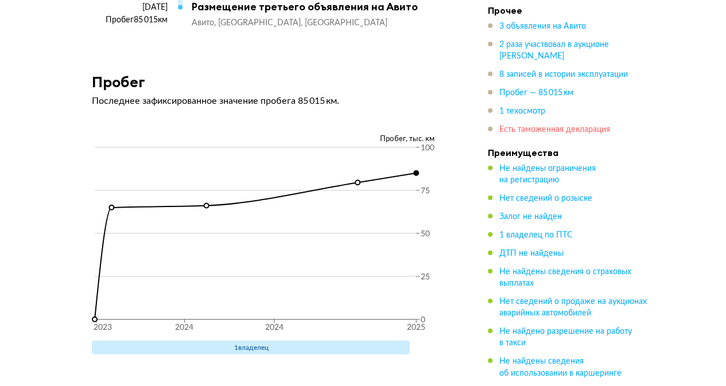
click at [539, 127] on span "Есть таможенная декларация" at bounding box center [554, 130] width 111 height 8
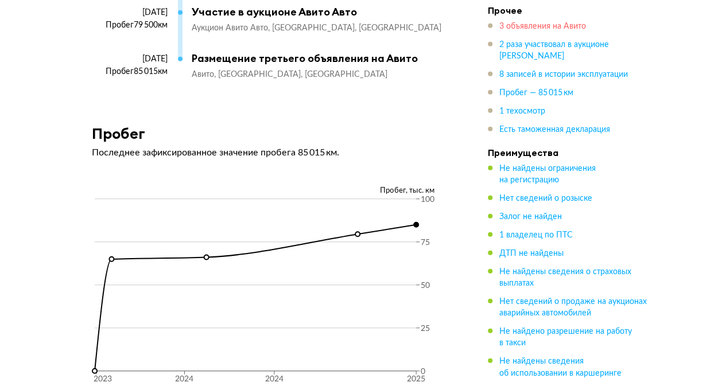
scroll to position [3522, 0]
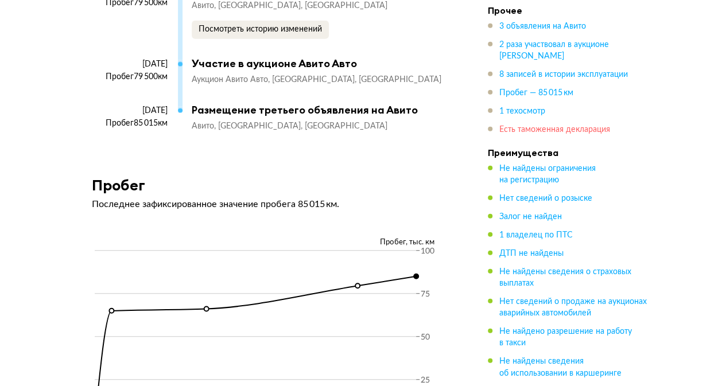
click at [524, 127] on span "Есть таможенная декларация" at bounding box center [554, 130] width 111 height 8
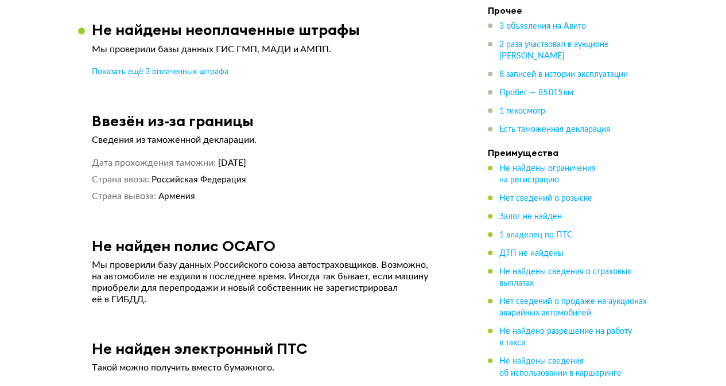
scroll to position [4211, 0]
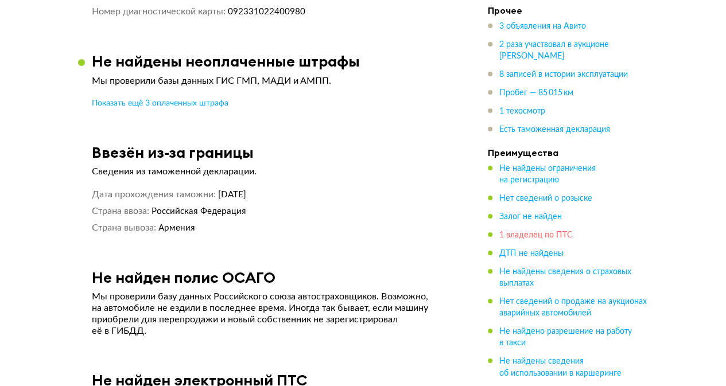
click at [537, 233] on span "1 владелец по ПТС" at bounding box center [535, 235] width 73 height 8
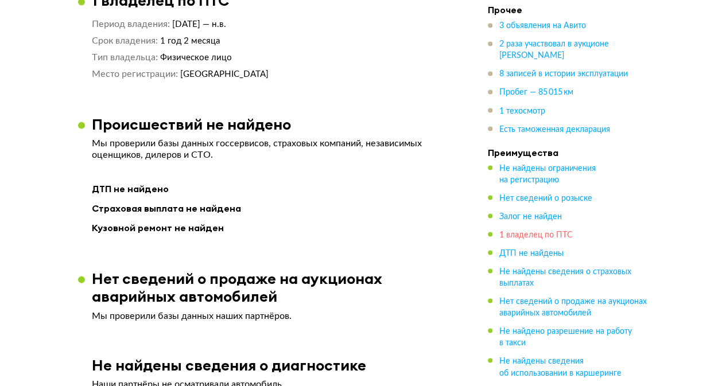
scroll to position [928, 0]
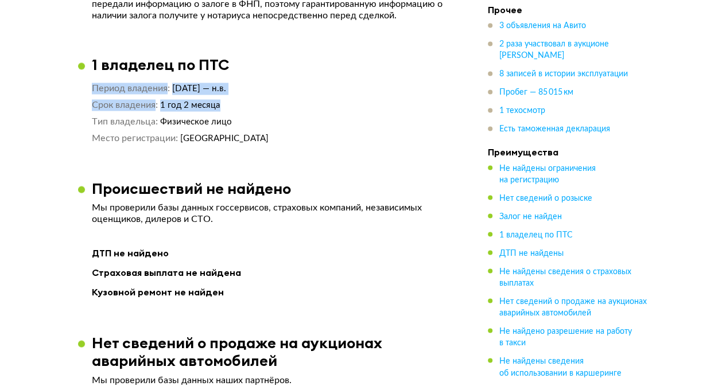
drag, startPoint x: 230, startPoint y: 109, endPoint x: 87, endPoint y: 91, distance: 144.1
click at [87, 91] on article "1 владелец по ПТС Период владения 3 июля 2024 — н.в. Срок владения 1 год 2 меся…" at bounding box center [272, 100] width 389 height 89
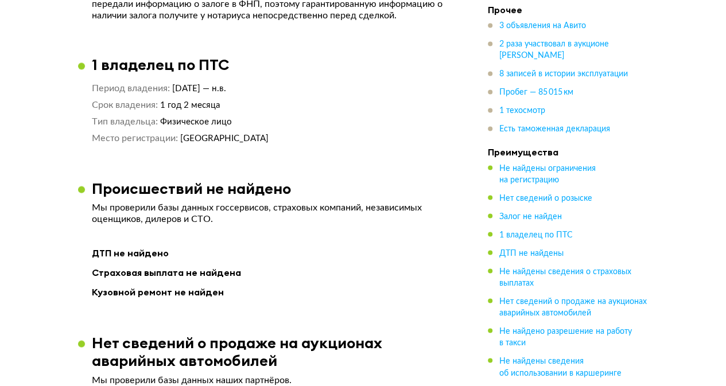
drag, startPoint x: 91, startPoint y: 66, endPoint x: 235, endPoint y: 74, distance: 143.7
click at [235, 73] on div "1 владелец по ПТС" at bounding box center [272, 65] width 389 height 18
click at [241, 65] on div "1 владелец по ПТС" at bounding box center [272, 65] width 389 height 18
click at [520, 97] on span "Пробег — 85 015 км" at bounding box center [536, 93] width 74 height 8
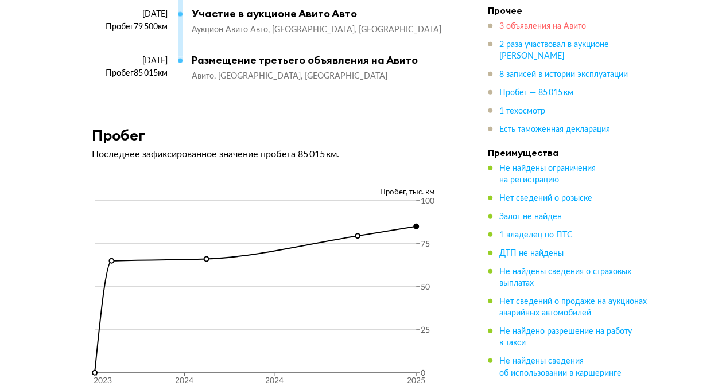
scroll to position [3626, 0]
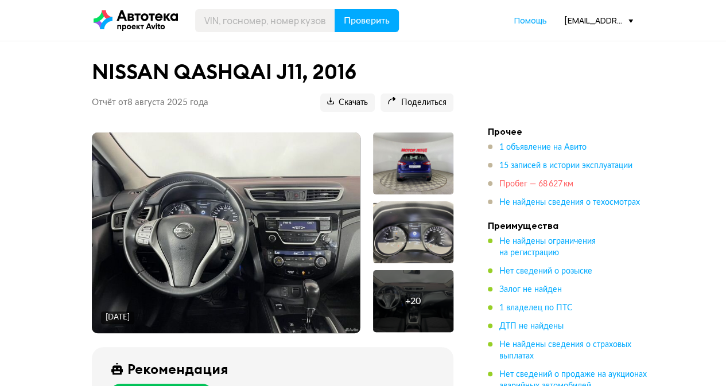
click at [506, 186] on span "Пробег — 68 627 км" at bounding box center [536, 184] width 74 height 8
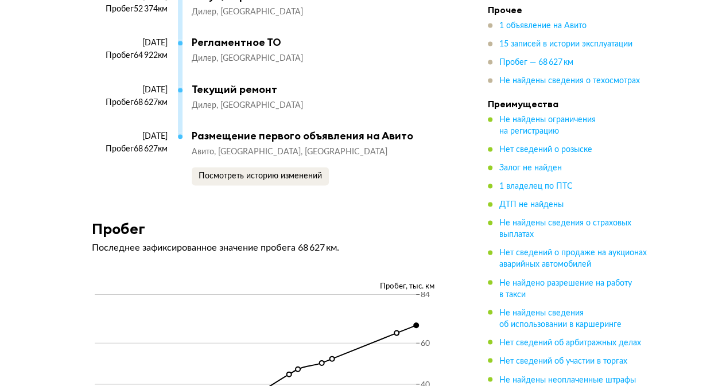
scroll to position [3156, 0]
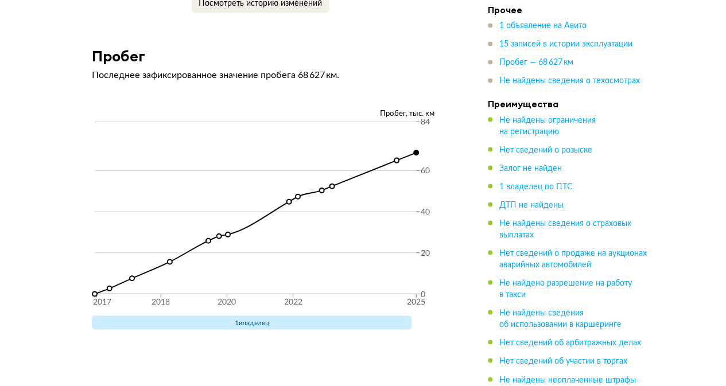
click at [456, 87] on article "Пробег Последнее зафиксированное значение пробега 68 627 км. Пробег, тыс. км 20…" at bounding box center [272, 197] width 389 height 301
click at [545, 190] on span "1 владелец по ПТС" at bounding box center [535, 187] width 73 height 8
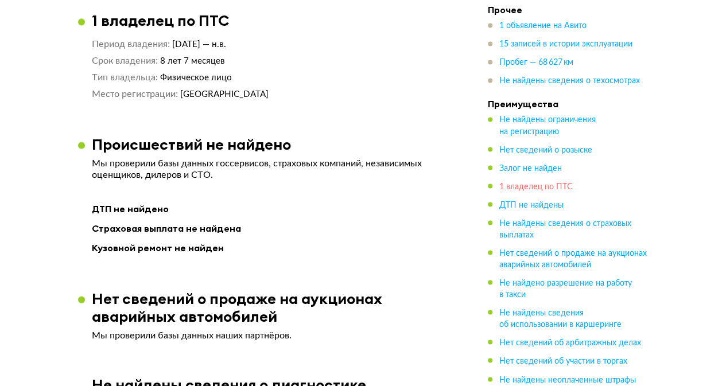
scroll to position [919, 0]
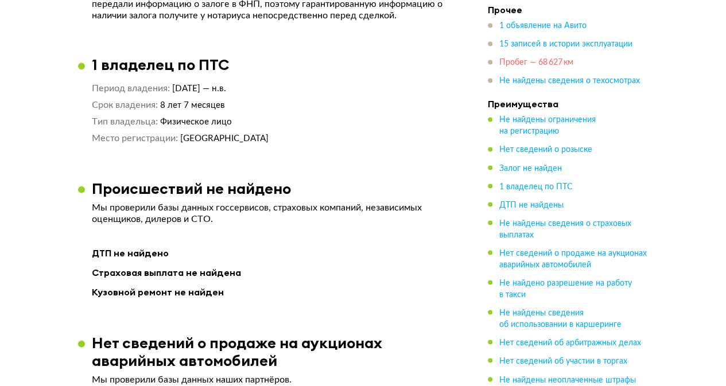
click at [512, 61] on span "Пробег — 68 627 км" at bounding box center [536, 63] width 74 height 8
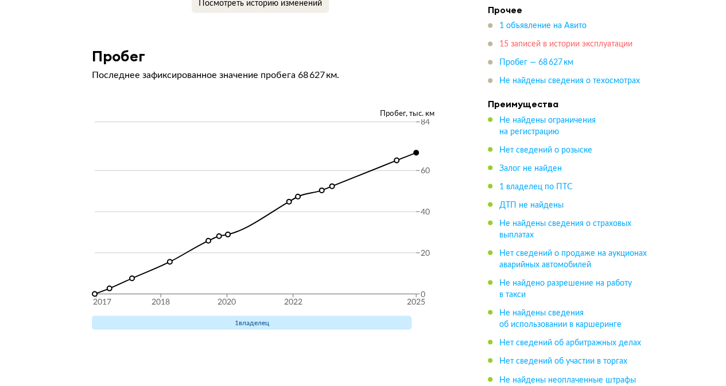
click at [543, 48] on span "15 записей в истории эксплуатации" at bounding box center [565, 45] width 133 height 8
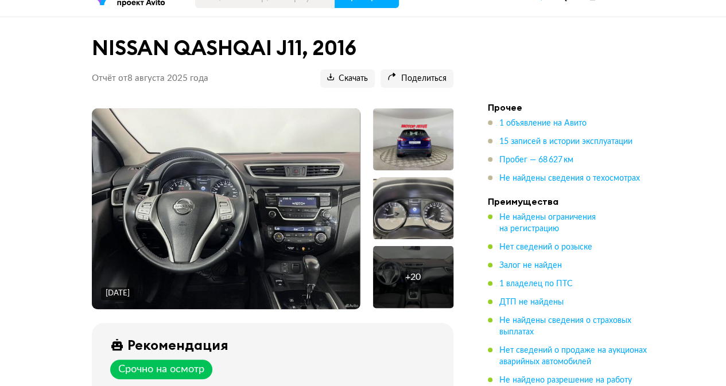
scroll to position [0, 0]
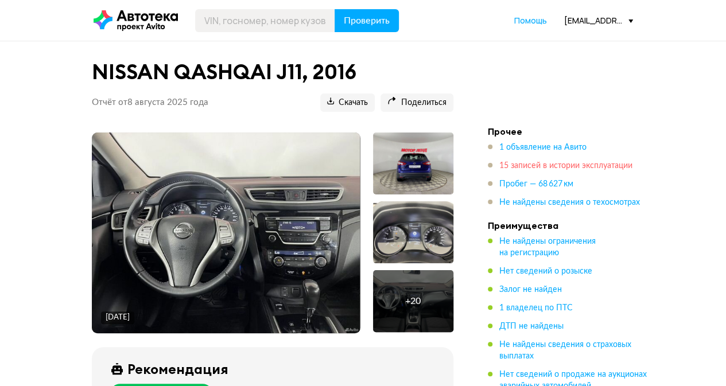
click at [529, 165] on span "15 записей в истории эксплуатации" at bounding box center [565, 166] width 133 height 8
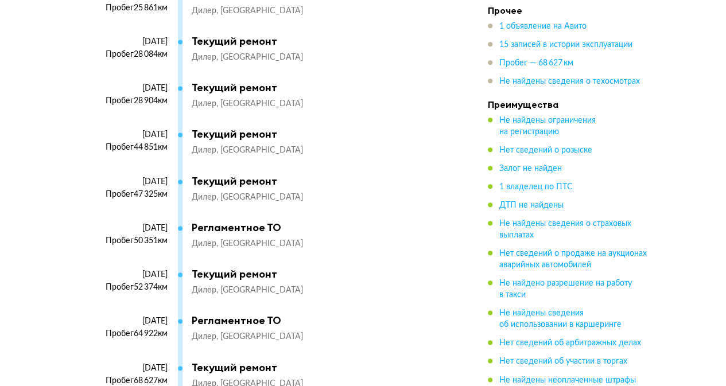
scroll to position [2857, 0]
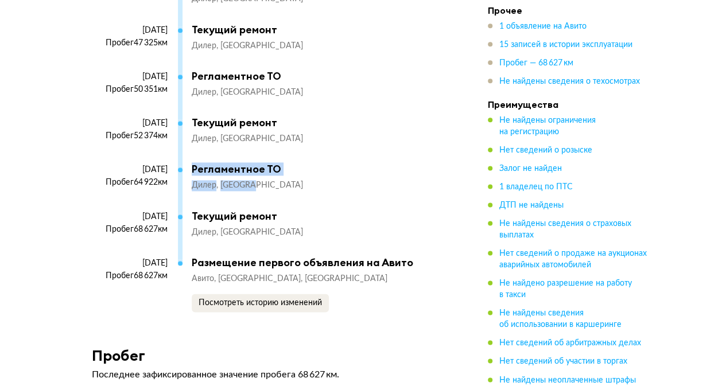
drag, startPoint x: 258, startPoint y: 193, endPoint x: 179, endPoint y: 183, distance: 80.5
click at [179, 183] on div "[DATE] Пробег 64 922 км Регламентное ТО Дилер [GEOGRAPHIC_DATA]" at bounding box center [267, 186] width 350 height 47
click at [252, 156] on div "[DATE] Пробег 52 374 км Текущий ремонт Дилер [GEOGRAPHIC_DATA]" at bounding box center [267, 140] width 350 height 47
drag, startPoint x: 191, startPoint y: 174, endPoint x: 277, endPoint y: 199, distance: 89.7
click at [277, 199] on div "[DATE] Пробег 64 922 км Регламентное ТО Дилер [GEOGRAPHIC_DATA]" at bounding box center [267, 186] width 350 height 47
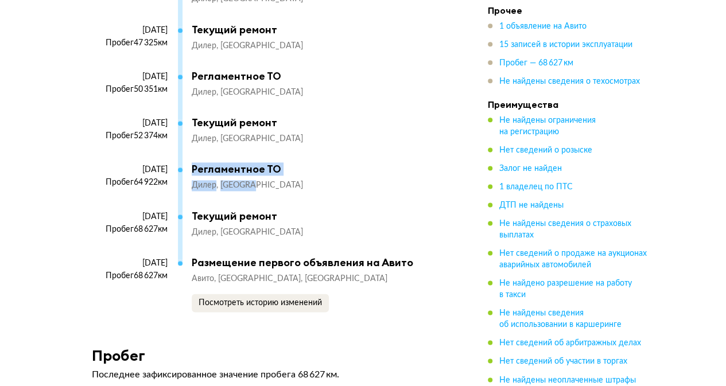
click at [280, 191] on div "Дилер [GEOGRAPHIC_DATA]" at bounding box center [317, 185] width 250 height 11
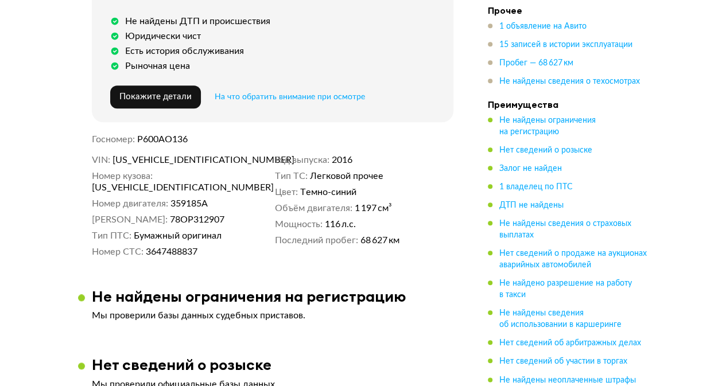
scroll to position [0, 0]
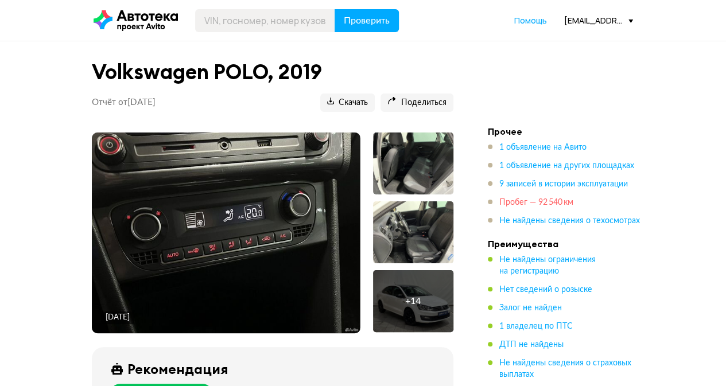
click at [526, 199] on span "Пробег — 92 540 км" at bounding box center [536, 203] width 74 height 8
click at [539, 327] on span "1 владелец по ПТС" at bounding box center [535, 327] width 73 height 8
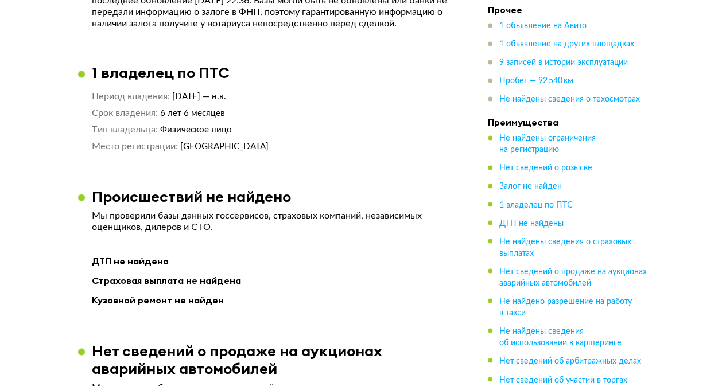
scroll to position [916, 0]
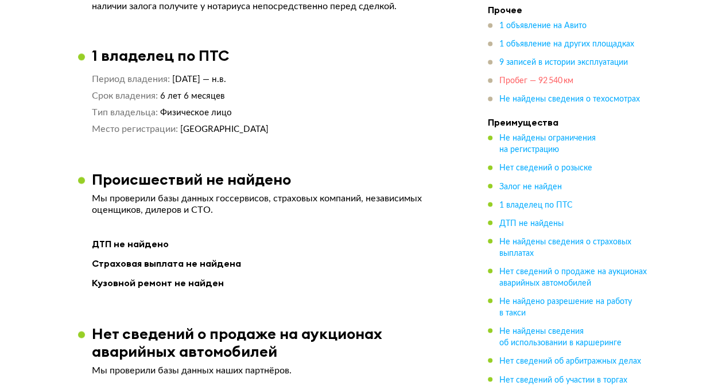
click at [520, 80] on span "Пробег — 92 540 км" at bounding box center [536, 82] width 74 height 8
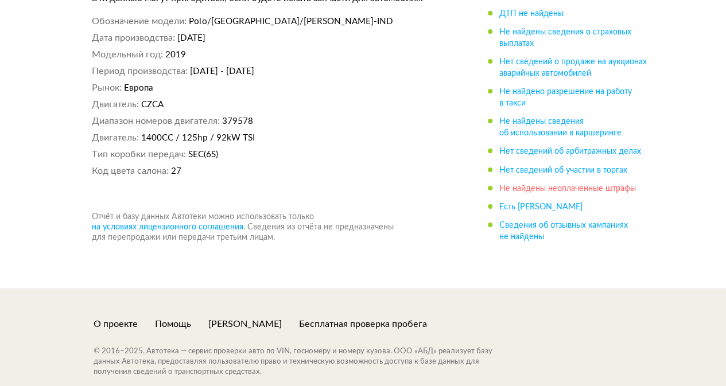
scroll to position [4257, 0]
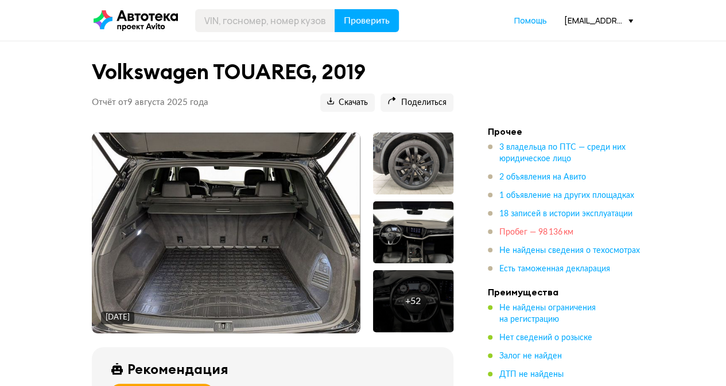
click at [507, 231] on span "Пробег — 98 136 км" at bounding box center [536, 232] width 74 height 8
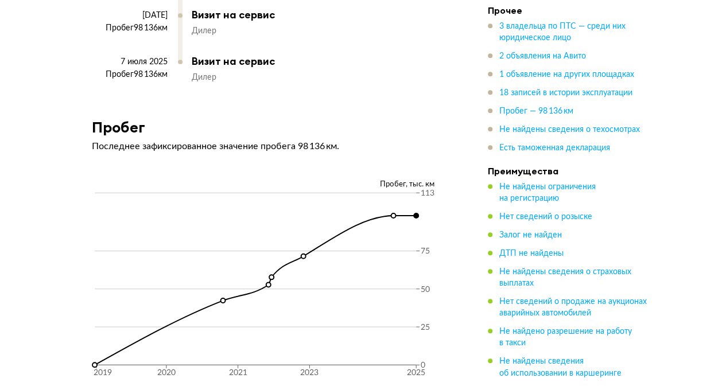
scroll to position [4764, 0]
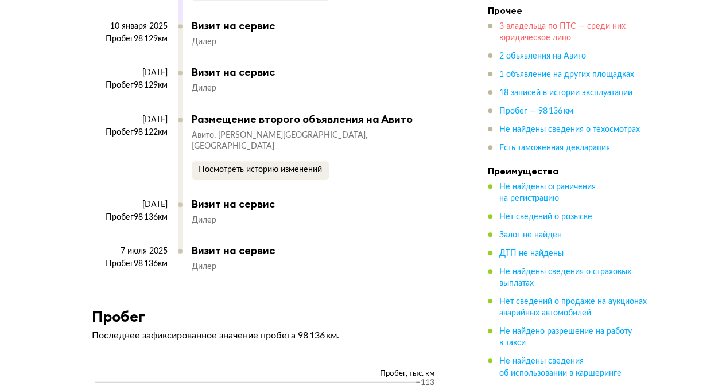
click at [538, 24] on span "3 владельца по ПТС — среди них юридическое лицо" at bounding box center [562, 32] width 126 height 20
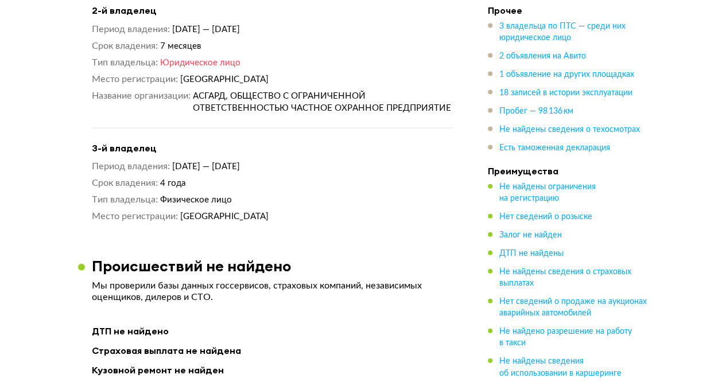
scroll to position [1206, 0]
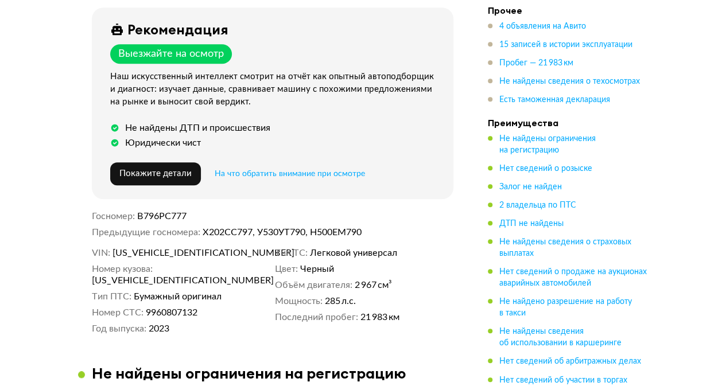
scroll to position [344, 0]
